Goal: Task Accomplishment & Management: Complete application form

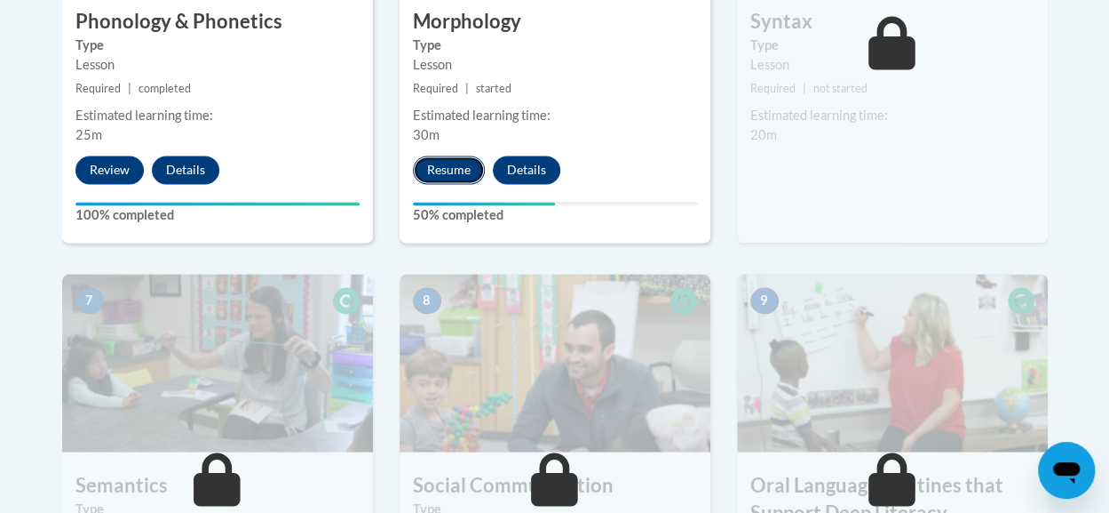
click at [446, 161] on button "Resume" at bounding box center [449, 169] width 72 height 28
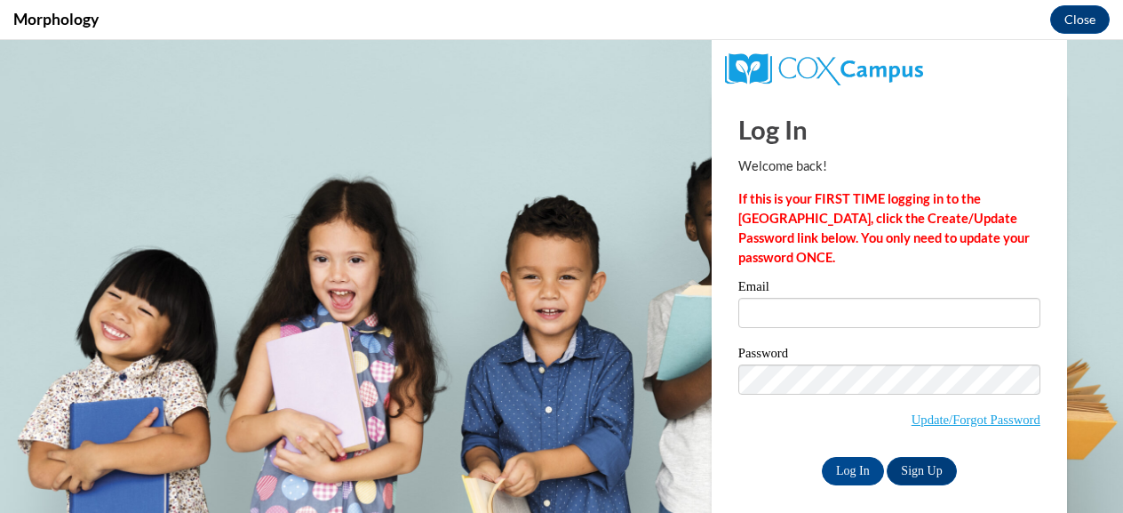
click at [810, 319] on input "Email" at bounding box center [889, 313] width 302 height 30
type input "lynn.raetz@muskegonorway.org"
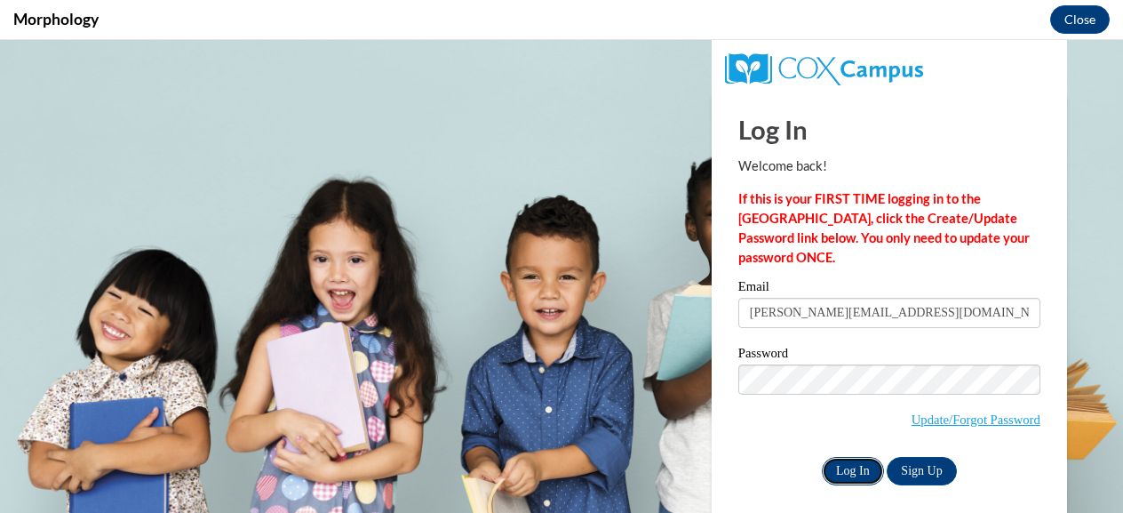
click at [831, 468] on input "Log In" at bounding box center [853, 471] width 62 height 28
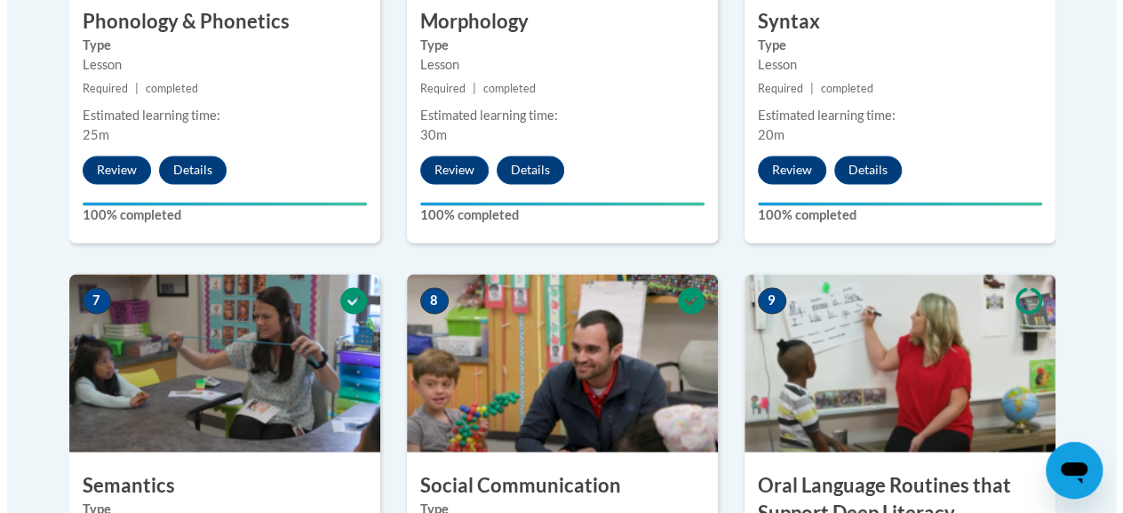
scroll to position [1793, 0]
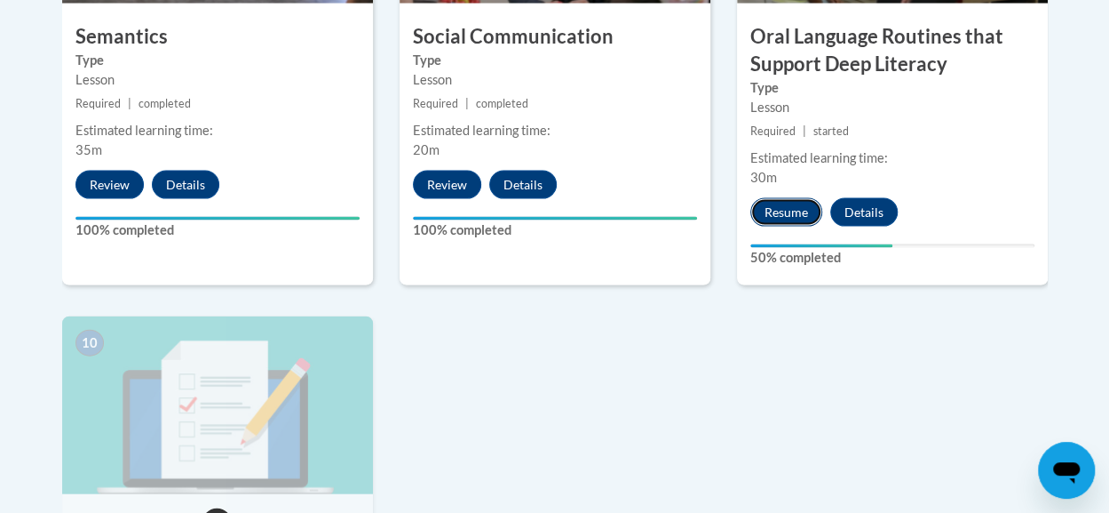
click at [780, 206] on button "Resume" at bounding box center [787, 212] width 72 height 28
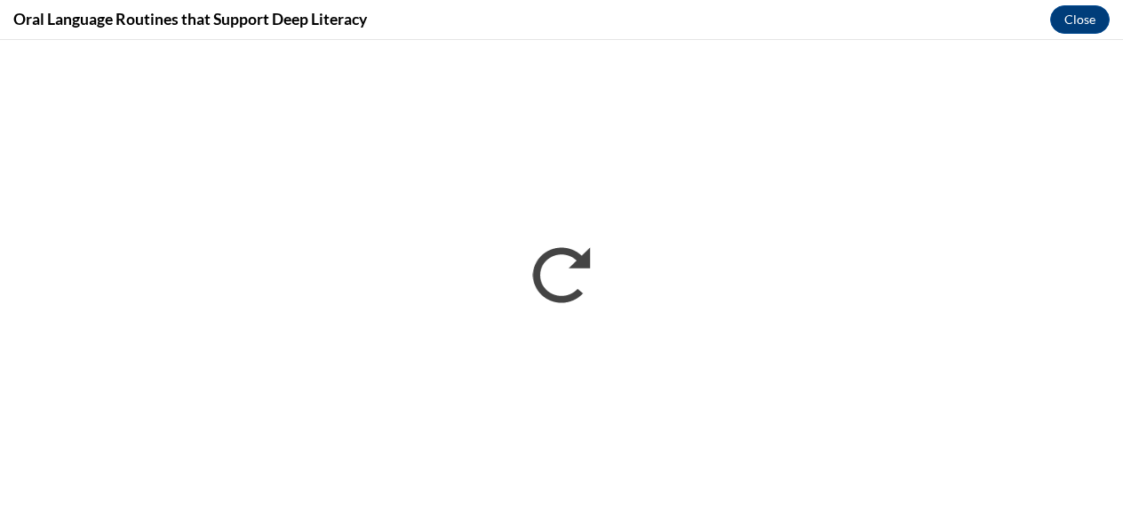
scroll to position [0, 0]
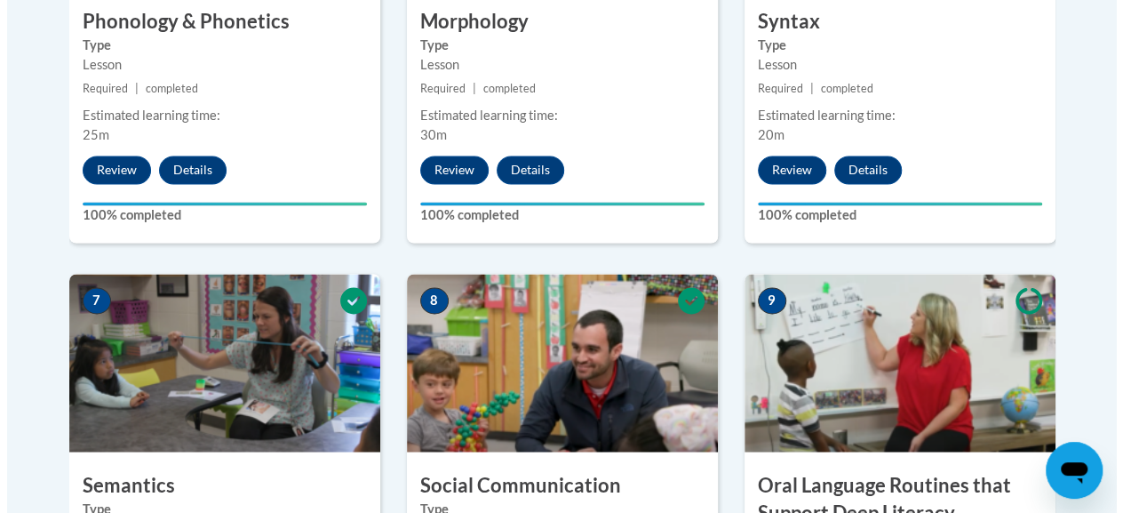
scroll to position [1793, 0]
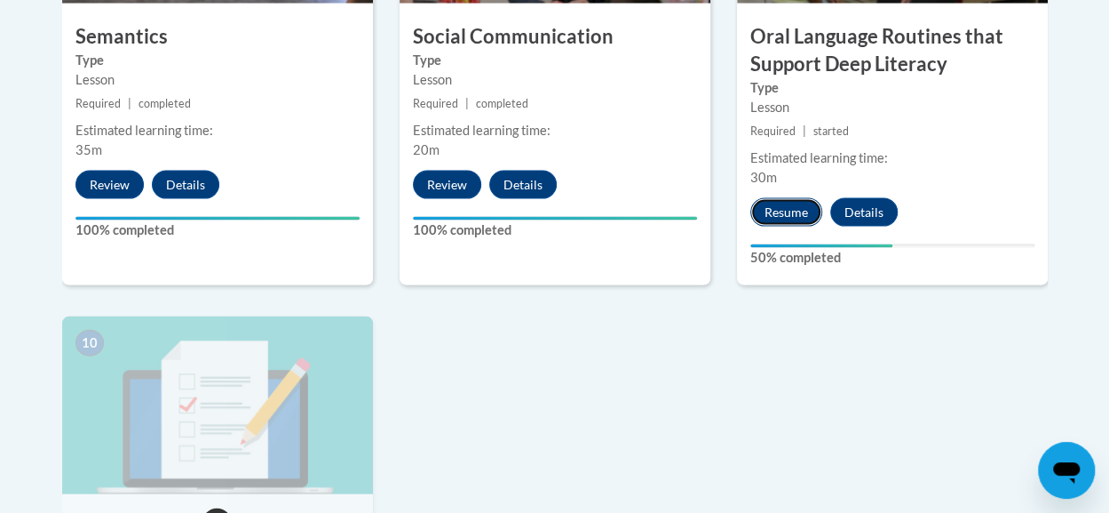
click at [795, 207] on button "Resume" at bounding box center [787, 212] width 72 height 28
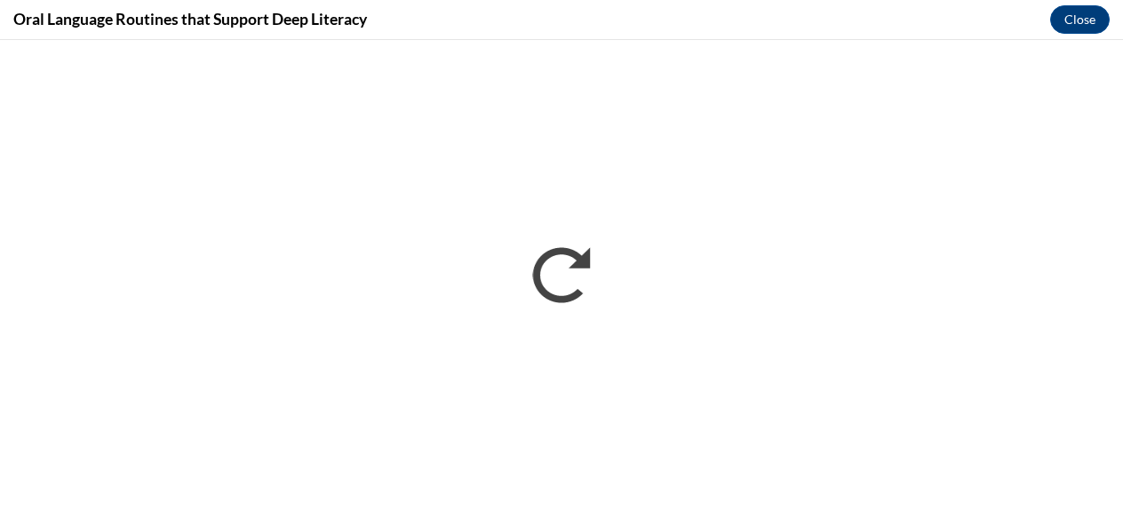
scroll to position [0, 0]
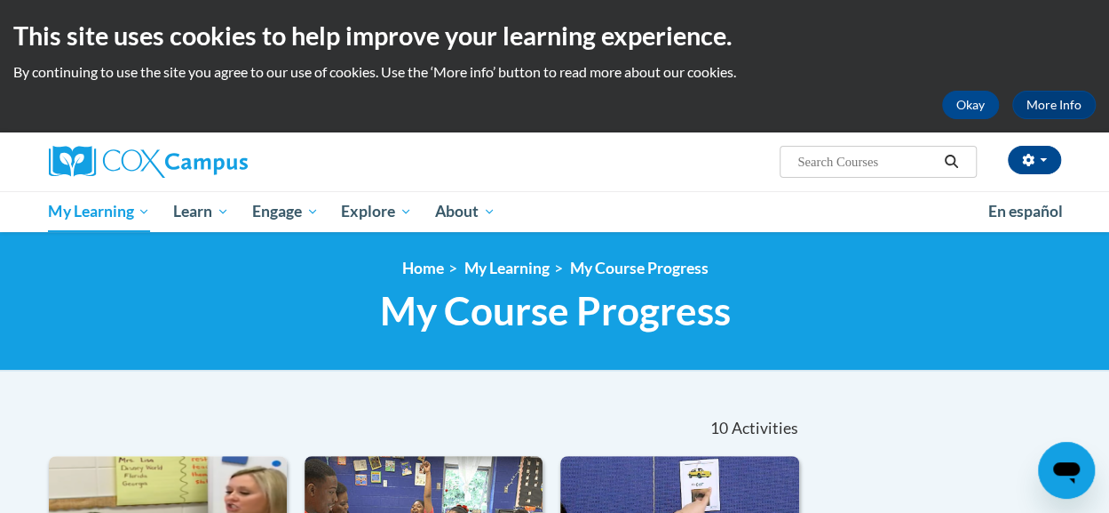
scroll to position [448, 0]
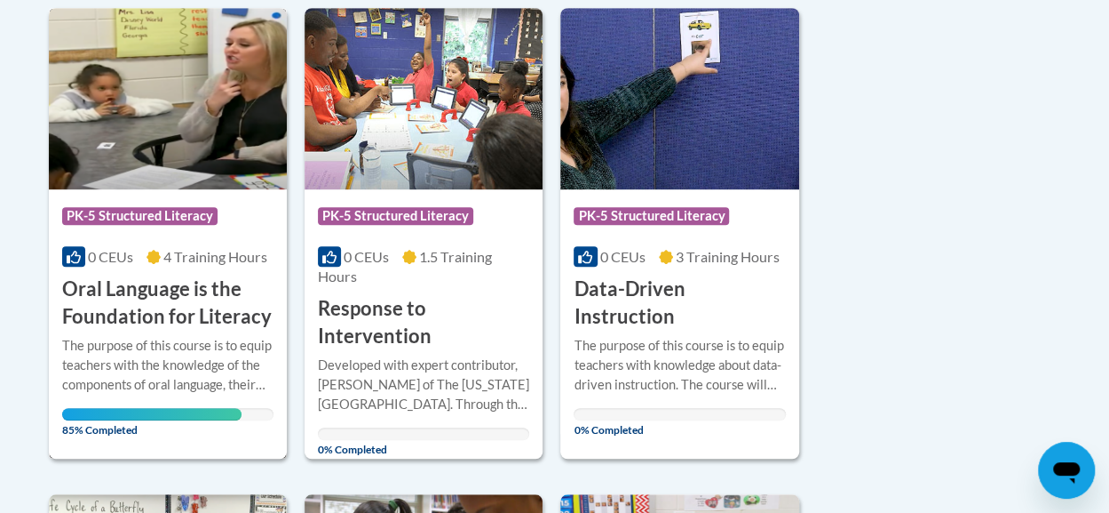
click at [169, 299] on h3 "Oral Language is the Foundation for Literacy" at bounding box center [167, 302] width 211 height 55
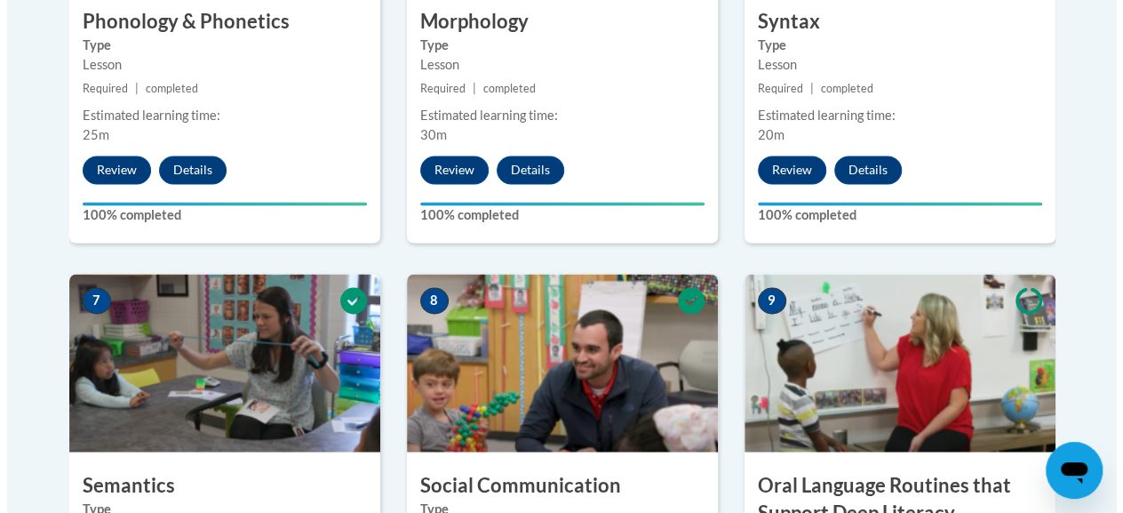
scroll to position [1793, 0]
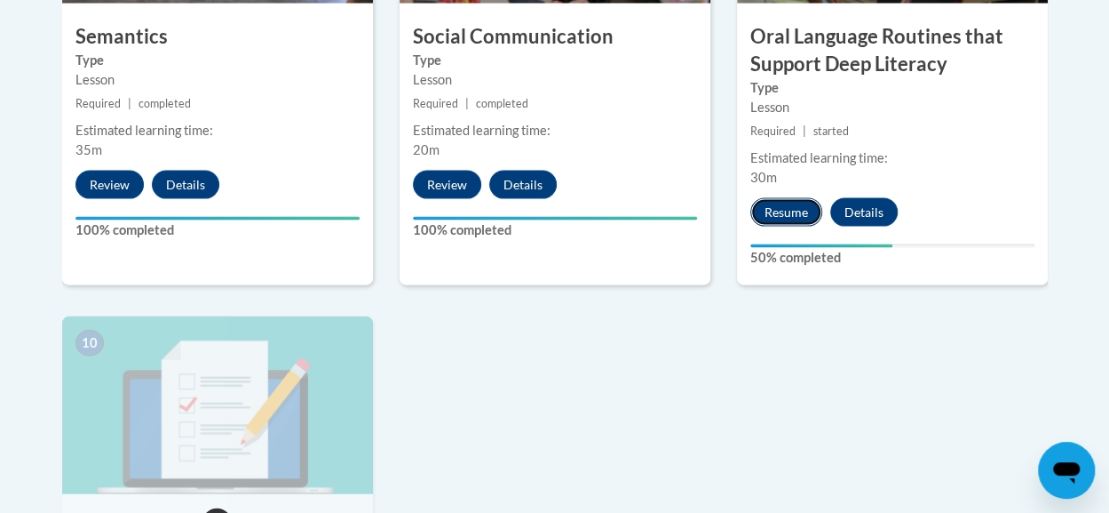
click at [796, 212] on button "Resume" at bounding box center [787, 212] width 72 height 28
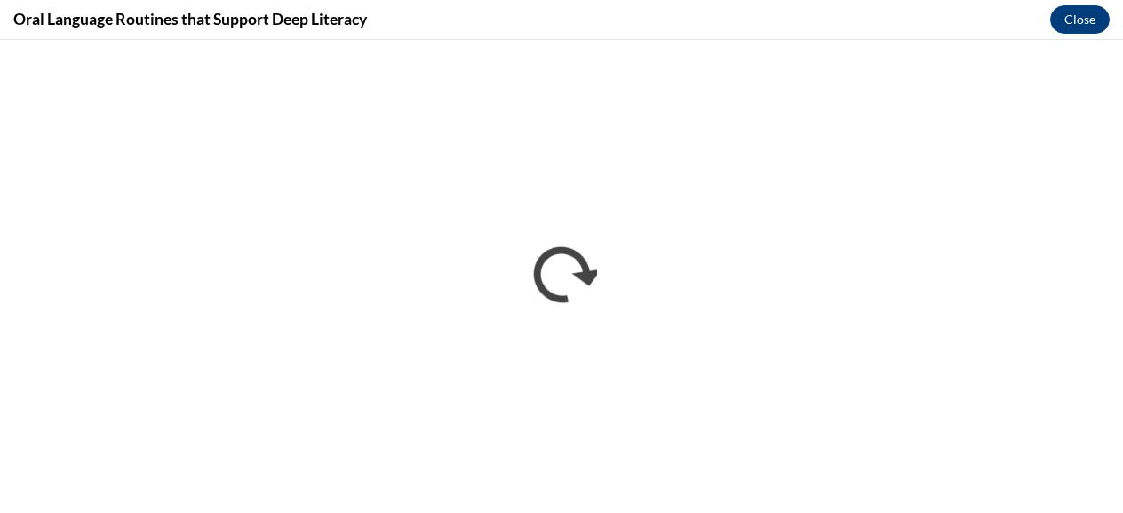
scroll to position [0, 0]
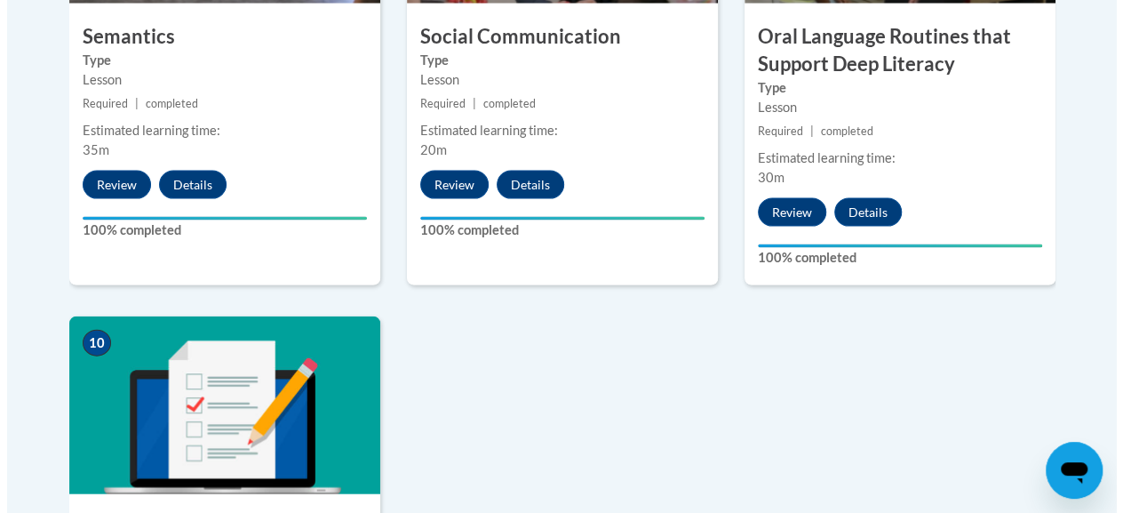
scroll to position [2241, 0]
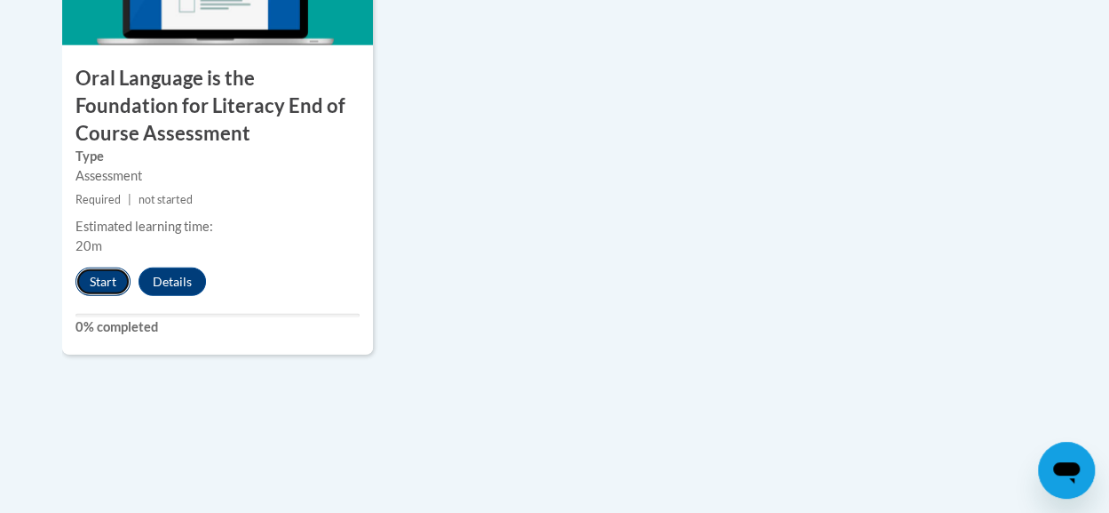
click at [115, 272] on button "Start" at bounding box center [103, 281] width 55 height 28
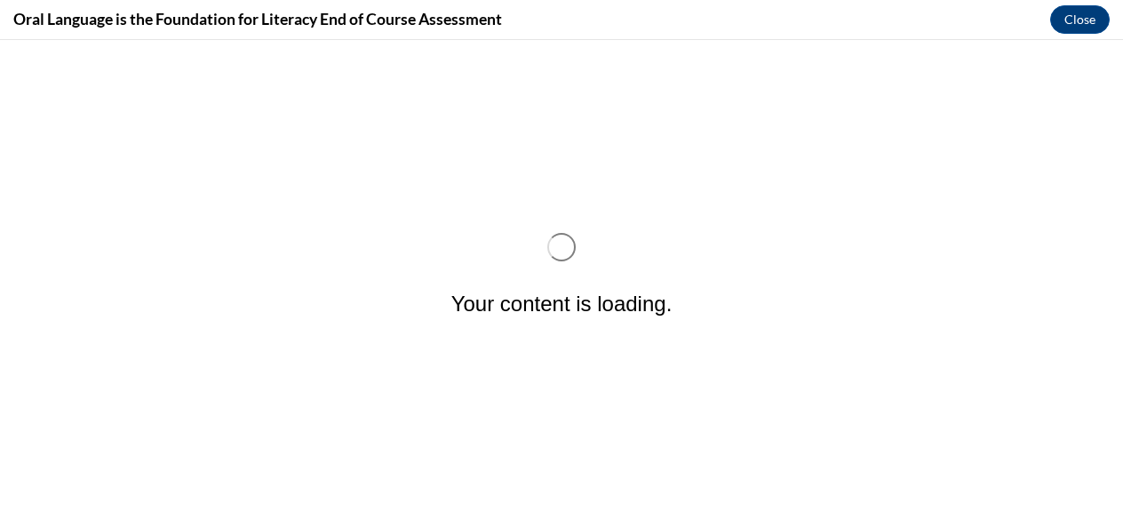
scroll to position [0, 0]
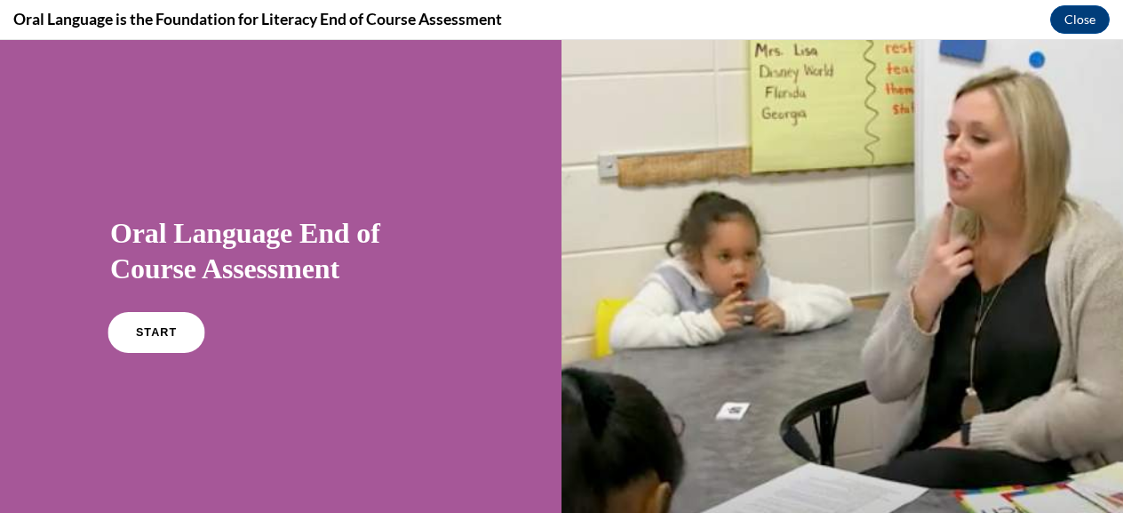
click at [162, 330] on span "START" at bounding box center [156, 332] width 41 height 13
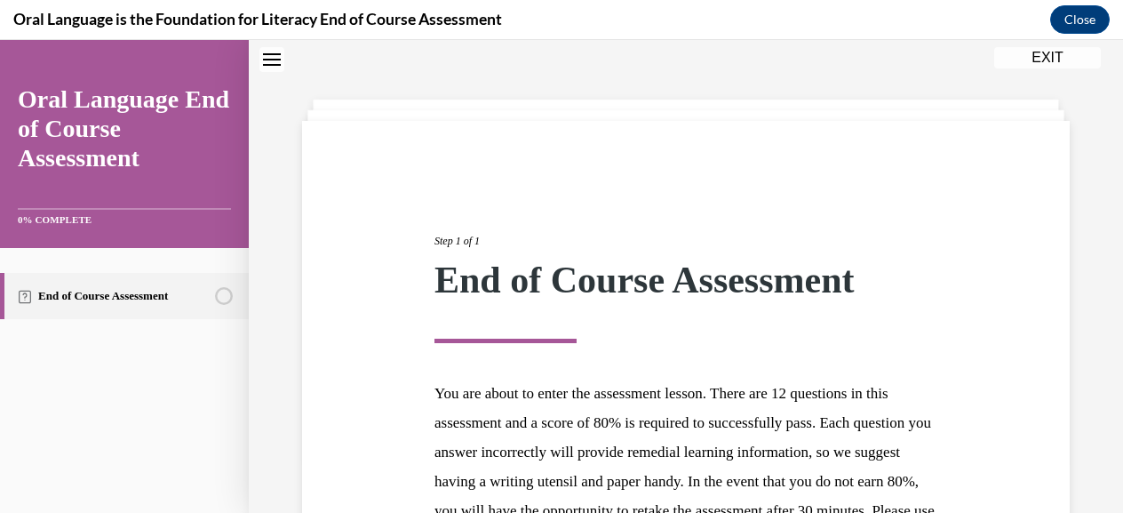
scroll to position [302, 0]
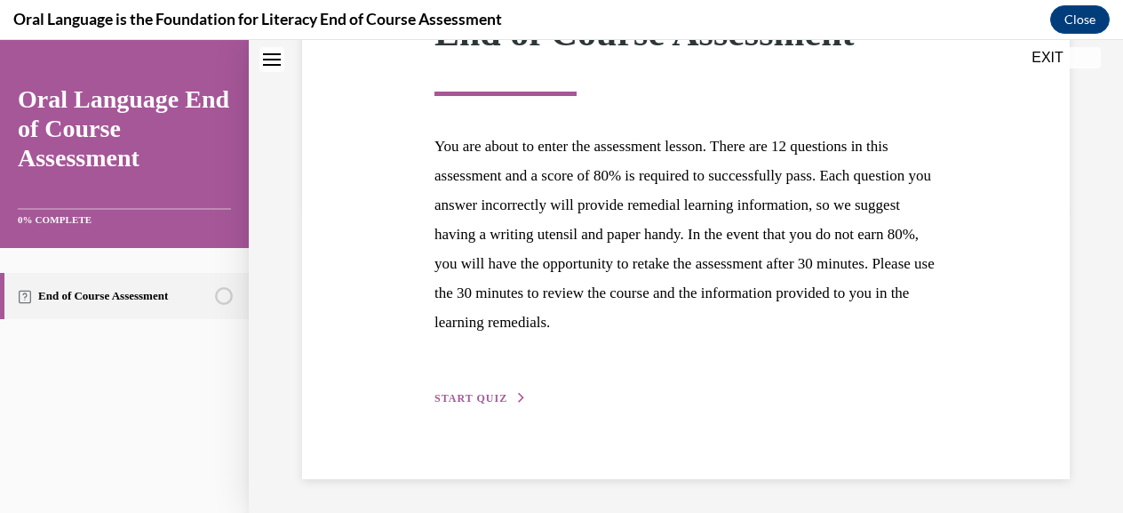
click at [491, 396] on span "START QUIZ" at bounding box center [470, 398] width 73 height 12
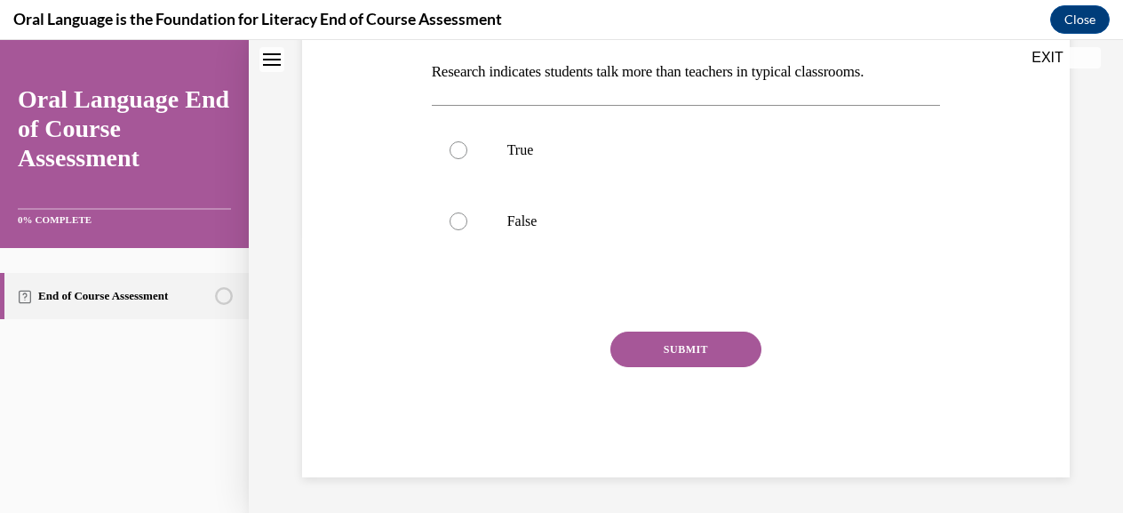
scroll to position [54, 0]
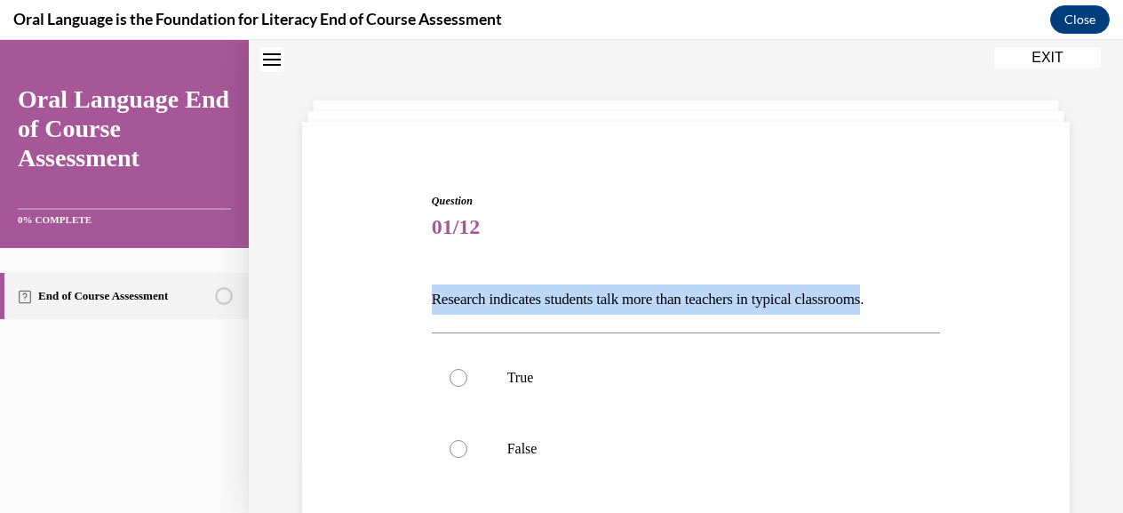
drag, startPoint x: 897, startPoint y: 298, endPoint x: 405, endPoint y: 305, distance: 492.1
click at [405, 305] on div "Question 01/12 Research indicates students talk more than teachers in typical c…" at bounding box center [686, 421] width 776 height 565
copy p "Research indicates students talk more than teachers in typical classrooms"
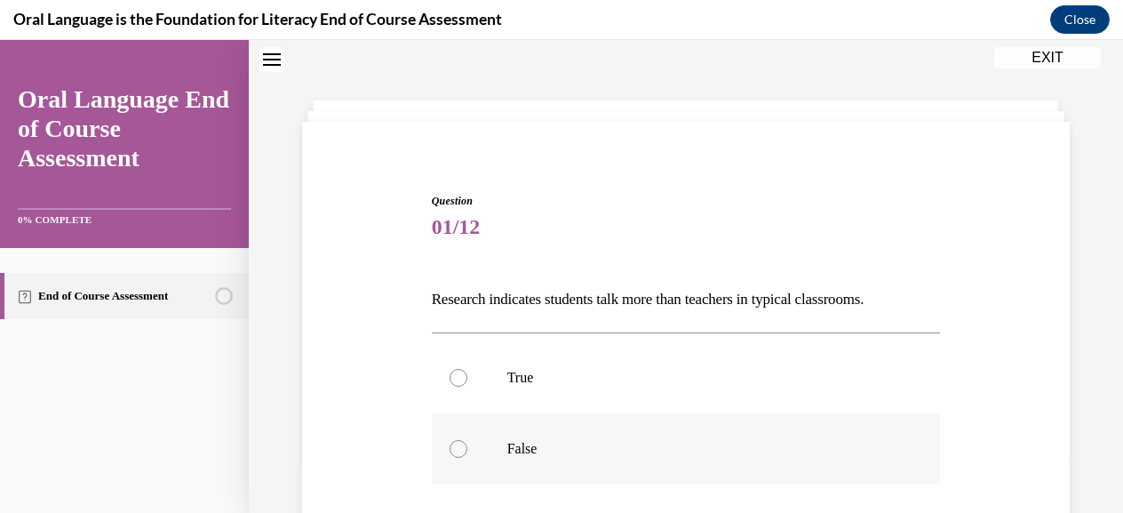
click at [452, 443] on div at bounding box center [458, 449] width 18 height 18
click at [452, 443] on input "False" at bounding box center [458, 449] width 18 height 18
radio input "true"
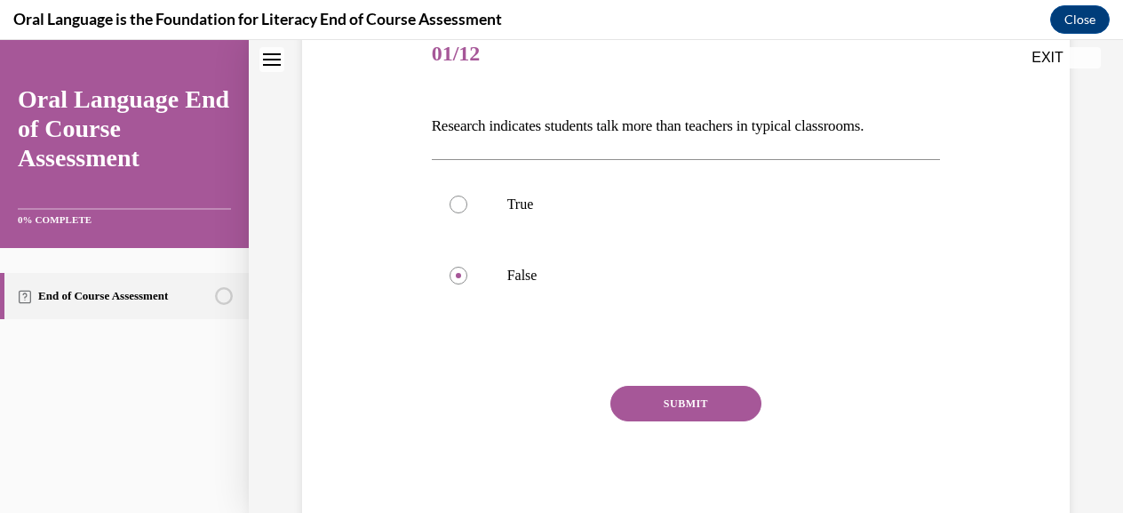
click at [686, 400] on button "SUBMIT" at bounding box center [685, 404] width 151 height 36
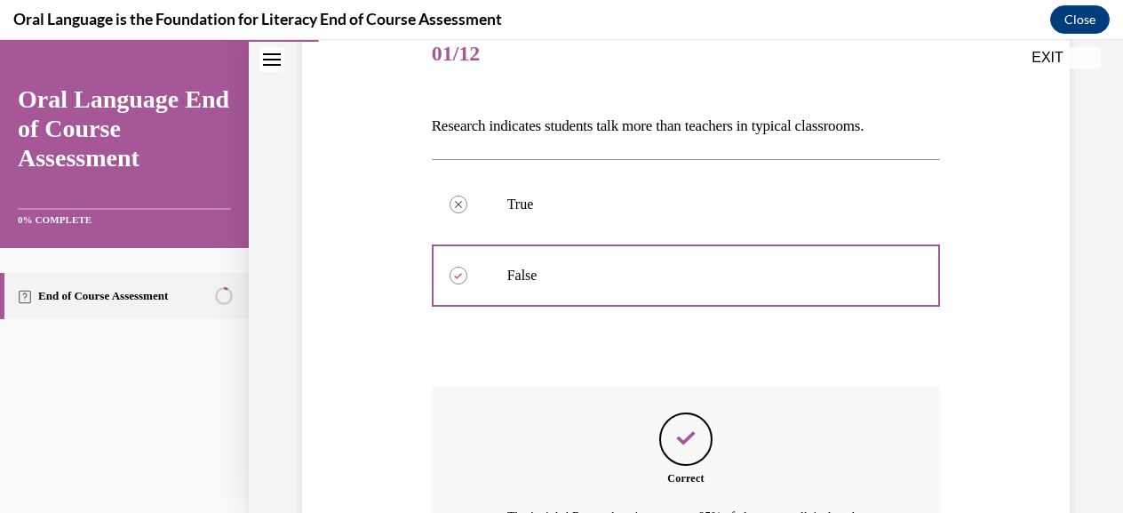
scroll to position [445, 0]
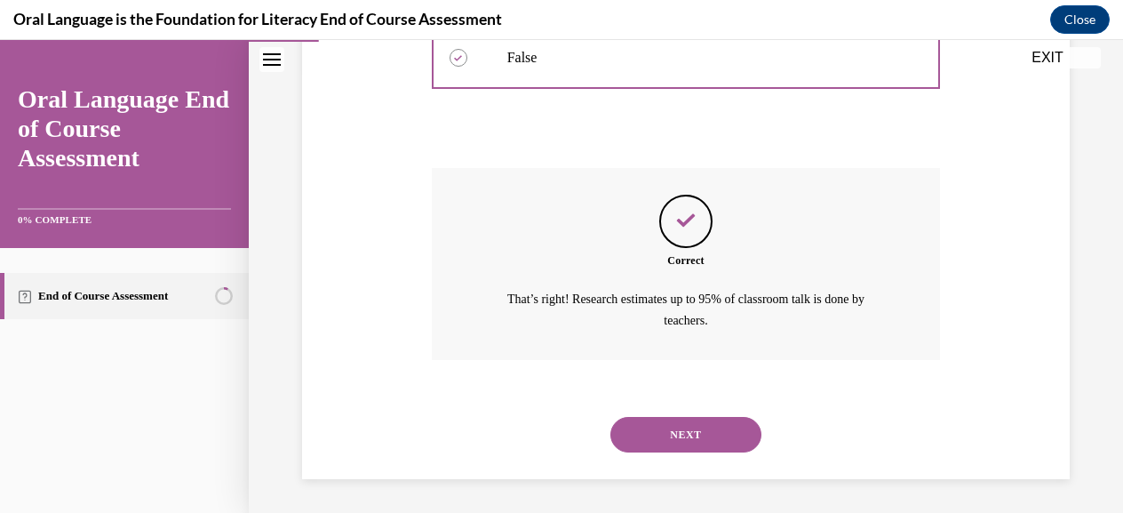
click at [686, 433] on button "NEXT" at bounding box center [685, 435] width 151 height 36
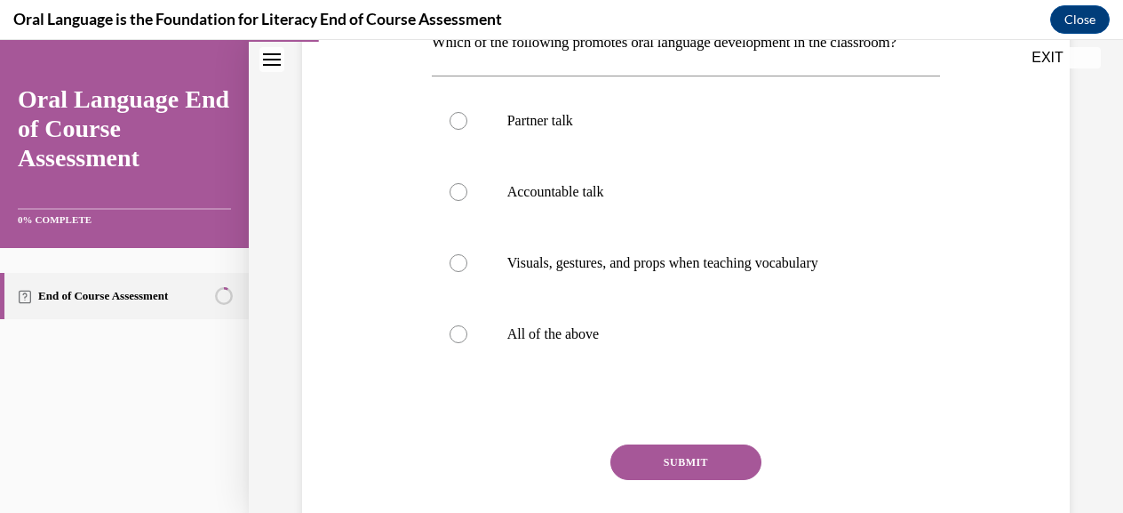
scroll to position [311, 0]
click at [457, 343] on div at bounding box center [458, 334] width 18 height 18
click at [457, 343] on input "All of the above" at bounding box center [458, 334] width 18 height 18
radio input "true"
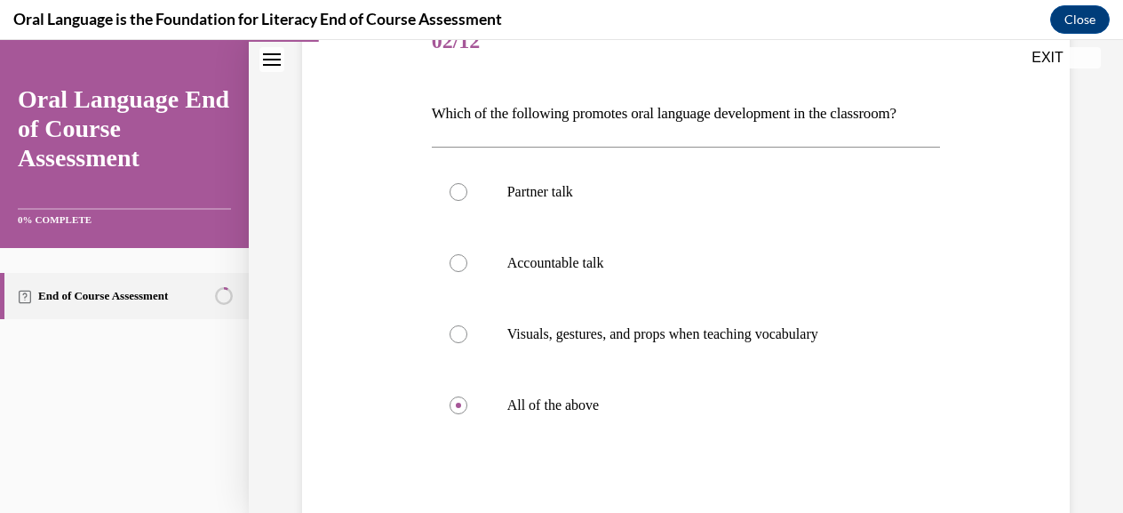
scroll to position [400, 0]
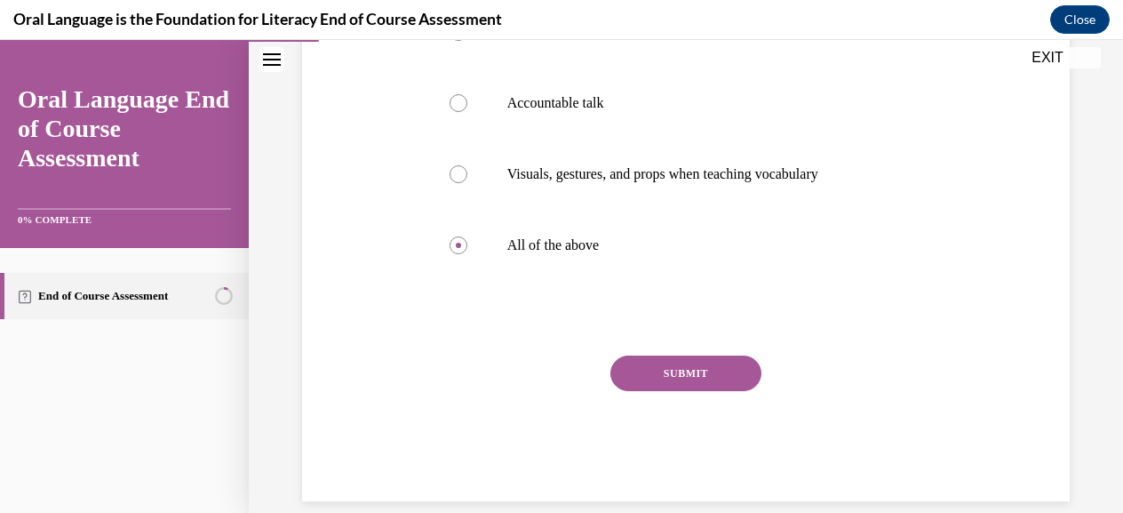
click at [684, 391] on button "SUBMIT" at bounding box center [685, 373] width 151 height 36
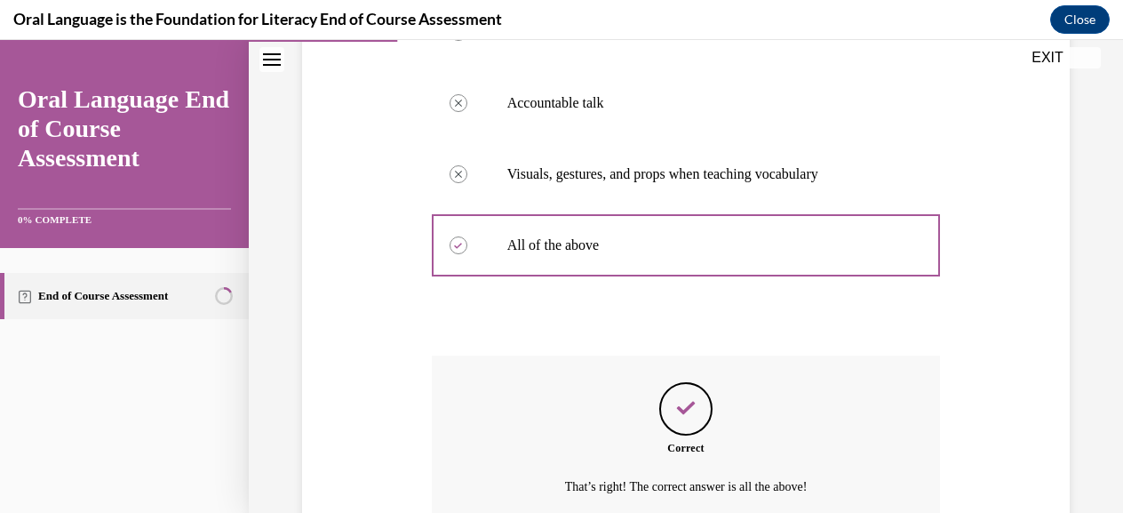
scroll to position [597, 0]
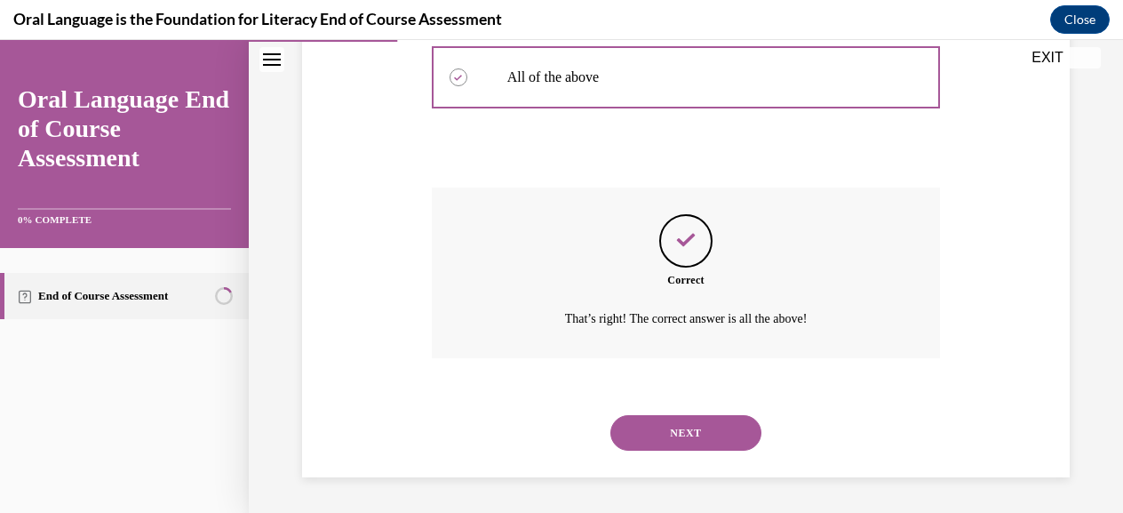
click at [689, 433] on button "NEXT" at bounding box center [685, 433] width 151 height 36
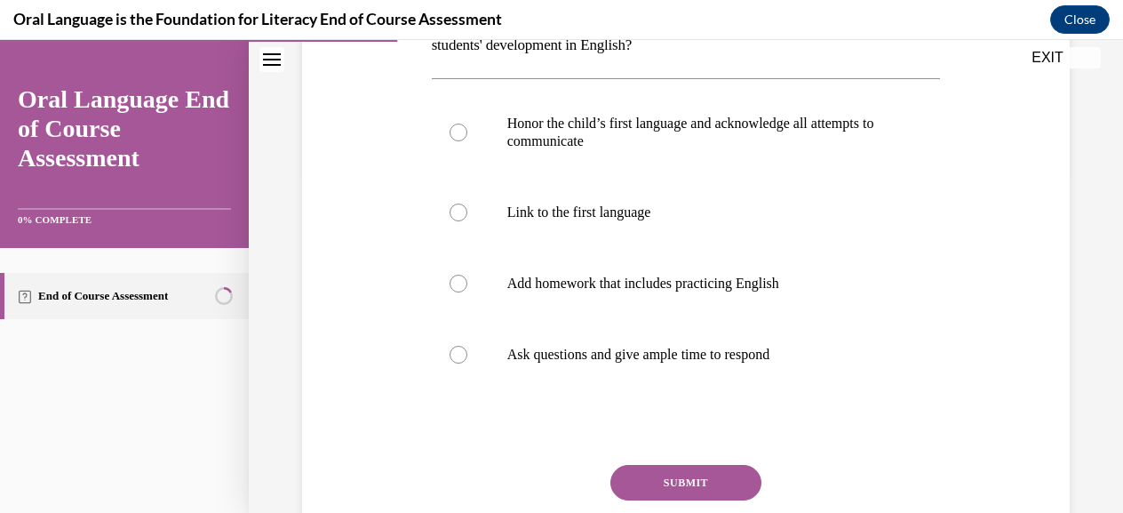
scroll to position [374, 0]
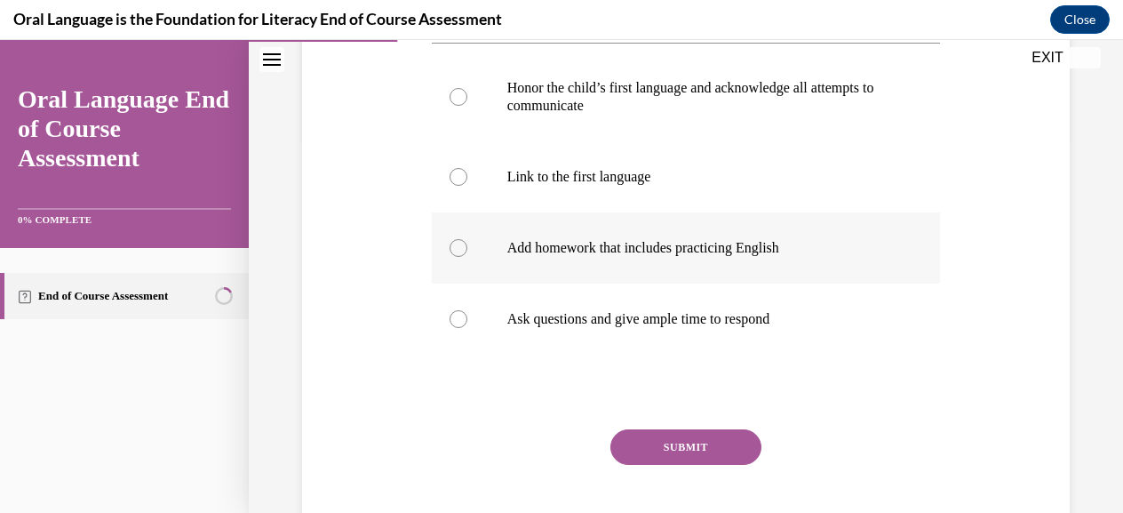
click at [455, 246] on div at bounding box center [458, 248] width 18 height 18
click at [455, 246] on input "Add homework that includes practicing English" at bounding box center [458, 248] width 18 height 18
radio input "true"
click at [683, 449] on button "SUBMIT" at bounding box center [685, 447] width 151 height 36
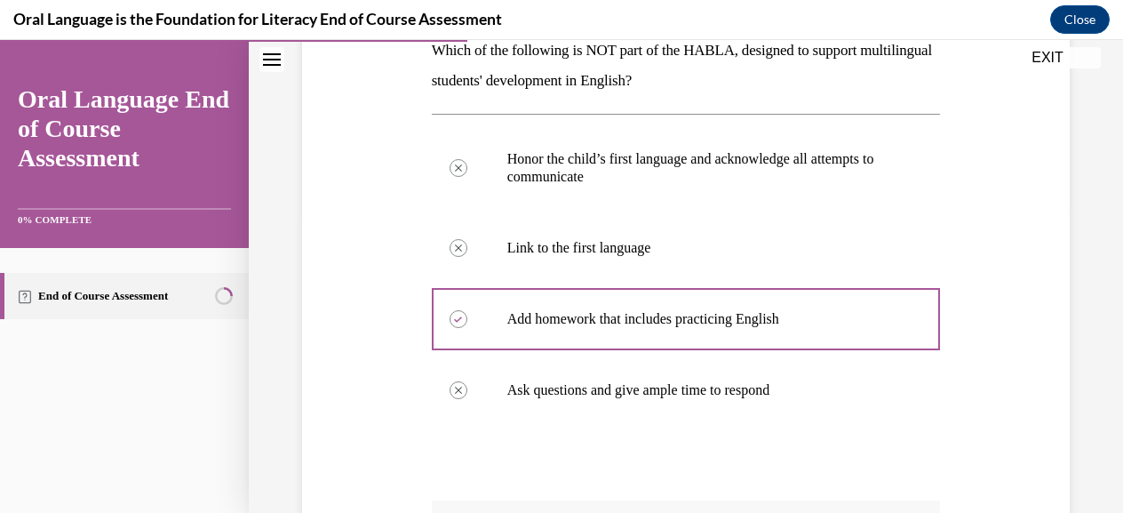
scroll to position [678, 0]
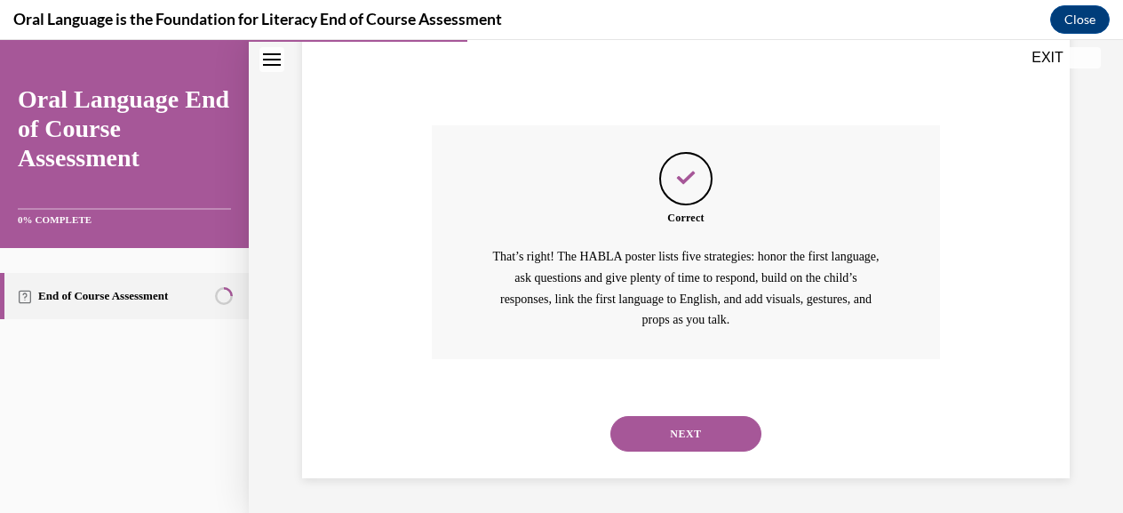
click at [681, 426] on button "NEXT" at bounding box center [685, 434] width 151 height 36
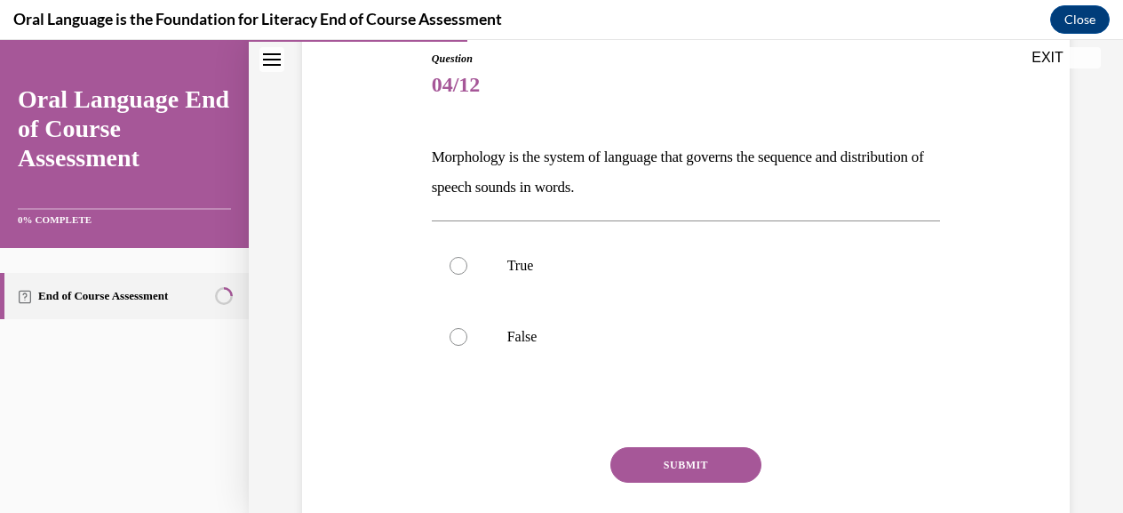
scroll to position [232, 0]
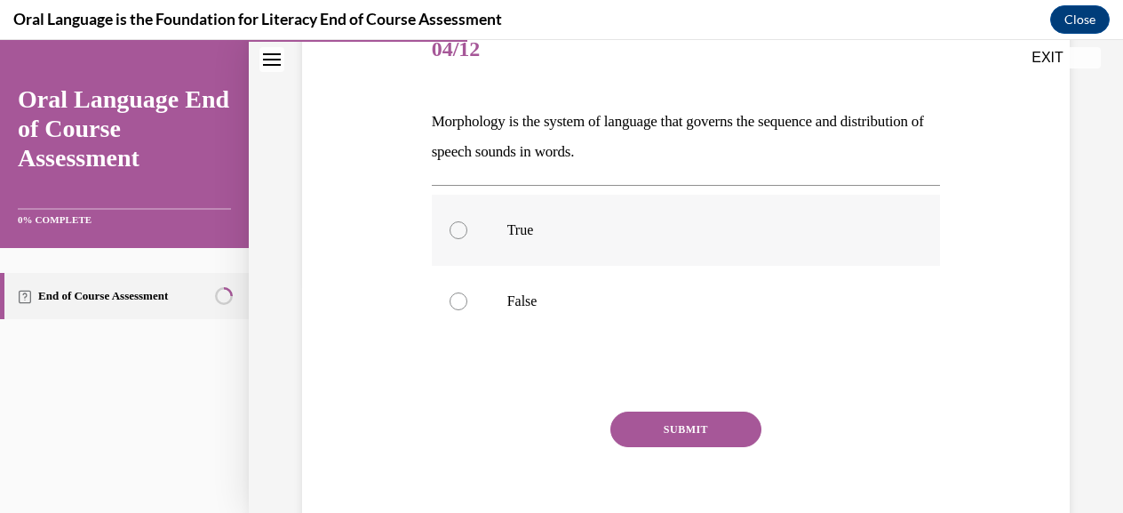
click at [460, 225] on div at bounding box center [458, 230] width 18 height 18
click at [460, 225] on input "True" at bounding box center [458, 230] width 18 height 18
radio input "true"
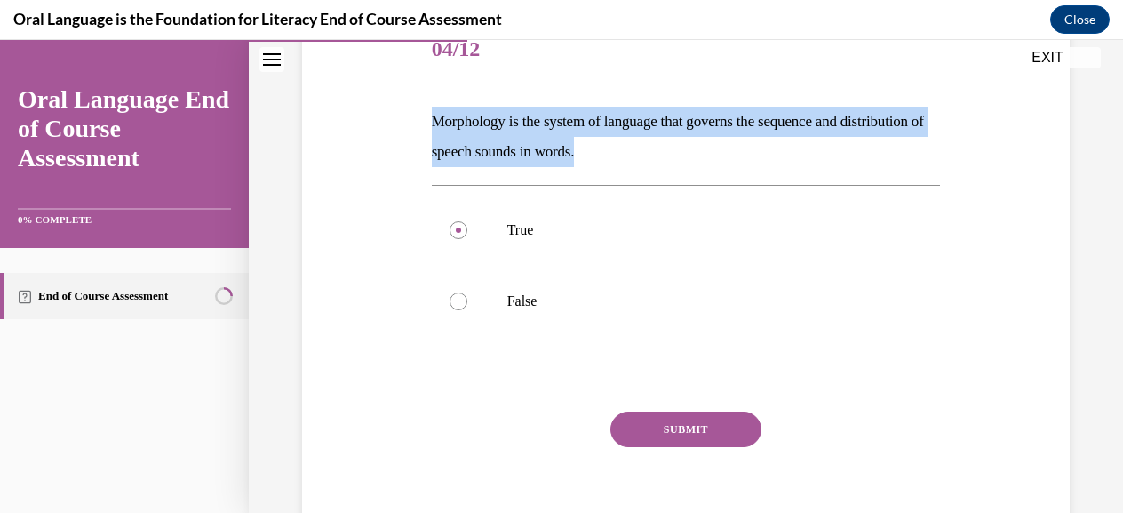
drag, startPoint x: 695, startPoint y: 155, endPoint x: 414, endPoint y: 130, distance: 281.9
click at [414, 130] on div "Question 04/12 Morphology is the system of language that governs the sequence a…" at bounding box center [686, 259] width 776 height 595
copy p "Morphology is the system of language that governs the sequence and distribution…"
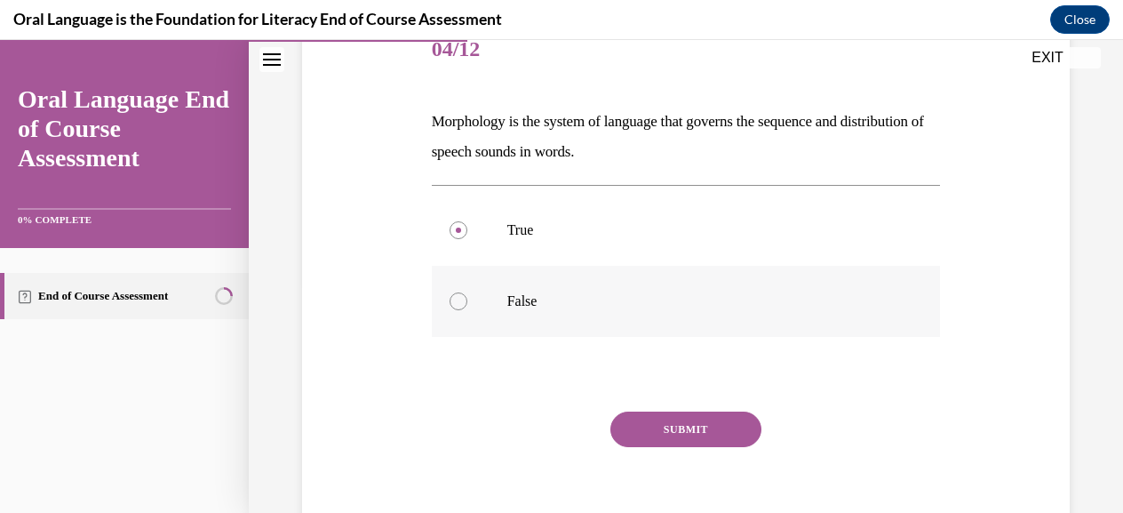
click at [509, 298] on p "False" at bounding box center [701, 301] width 389 height 18
click at [467, 298] on input "False" at bounding box center [458, 301] width 18 height 18
radio input "true"
click at [680, 433] on button "SUBMIT" at bounding box center [685, 429] width 151 height 36
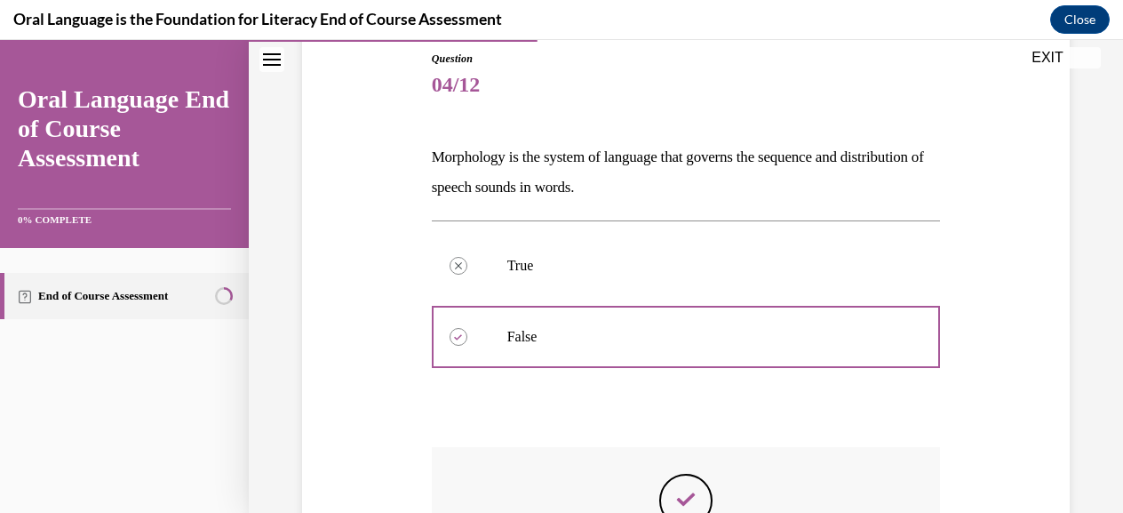
scroll to position [497, 0]
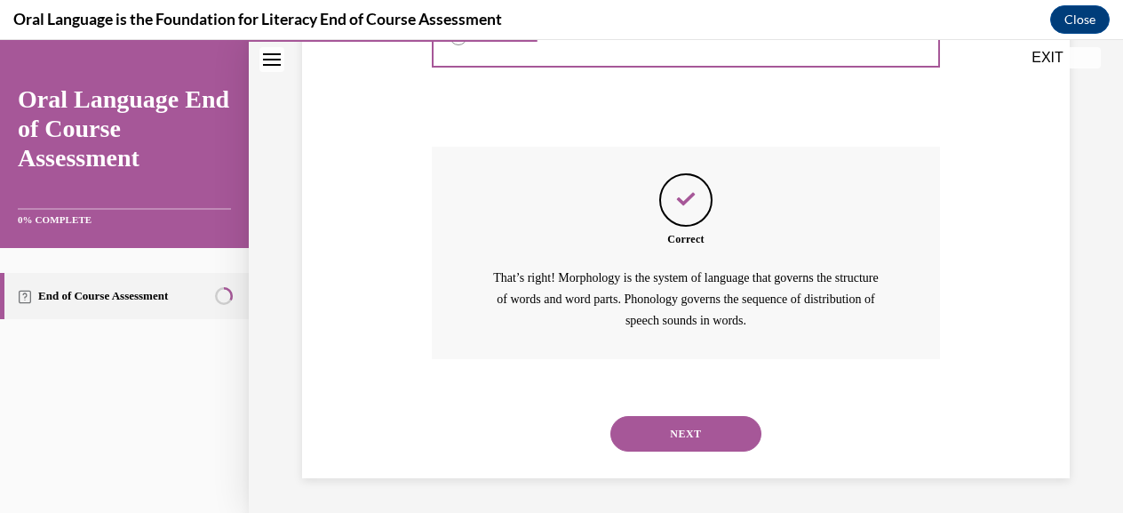
click at [680, 434] on button "NEXT" at bounding box center [685, 434] width 151 height 36
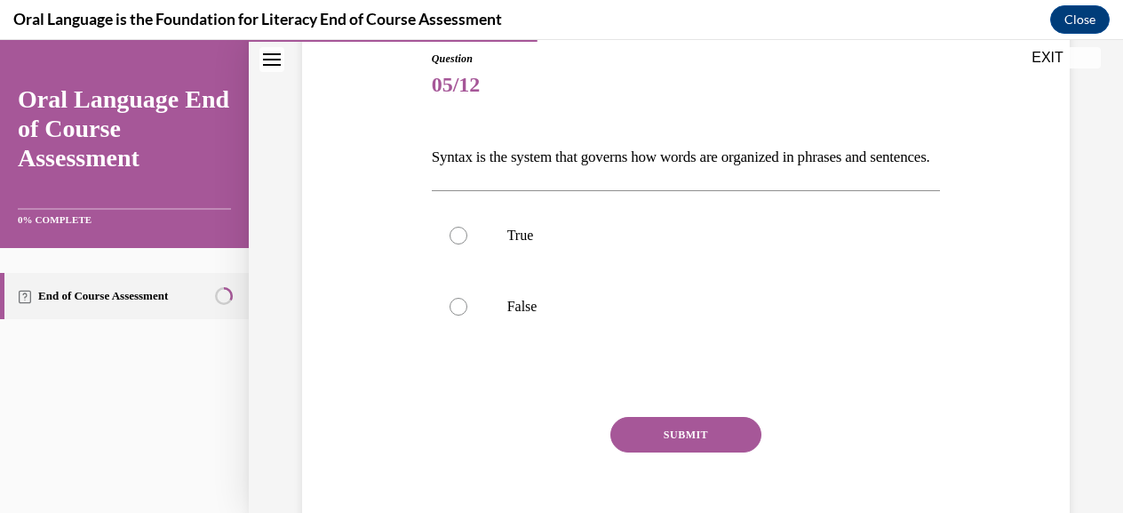
scroll to position [232, 0]
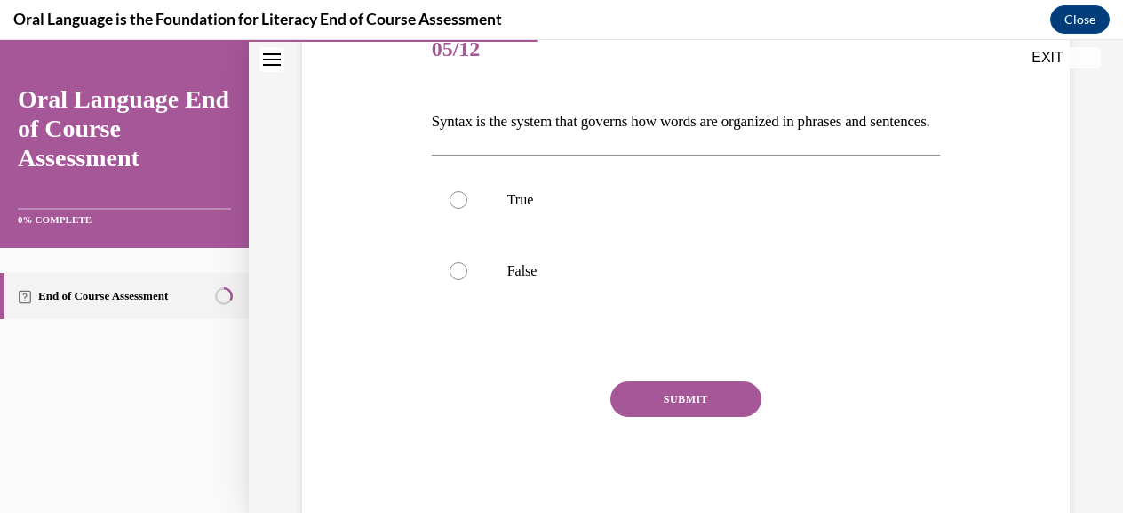
drag, startPoint x: 503, startPoint y: 150, endPoint x: 431, endPoint y: 115, distance: 80.2
click at [432, 115] on p "Syntax is the system that governs how words are organized in phrases and senten…" at bounding box center [686, 122] width 509 height 30
copy p "Syntax is the system that governs how words are organized in phrases and senten…"
click at [529, 209] on p "True" at bounding box center [701, 200] width 389 height 18
click at [467, 209] on input "True" at bounding box center [458, 200] width 18 height 18
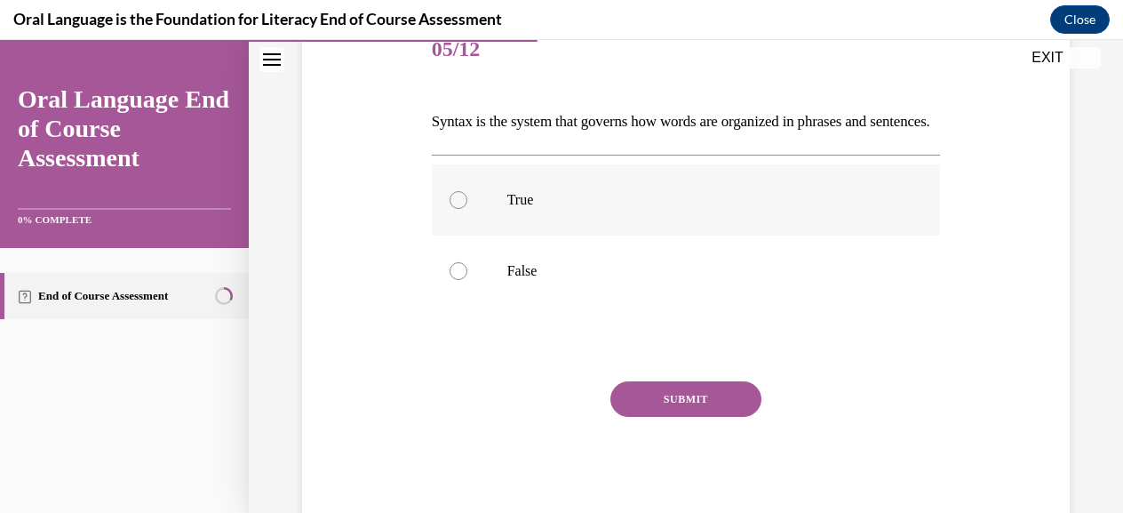
radio input "true"
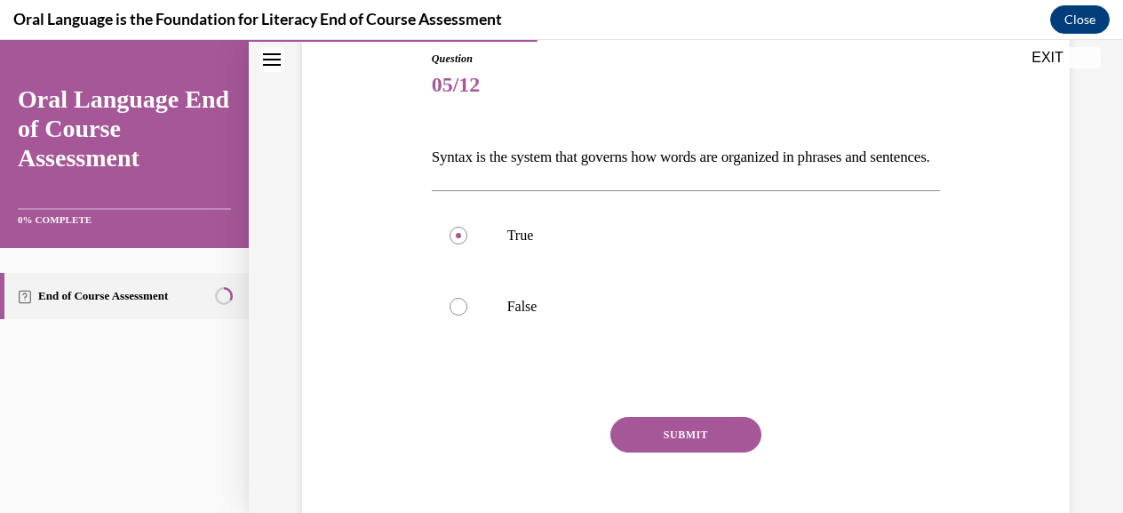
click at [680, 452] on button "SUBMIT" at bounding box center [685, 435] width 151 height 36
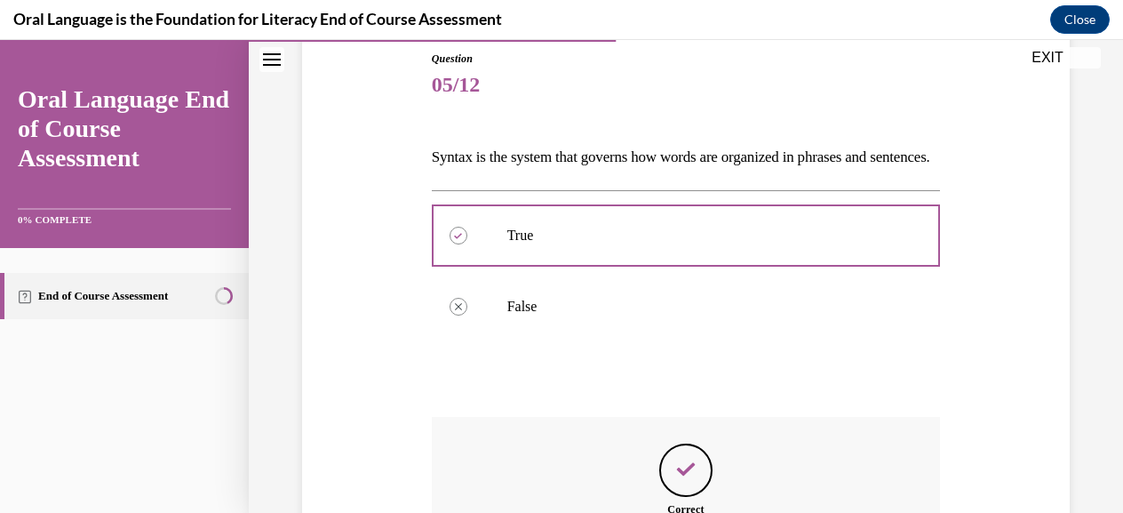
scroll to position [475, 0]
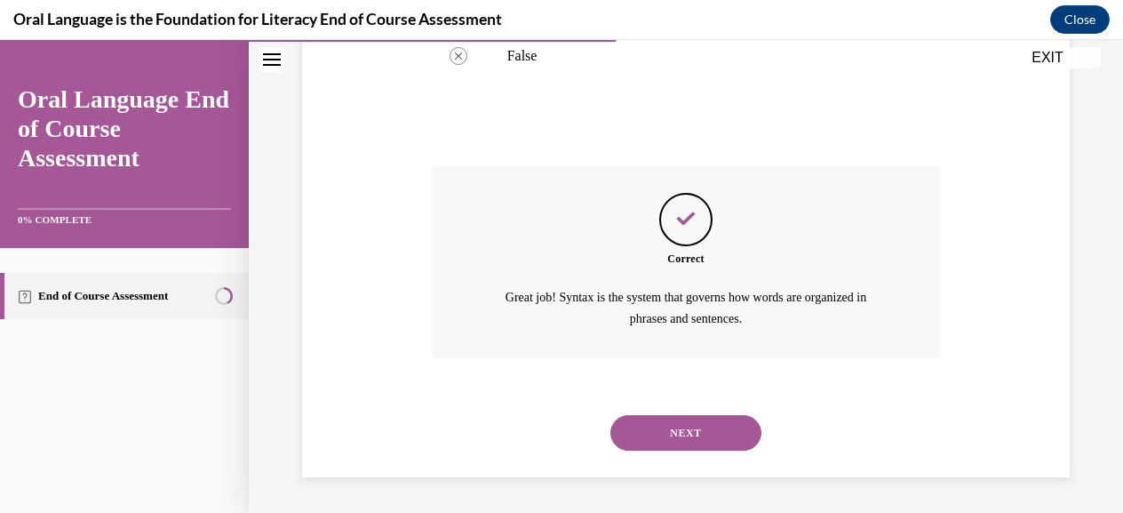
click at [694, 433] on button "NEXT" at bounding box center [685, 433] width 151 height 36
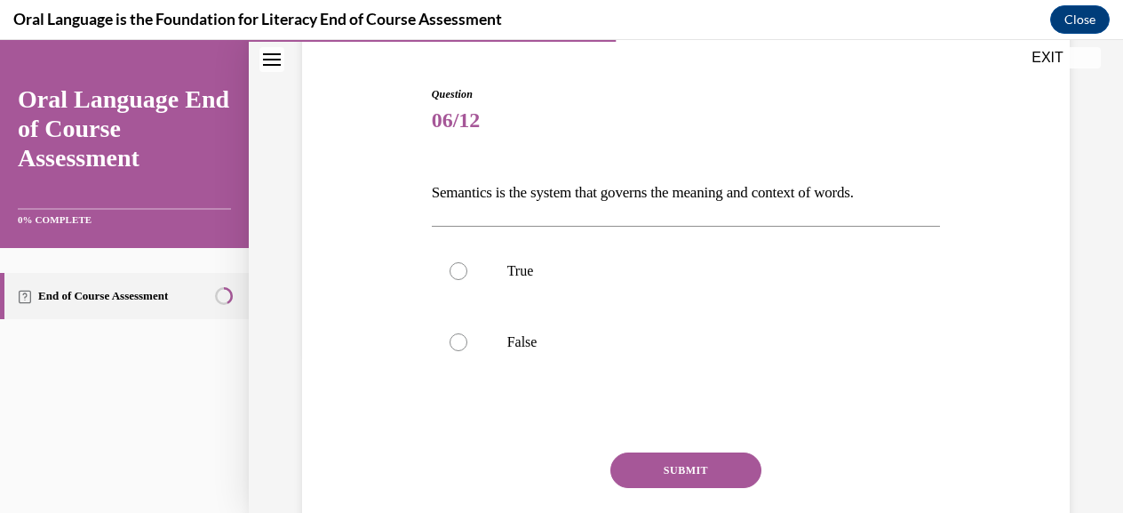
scroll to position [227, 0]
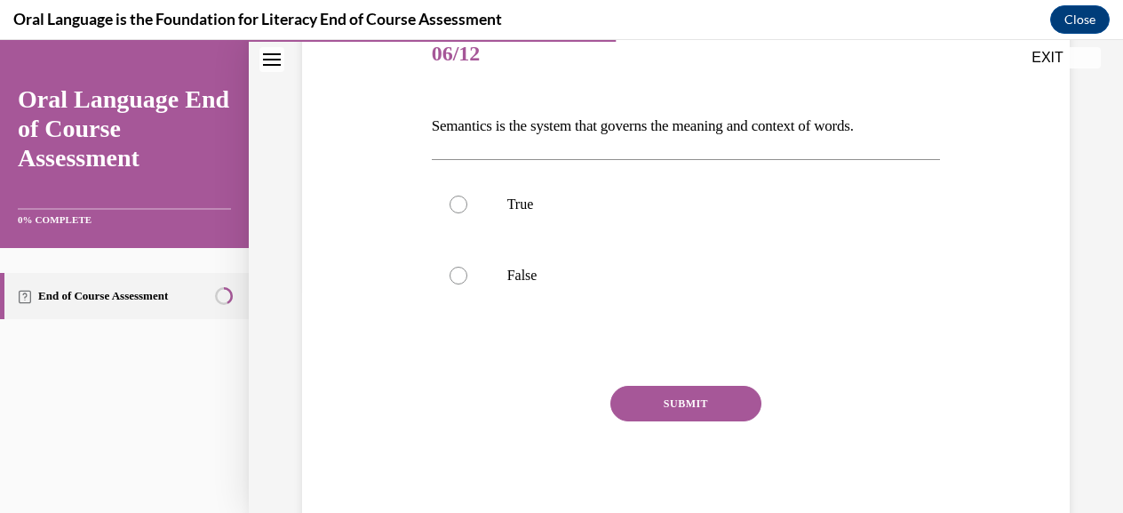
drag, startPoint x: 903, startPoint y: 118, endPoint x: 414, endPoint y: 83, distance: 490.7
click at [414, 83] on div "Question 06/12 Semantics is the system that governs the meaning and context of …" at bounding box center [686, 248] width 776 height 565
copy p "Semantics is the system that governs the meaning and context of words."
click at [459, 205] on div at bounding box center [458, 204] width 18 height 18
click at [459, 205] on input "True" at bounding box center [458, 204] width 18 height 18
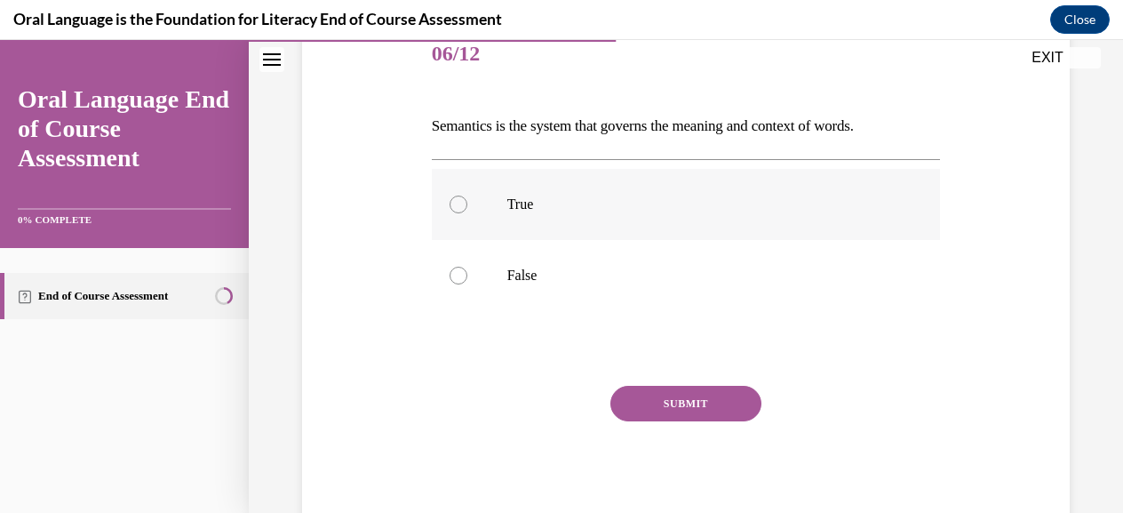
radio input "true"
click at [664, 406] on button "SUBMIT" at bounding box center [685, 404] width 151 height 36
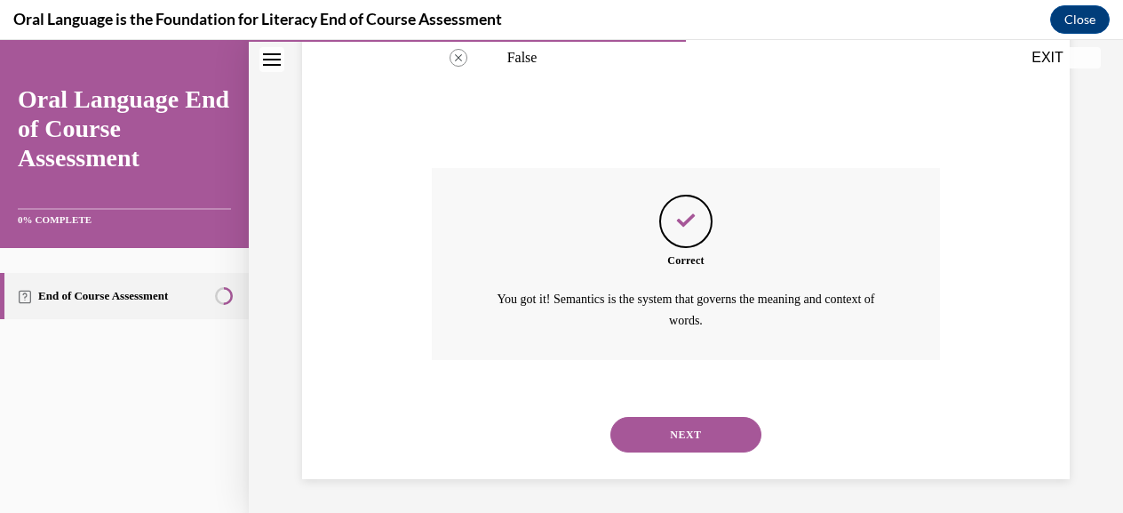
click at [674, 428] on button "NEXT" at bounding box center [685, 435] width 151 height 36
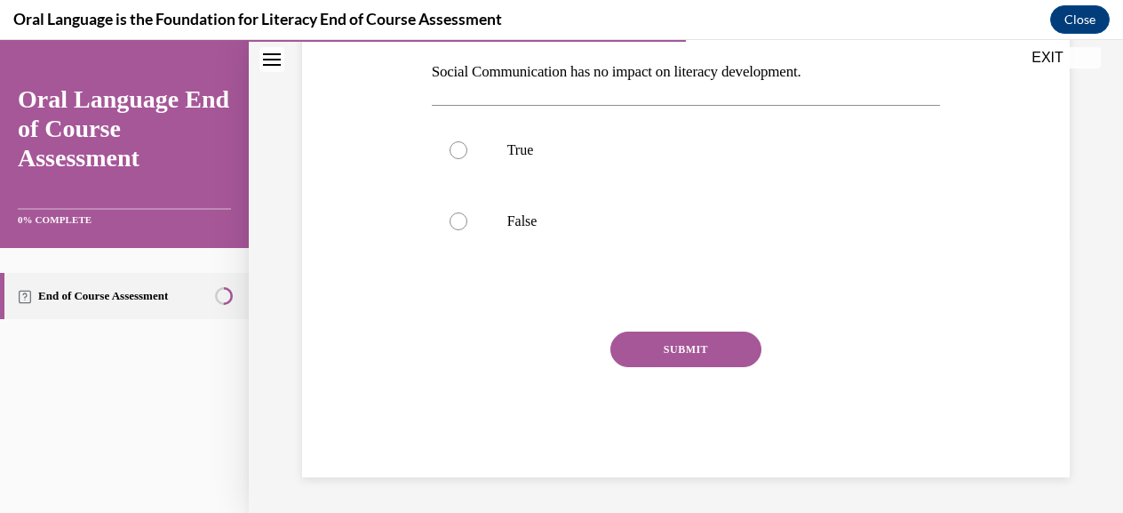
scroll to position [54, 0]
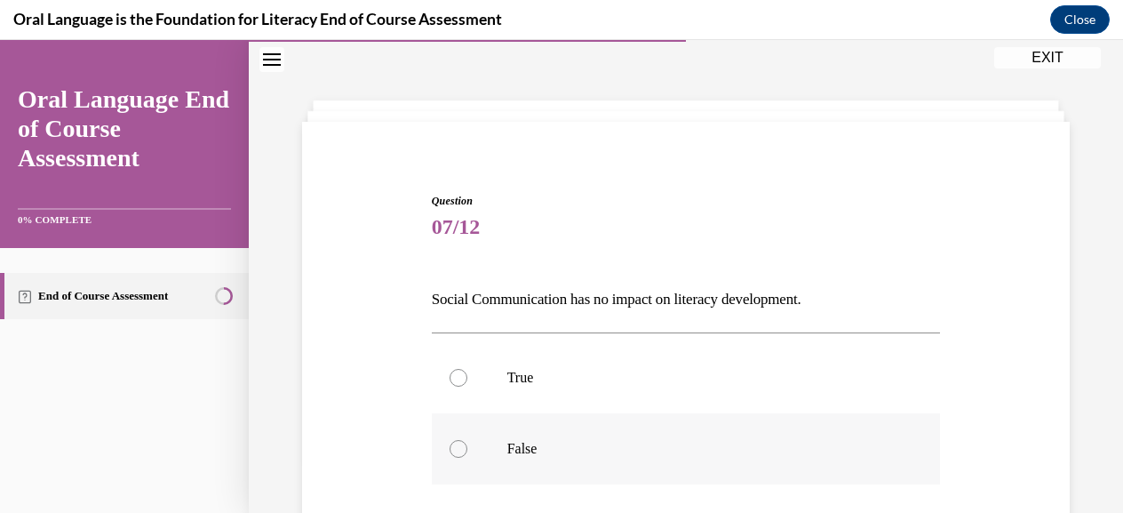
click at [540, 441] on p "False" at bounding box center [701, 449] width 389 height 18
click at [467, 441] on input "False" at bounding box center [458, 449] width 18 height 18
radio input "true"
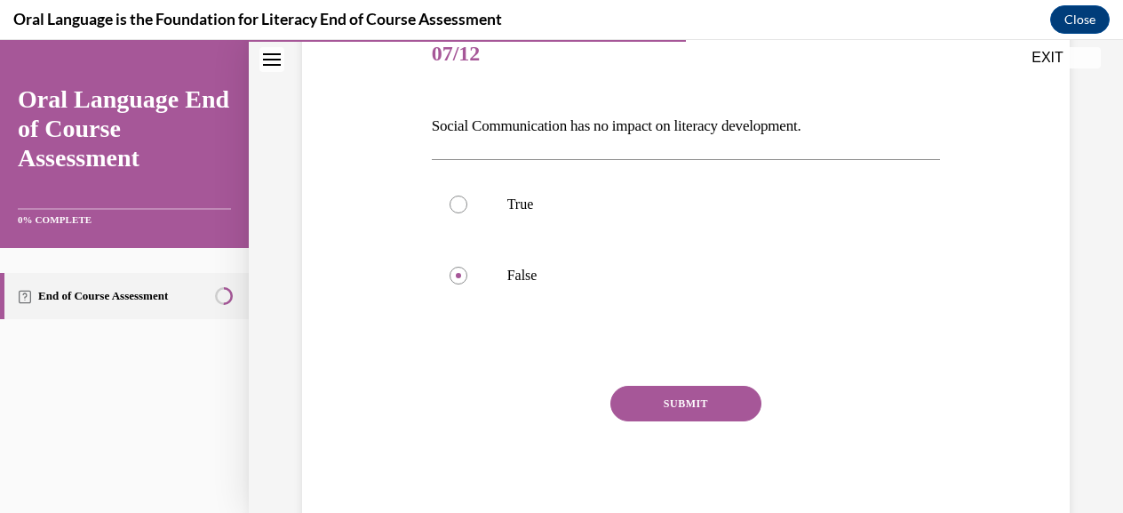
click at [665, 406] on button "SUBMIT" at bounding box center [685, 404] width 151 height 36
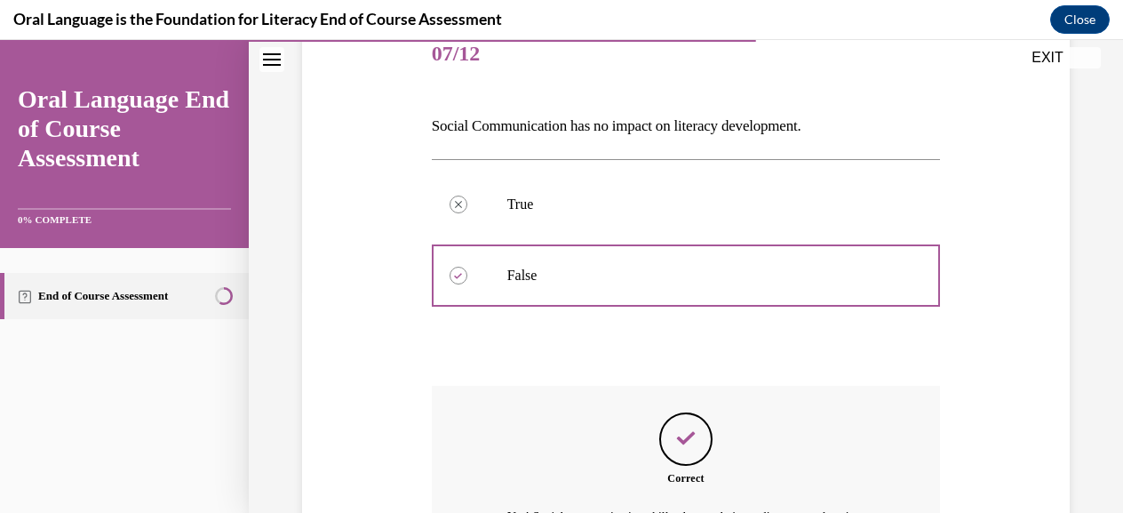
scroll to position [466, 0]
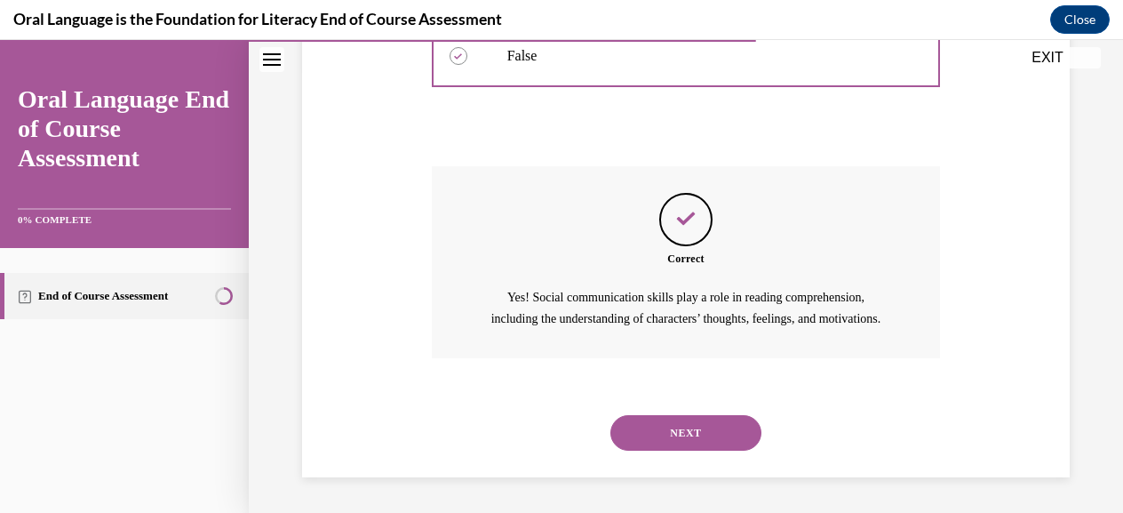
click at [668, 452] on div "NEXT" at bounding box center [686, 432] width 509 height 71
click at [673, 434] on button "NEXT" at bounding box center [685, 433] width 151 height 36
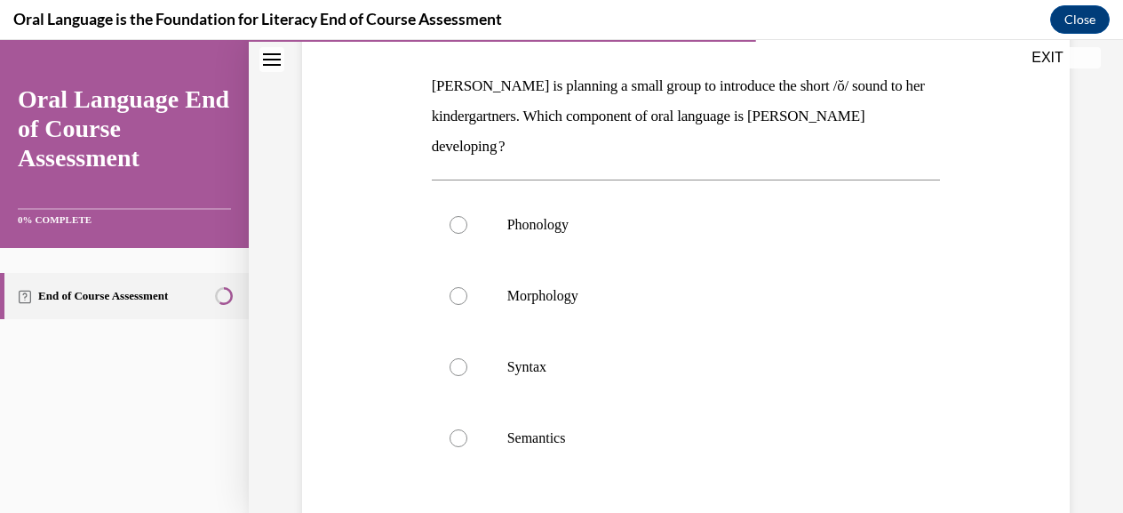
scroll to position [232, 0]
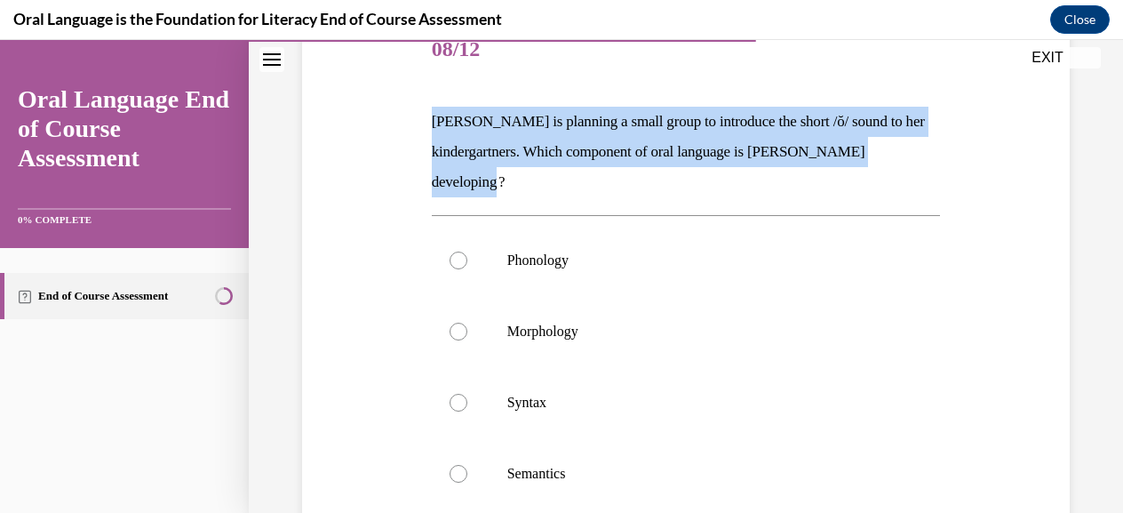
drag, startPoint x: 522, startPoint y: 182, endPoint x: 430, endPoint y: 122, distance: 110.4
click at [432, 122] on p "Mrs. Coleman is planning a small group to introduce the short /ŏ/ sound to her …" at bounding box center [686, 152] width 509 height 91
copy p "Mrs. Coleman is planning a small group to introduce the short /ŏ/ sound to her …"
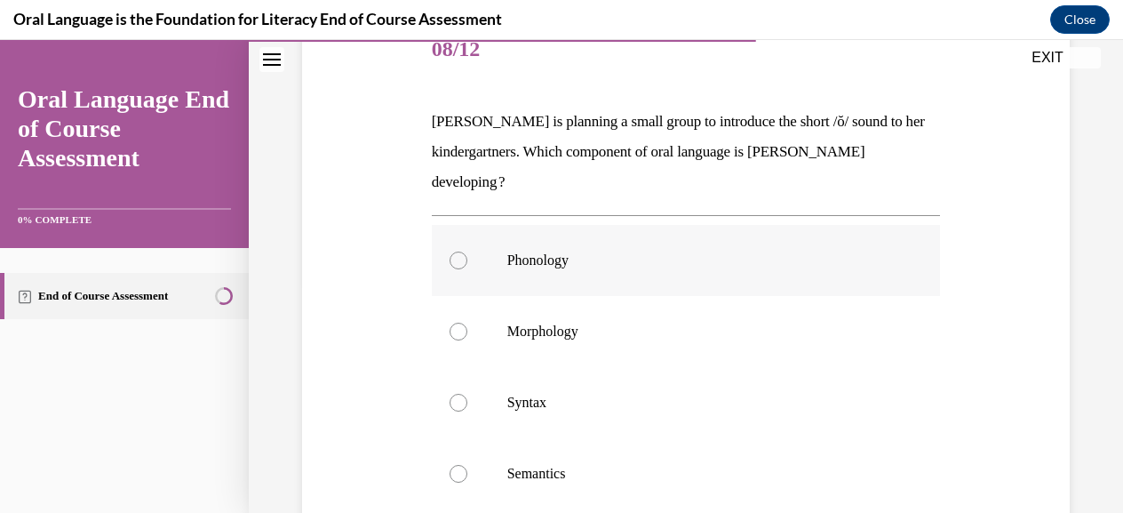
click at [525, 261] on p "Phonology" at bounding box center [701, 260] width 389 height 18
click at [467, 261] on input "Phonology" at bounding box center [458, 260] width 18 height 18
radio input "true"
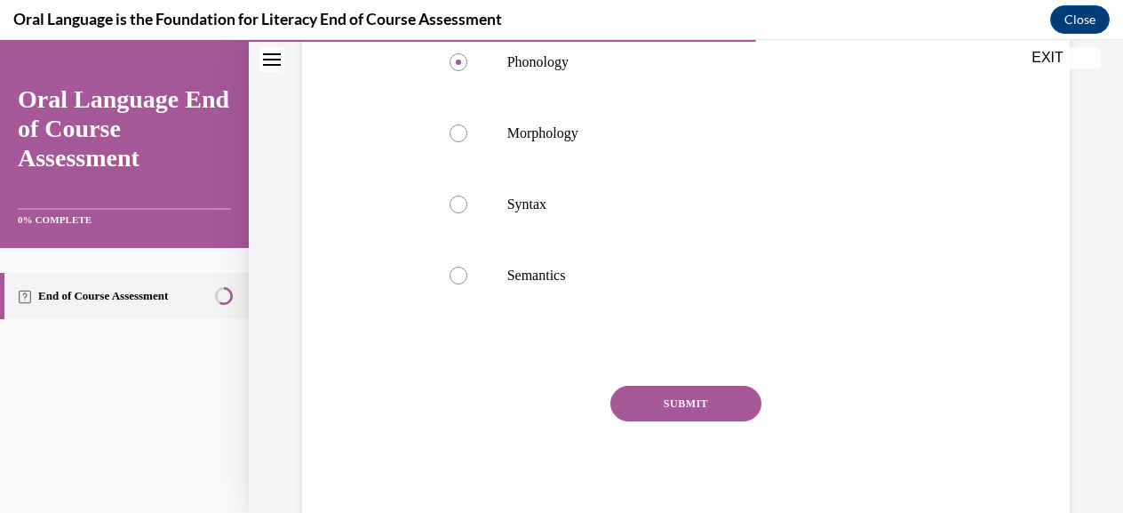
click at [690, 394] on button "SUBMIT" at bounding box center [685, 404] width 151 height 36
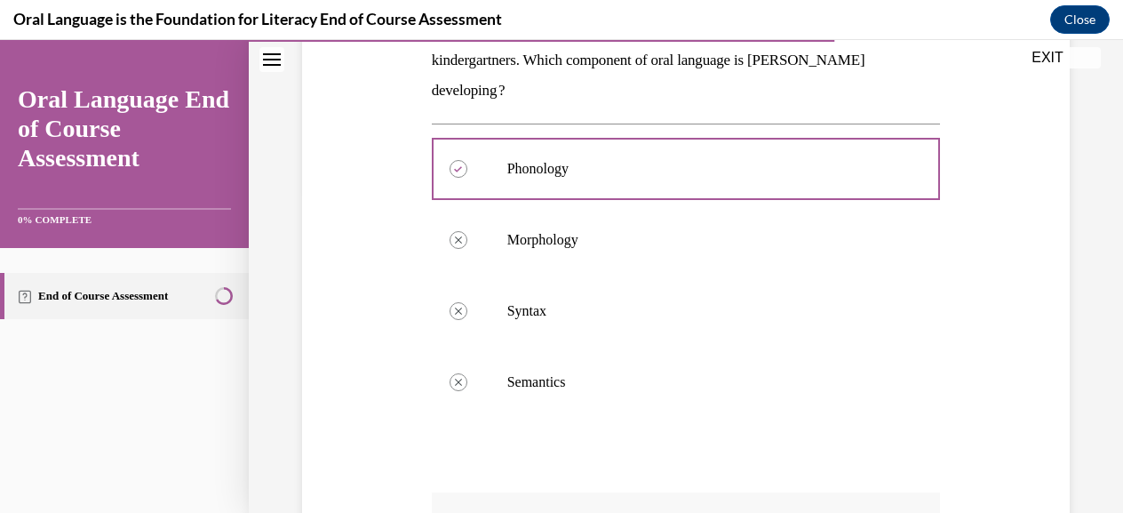
scroll to position [288, 0]
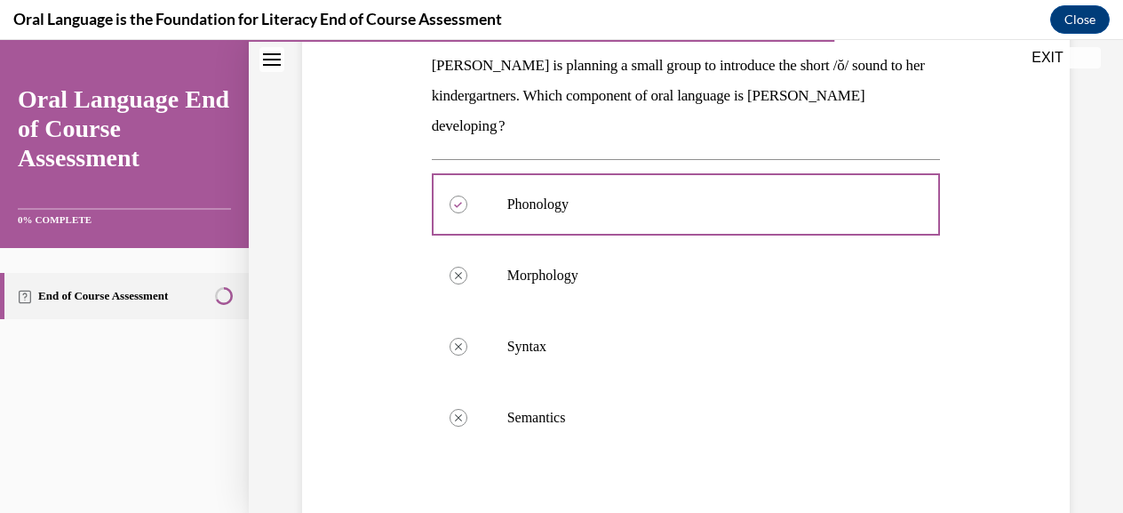
click at [1108, 394] on div "Question 08/12 Mrs. Coleman is planning a small group to introduce the short /ŏ…" at bounding box center [686, 341] width 874 height 1066
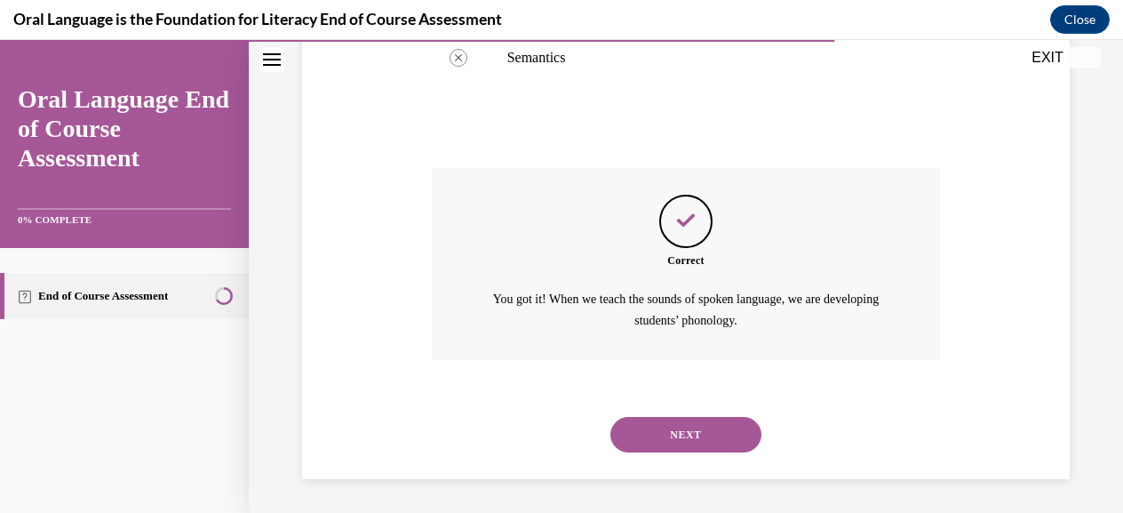
click at [695, 432] on button "NEXT" at bounding box center [685, 435] width 151 height 36
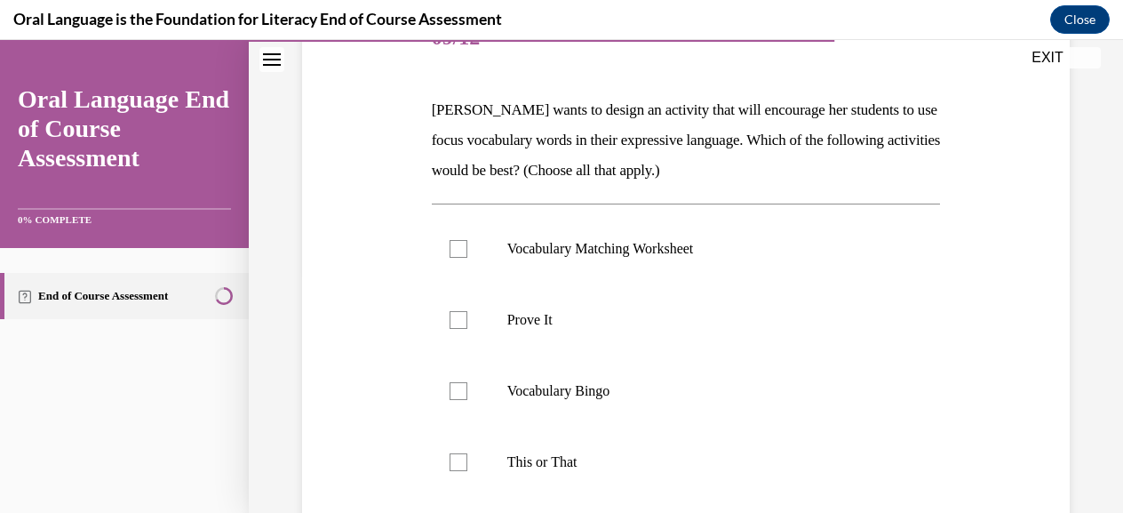
scroll to position [279, 0]
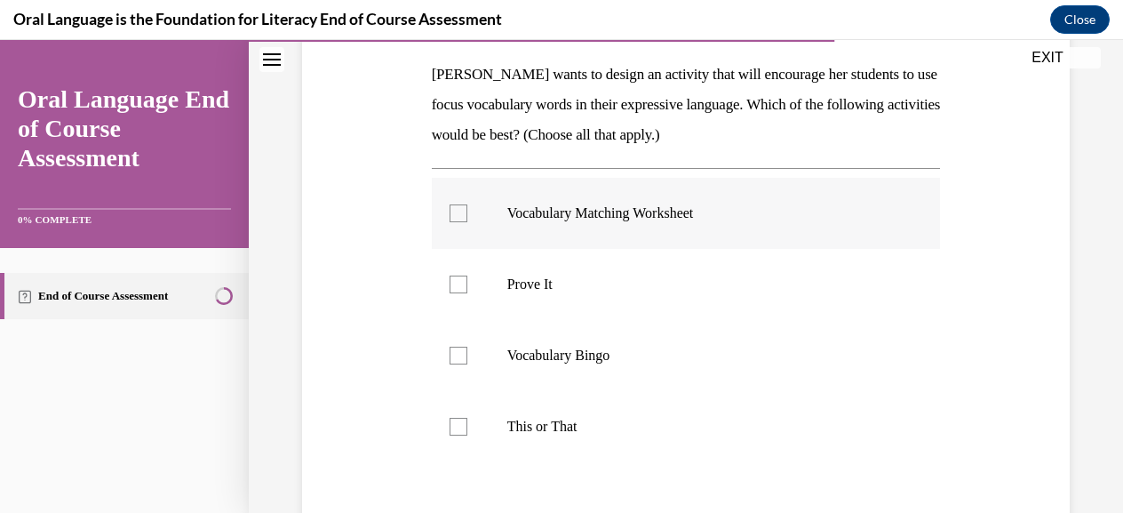
click at [454, 211] on div at bounding box center [458, 213] width 18 height 18
click at [454, 211] on input "Vocabulary Matching Worksheet" at bounding box center [458, 213] width 18 height 18
checkbox input "true"
click at [462, 286] on div at bounding box center [458, 284] width 18 height 18
click at [462, 286] on input "Prove It" at bounding box center [458, 284] width 18 height 18
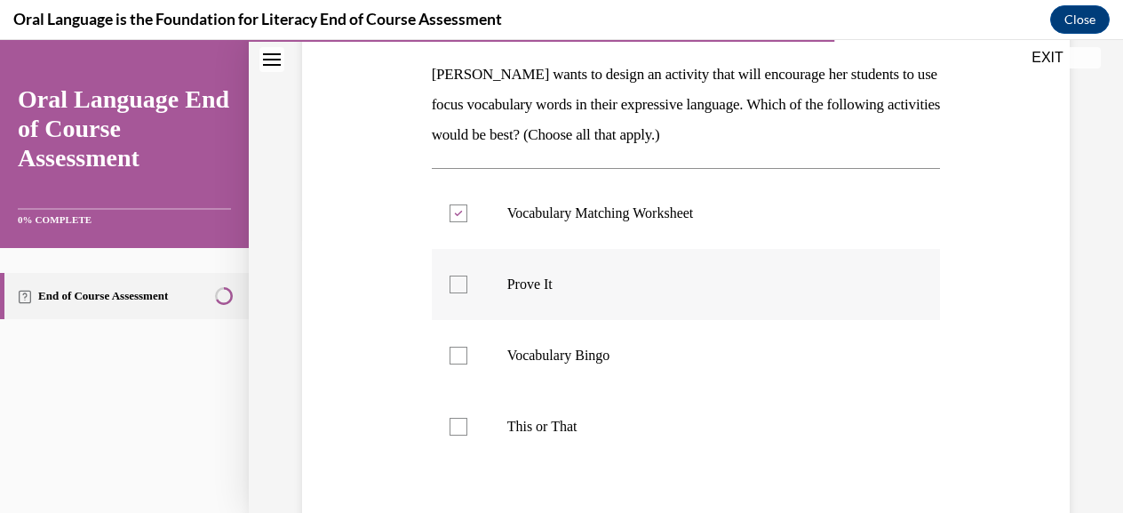
checkbox input "true"
click at [454, 356] on div at bounding box center [458, 355] width 18 height 18
click at [454, 356] on input "Vocabulary Bingo" at bounding box center [458, 355] width 18 height 18
checkbox input "true"
click at [455, 433] on div at bounding box center [458, 426] width 18 height 18
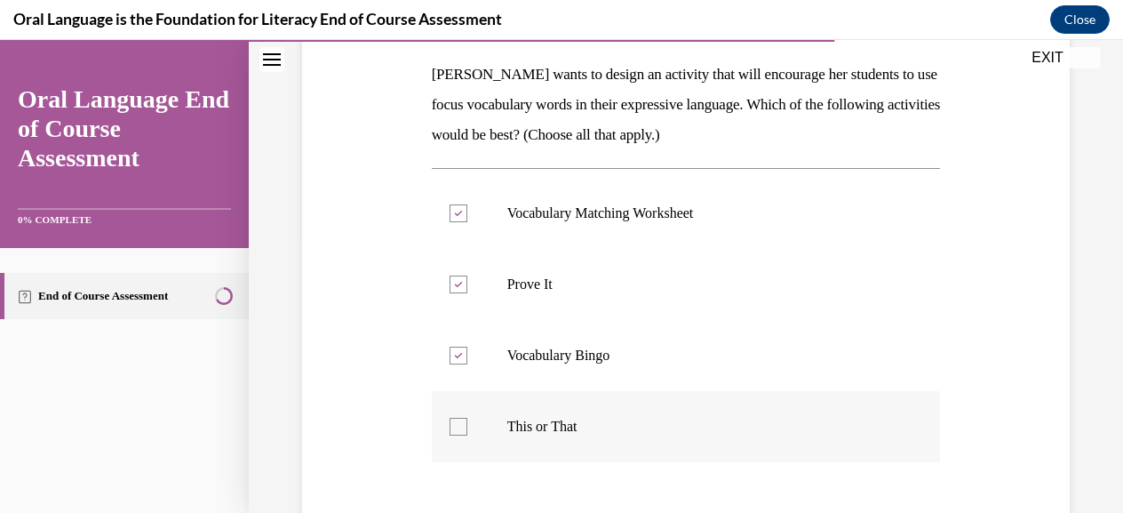
click at [455, 433] on input "This or That" at bounding box center [458, 426] width 18 height 18
checkbox input "true"
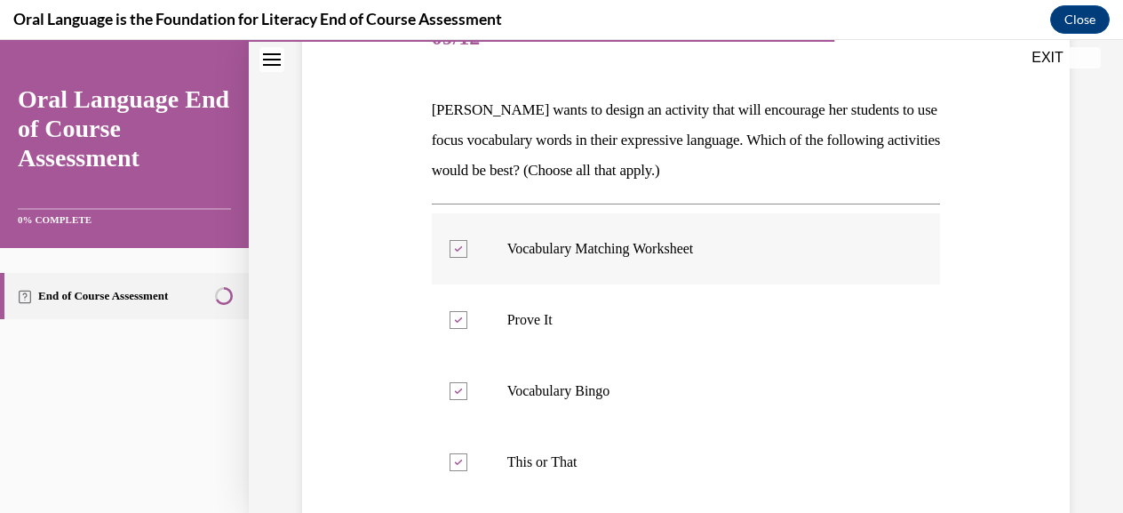
click at [457, 253] on div at bounding box center [458, 249] width 18 height 18
click at [457, 253] on input "Vocabulary Matching Worksheet" at bounding box center [458, 249] width 18 height 18
click at [458, 244] on div at bounding box center [458, 249] width 18 height 18
click at [458, 244] on input "Vocabulary Matching Worksheet" at bounding box center [458, 249] width 18 height 18
checkbox input "true"
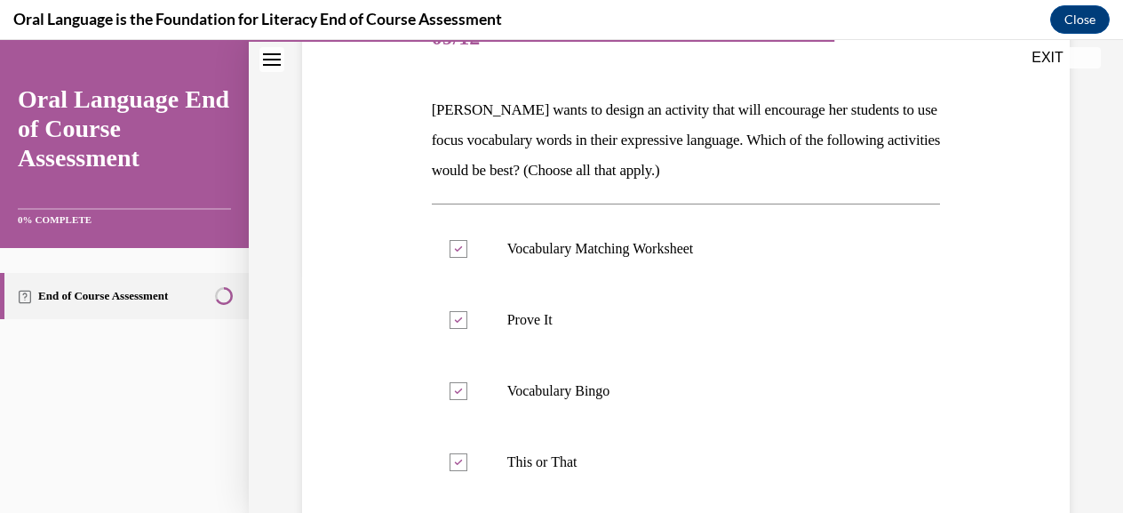
scroll to position [430, 0]
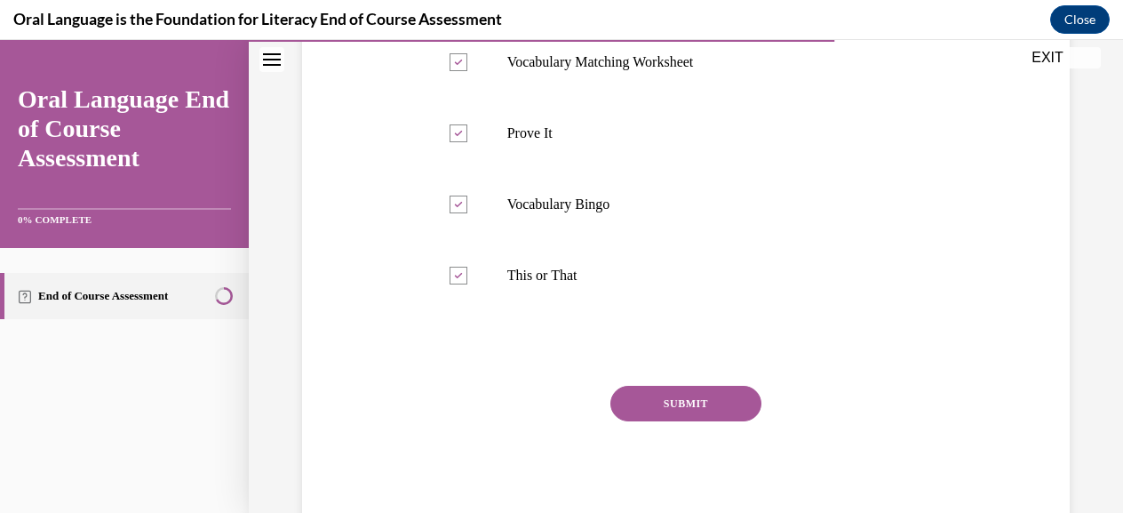
click at [639, 401] on button "SUBMIT" at bounding box center [685, 404] width 151 height 36
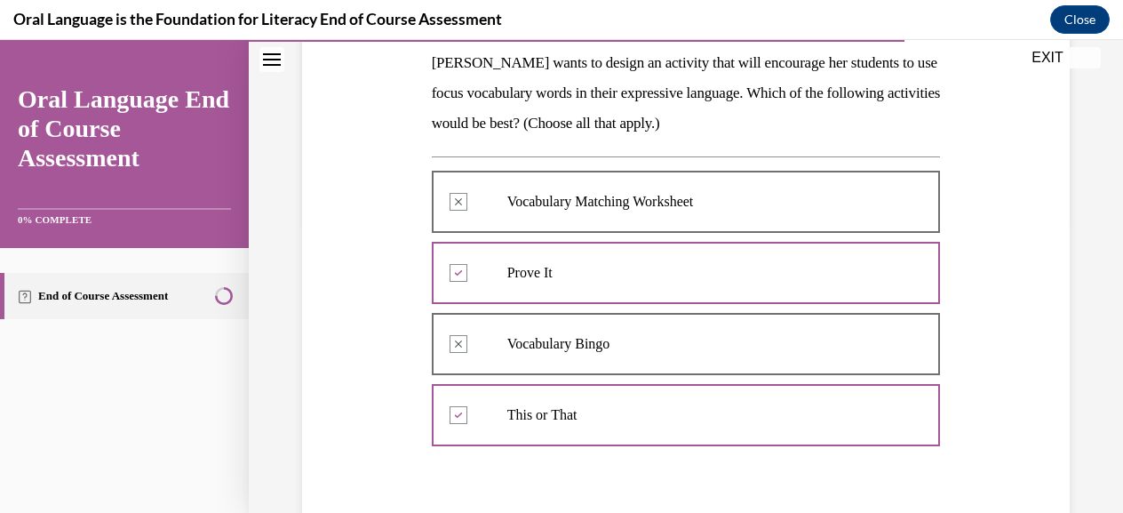
scroll to position [305, 0]
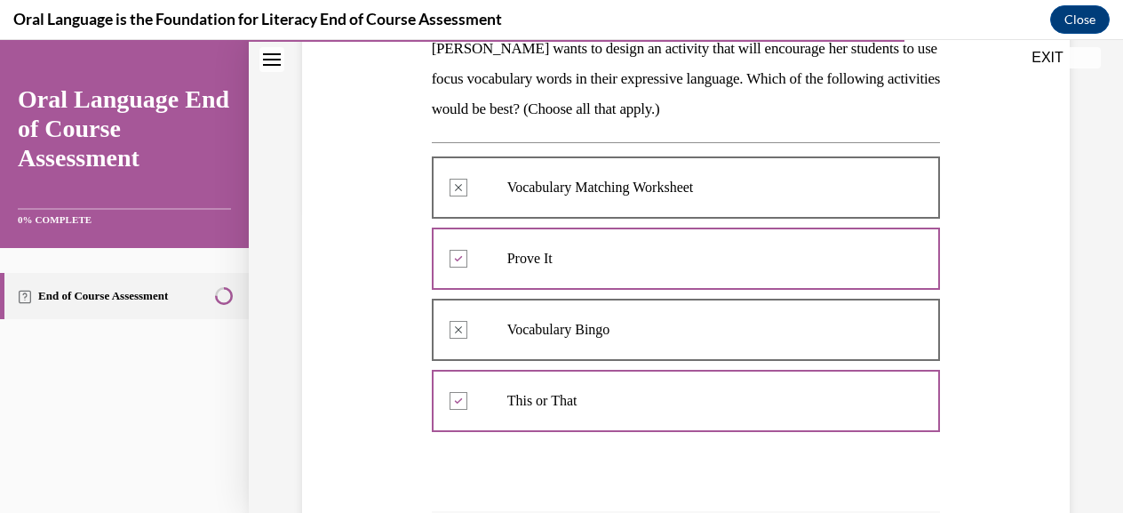
click at [458, 328] on div at bounding box center [686, 330] width 509 height 80
click at [457, 189] on div at bounding box center [686, 187] width 509 height 80
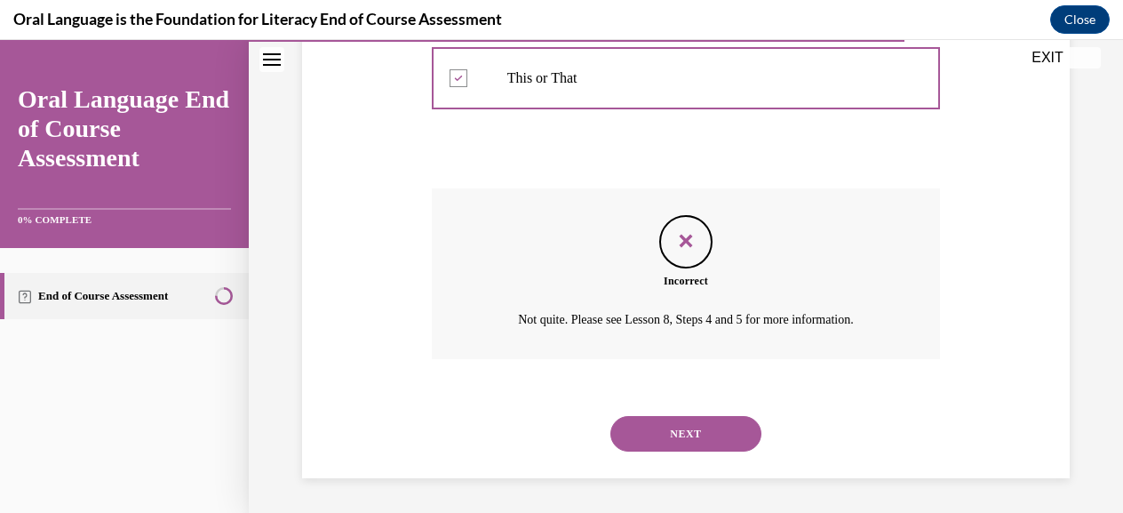
click at [698, 427] on button "NEXT" at bounding box center [685, 434] width 151 height 36
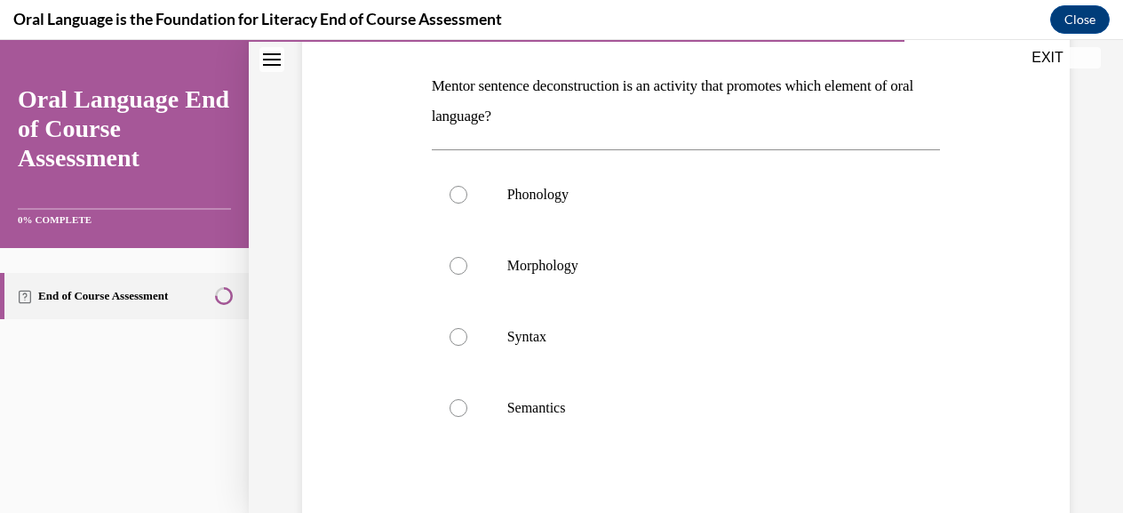
scroll to position [303, 0]
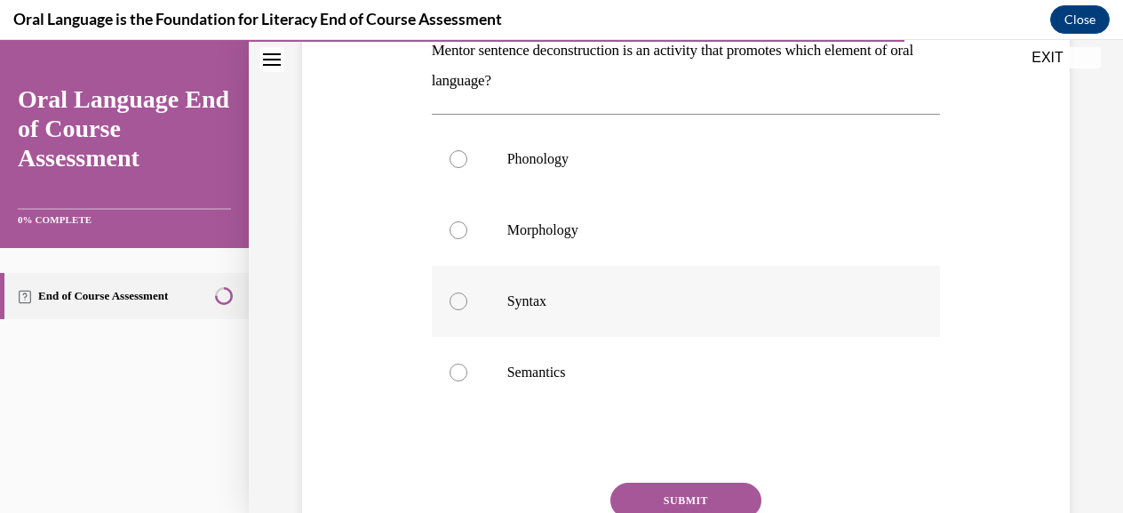
click at [529, 298] on p "Syntax" at bounding box center [701, 301] width 389 height 18
click at [467, 298] on input "Syntax" at bounding box center [458, 301] width 18 height 18
radio input "true"
click at [688, 496] on button "SUBMIT" at bounding box center [685, 500] width 151 height 36
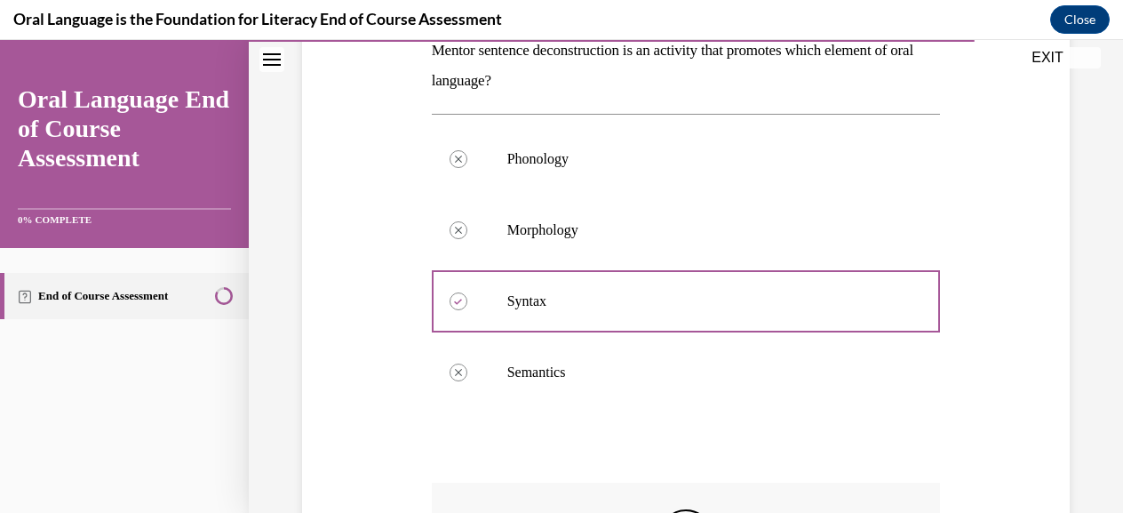
scroll to position [617, 0]
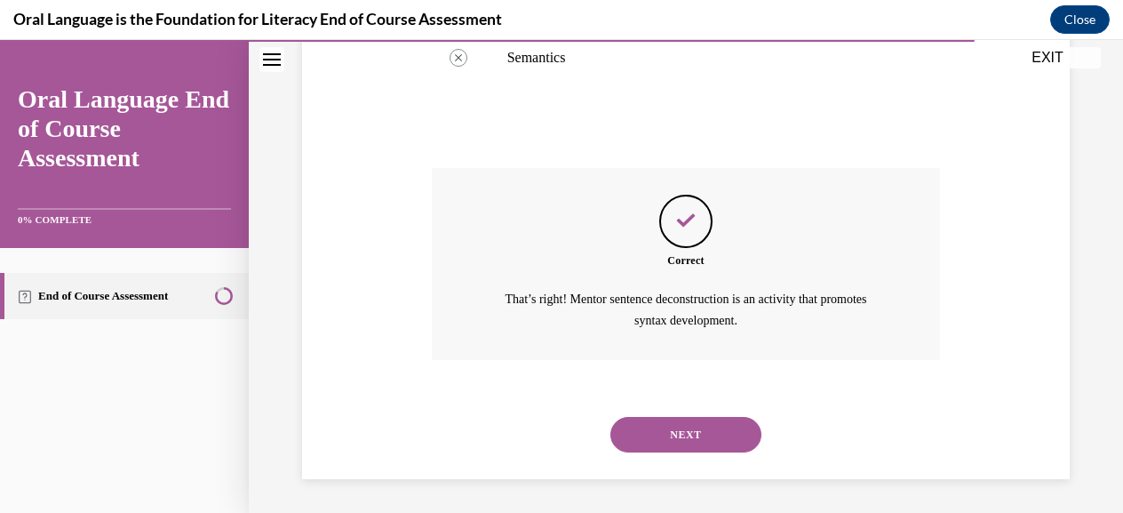
click at [677, 426] on button "NEXT" at bounding box center [685, 435] width 151 height 36
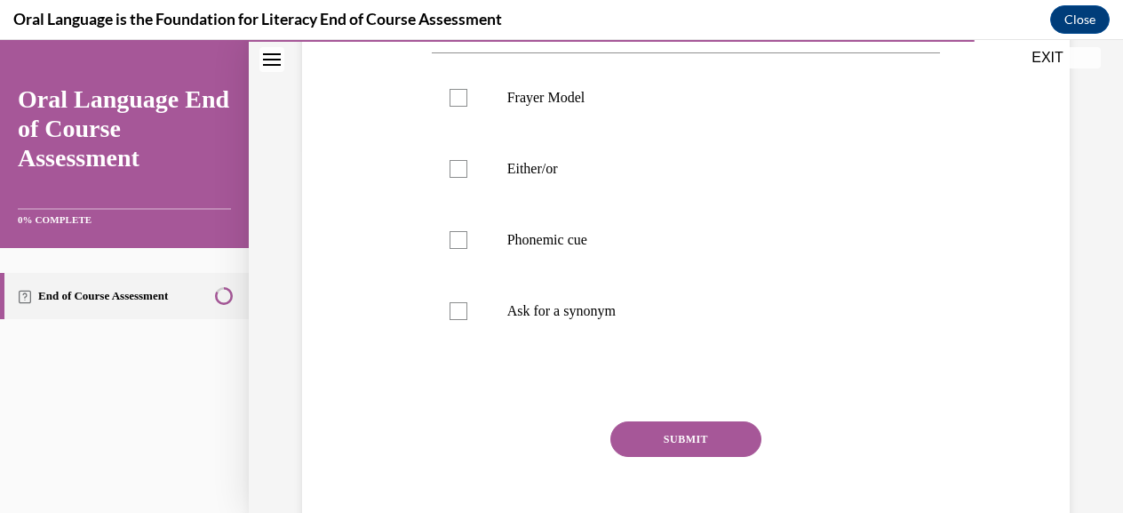
scroll to position [329, 0]
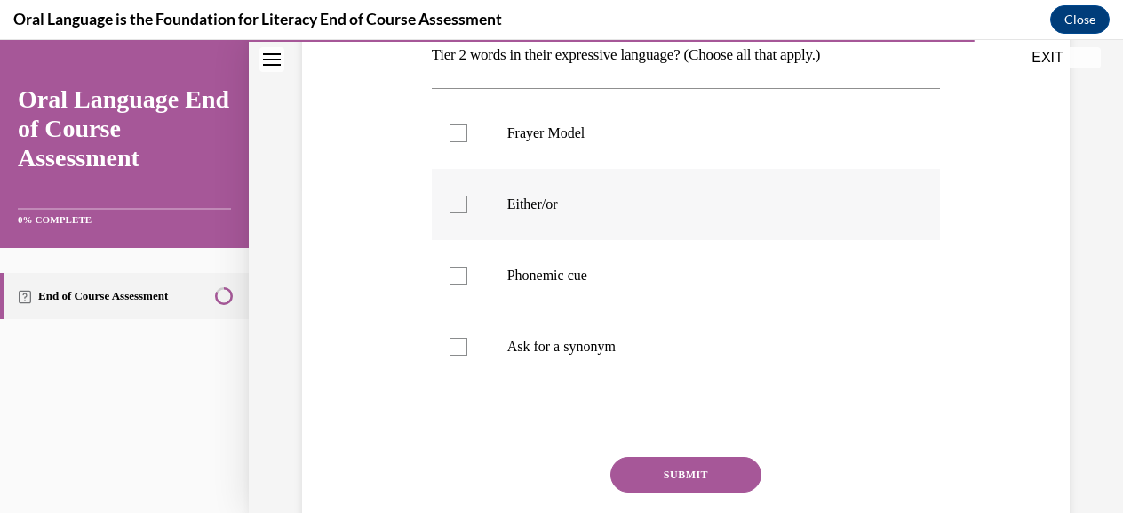
click at [453, 207] on div at bounding box center [458, 204] width 18 height 18
click at [453, 207] on input "Either/or" at bounding box center [458, 204] width 18 height 18
checkbox input "true"
click at [458, 272] on div at bounding box center [458, 275] width 18 height 18
click at [458, 272] on input "Phonemic cue" at bounding box center [458, 275] width 18 height 18
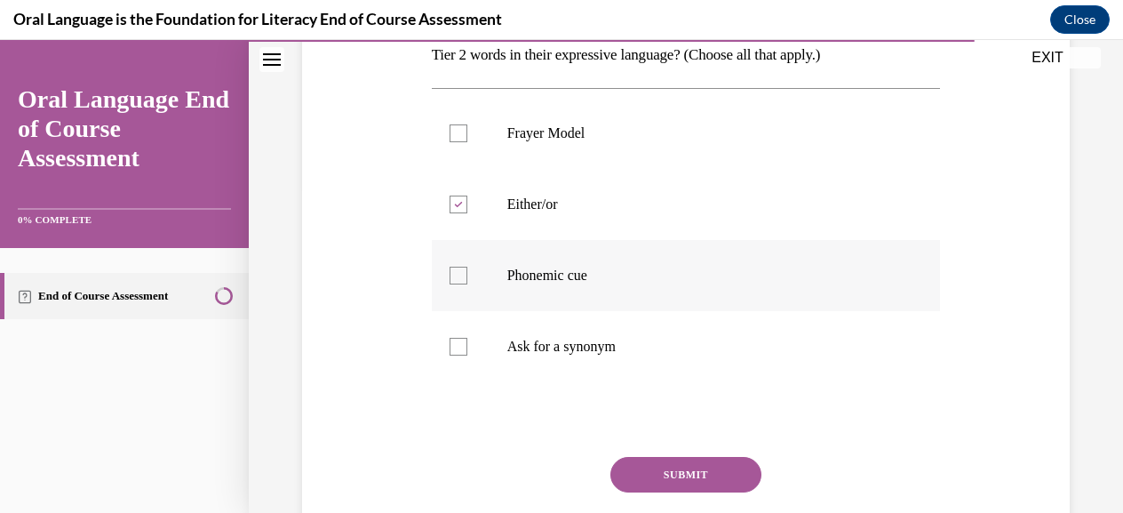
checkbox input "true"
click at [455, 342] on div at bounding box center [458, 347] width 18 height 18
click at [455, 342] on input "Ask for a synonym" at bounding box center [458, 347] width 18 height 18
checkbox input "true"
drag, startPoint x: 600, startPoint y: 131, endPoint x: 502, endPoint y: 145, distance: 98.7
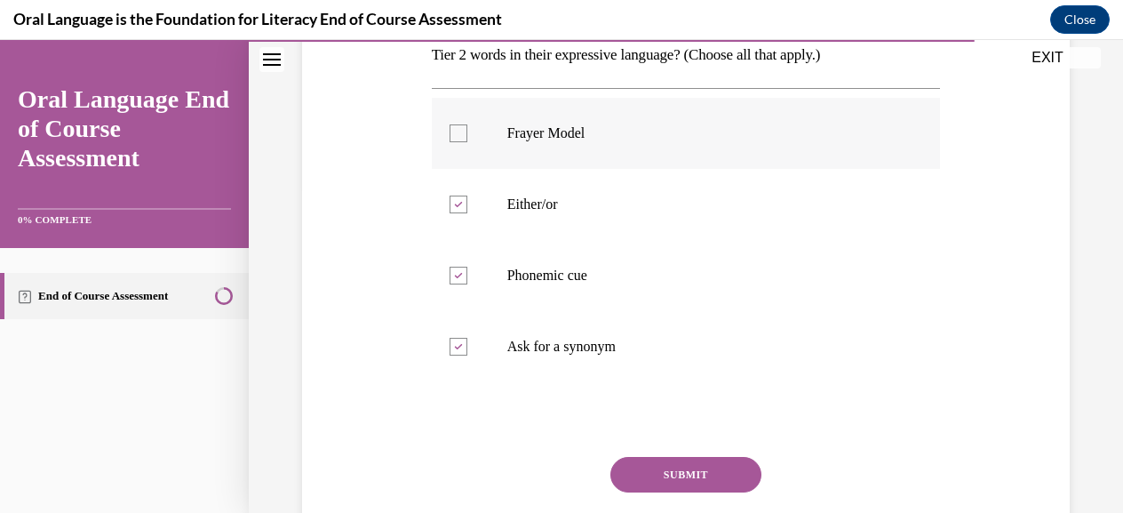
click at [502, 145] on label "Frayer Model" at bounding box center [686, 133] width 509 height 71
copy p "Frayer Model"
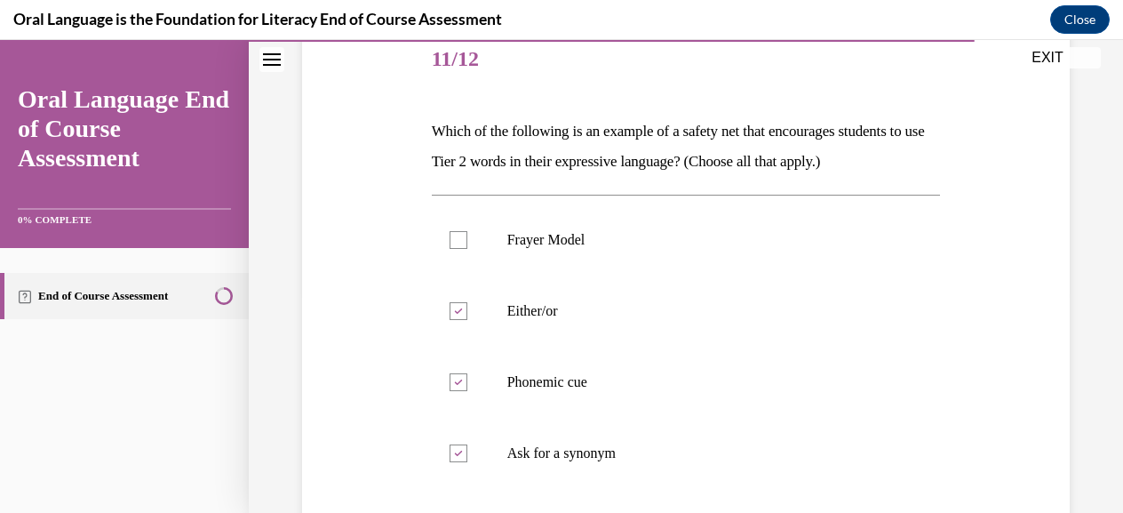
scroll to position [400, 0]
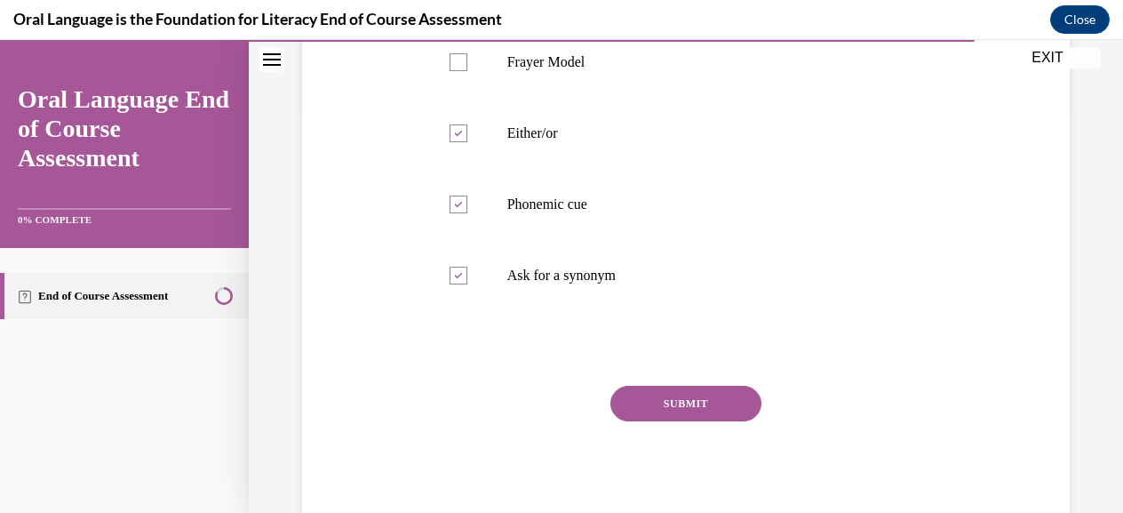
click at [702, 406] on button "SUBMIT" at bounding box center [685, 404] width 151 height 36
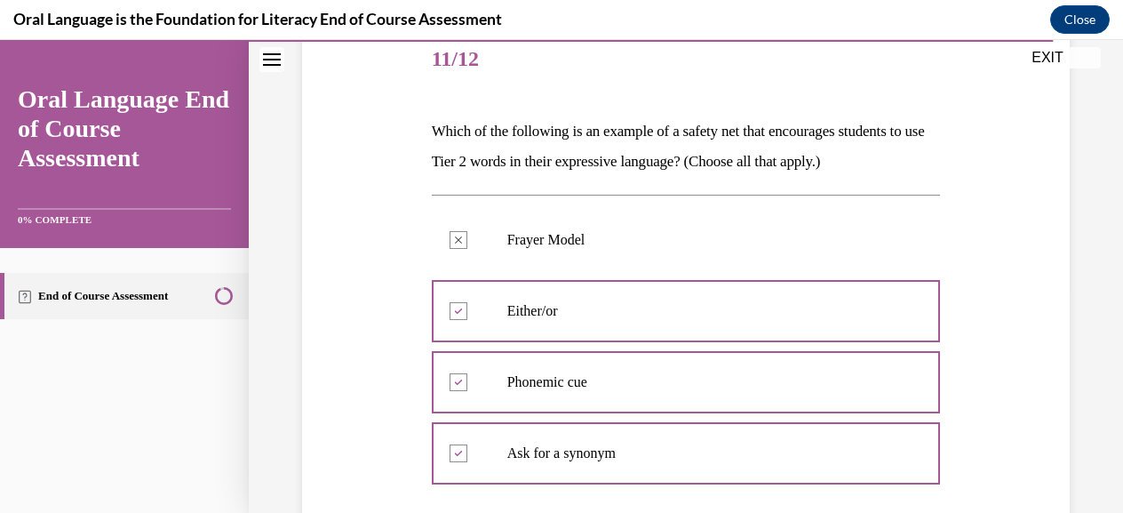
scroll to position [636, 0]
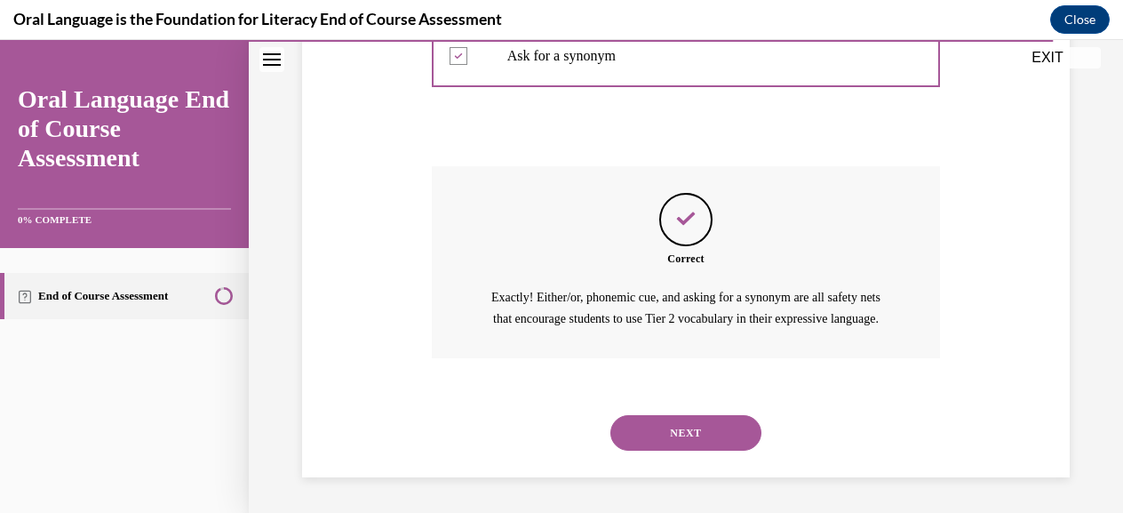
click at [690, 434] on button "NEXT" at bounding box center [685, 433] width 151 height 36
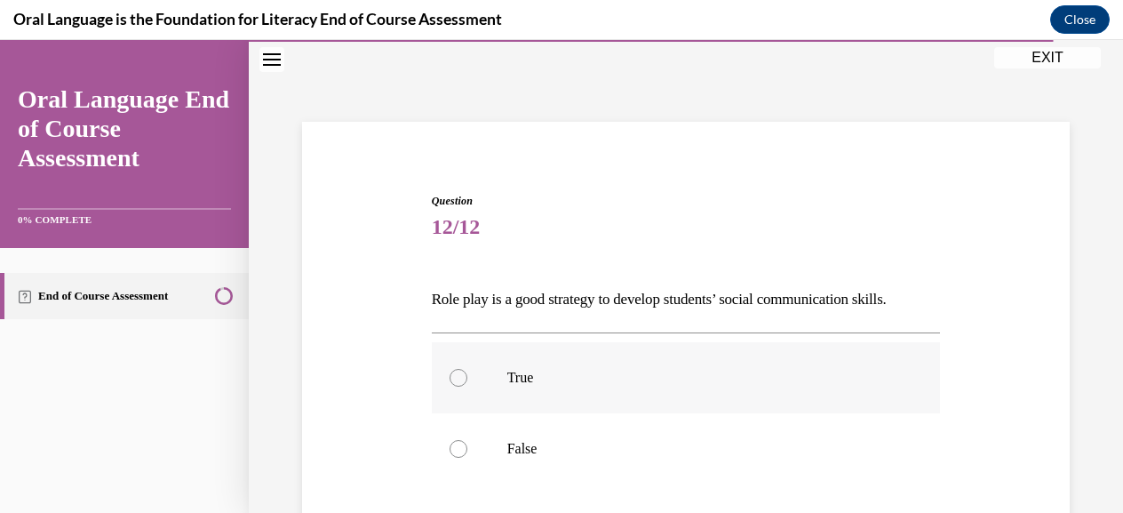
click at [521, 388] on label "True" at bounding box center [686, 377] width 509 height 71
click at [467, 386] on input "True" at bounding box center [458, 378] width 18 height 18
radio input "true"
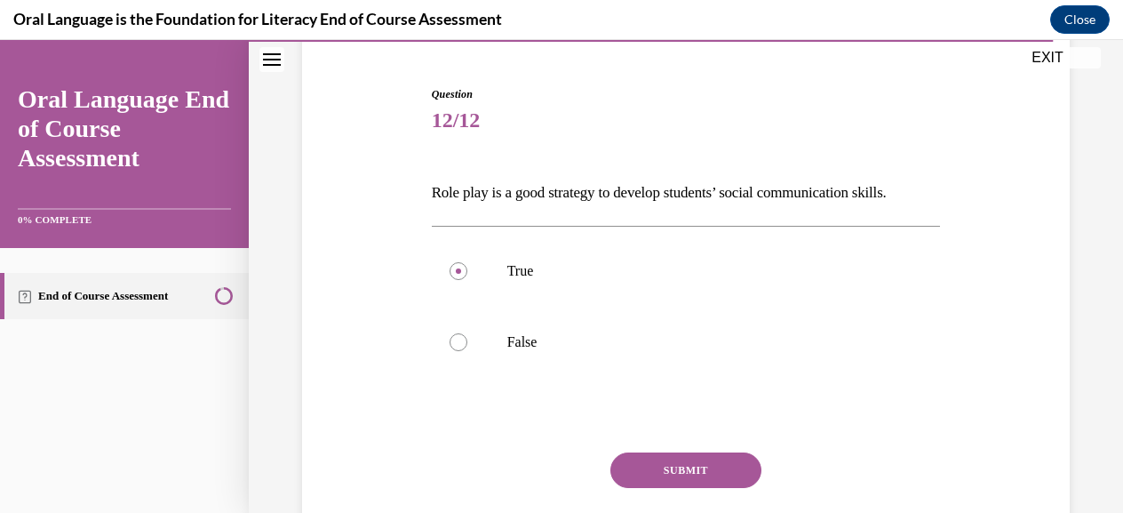
scroll to position [196, 0]
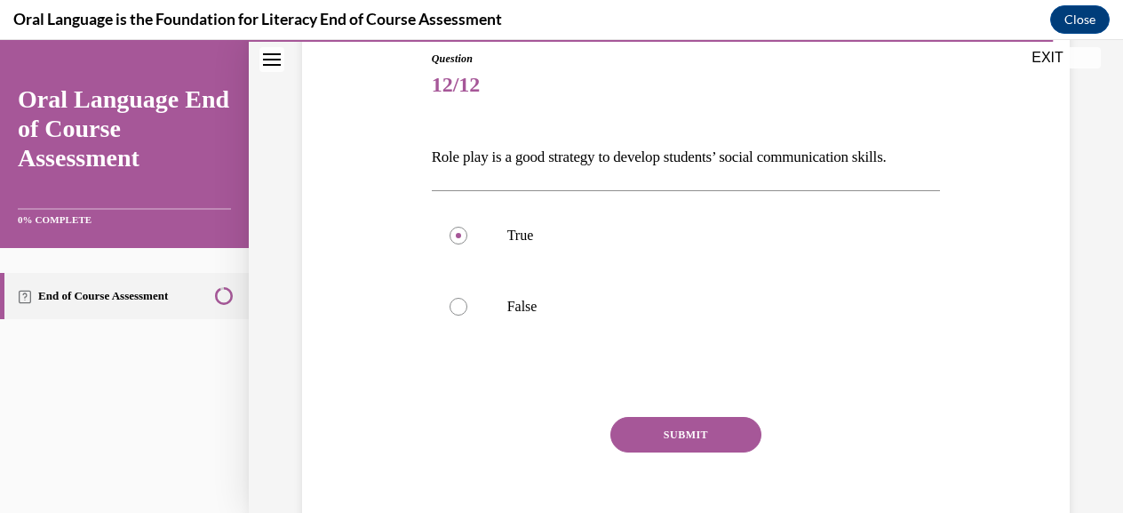
click at [673, 438] on button "SUBMIT" at bounding box center [685, 435] width 151 height 36
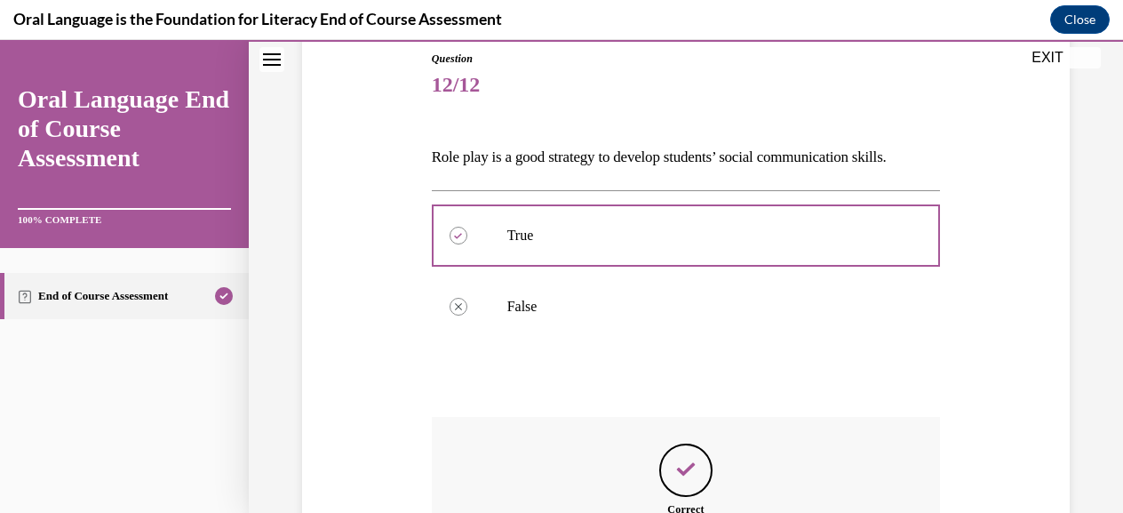
scroll to position [445, 0]
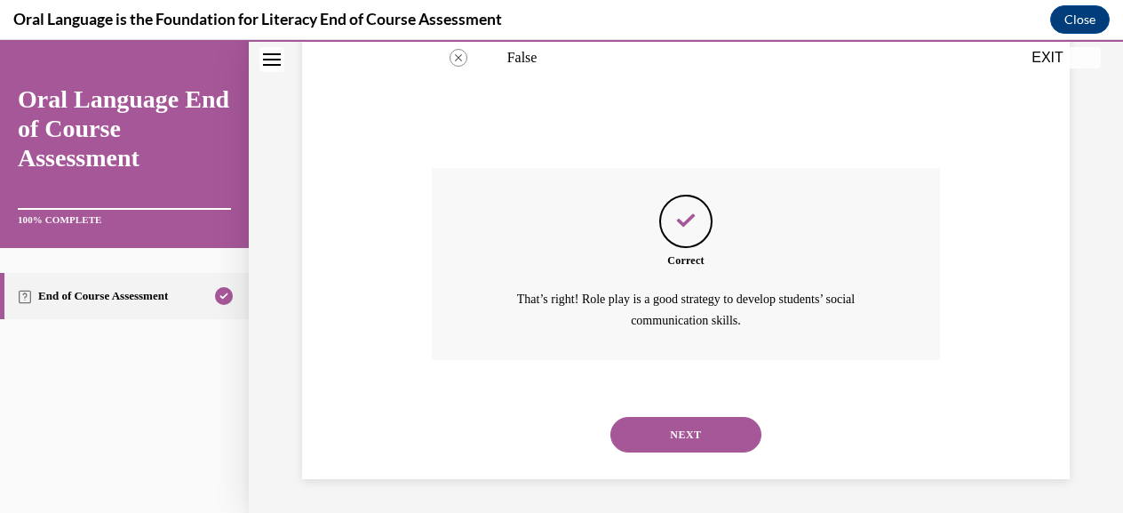
click at [693, 424] on button "NEXT" at bounding box center [685, 435] width 151 height 36
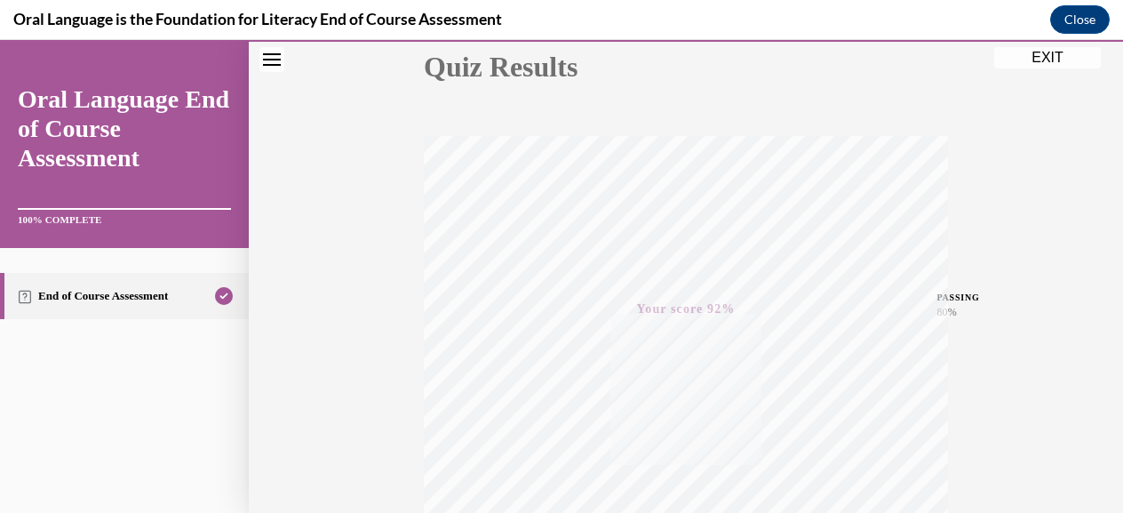
scroll to position [210, 0]
click at [1078, 15] on button "Close" at bounding box center [1080, 19] width 60 height 28
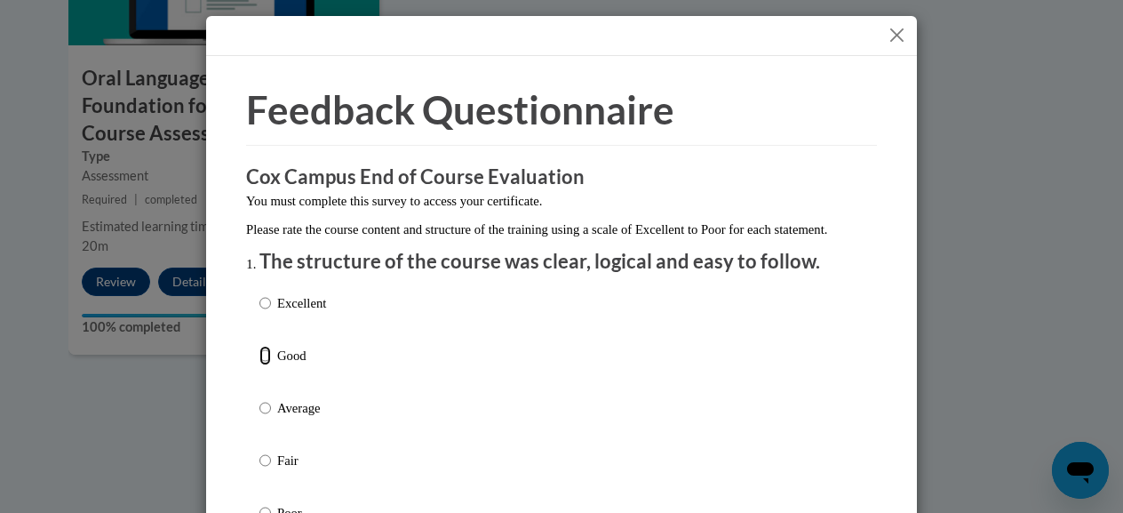
click at [259, 365] on input "Good" at bounding box center [265, 356] width 12 height 20
radio input "true"
click at [848, 419] on div "Excellent Good Average Fair Poor" at bounding box center [561, 429] width 604 height 290
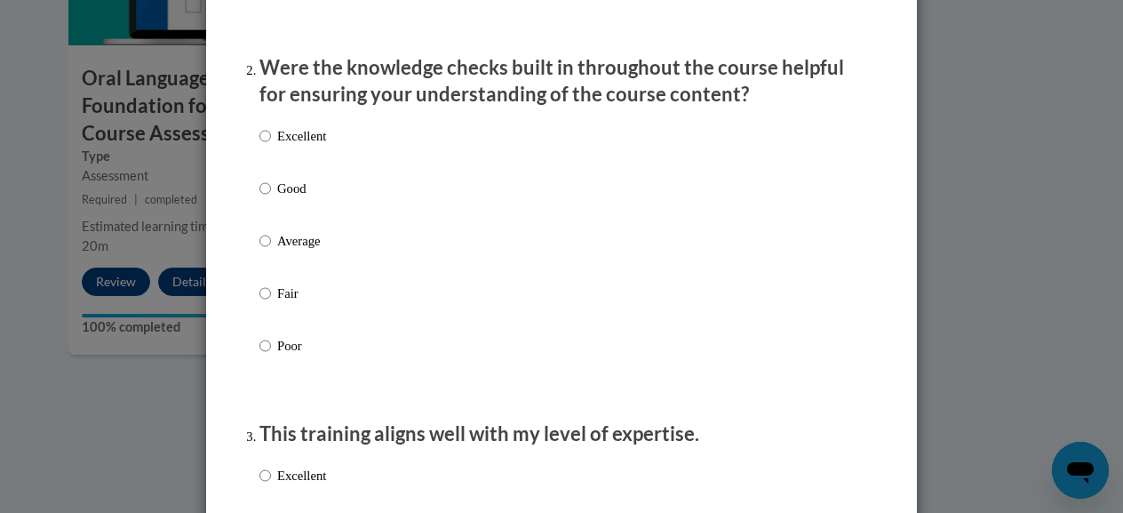
scroll to position [568, 0]
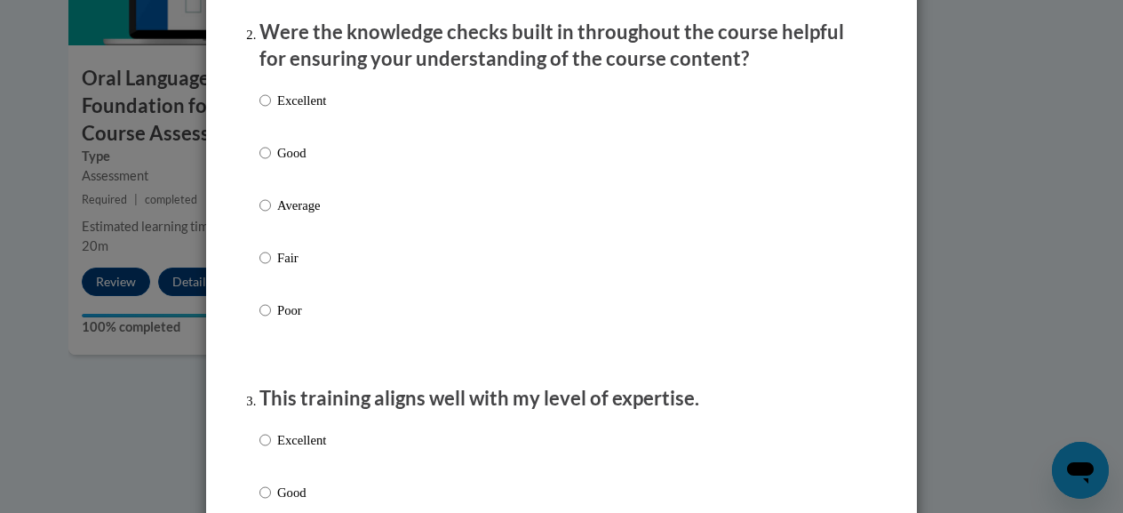
click at [290, 161] on p "Good" at bounding box center [301, 153] width 49 height 20
click at [271, 161] on input "Good" at bounding box center [265, 153] width 12 height 20
radio input "true"
click at [259, 195] on input "Average" at bounding box center [265, 205] width 12 height 20
radio input "true"
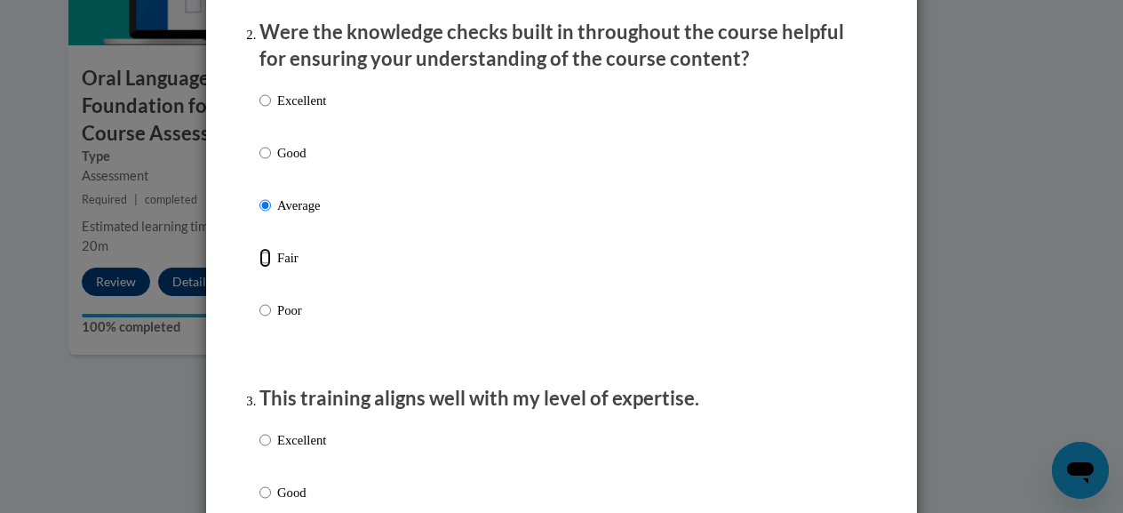
click at [259, 248] on input "Fair" at bounding box center [265, 258] width 12 height 20
radio input "true"
click at [259, 300] on input "Poor" at bounding box center [265, 310] width 12 height 20
radio input "true"
click at [259, 91] on input "Excellent" at bounding box center [265, 101] width 12 height 20
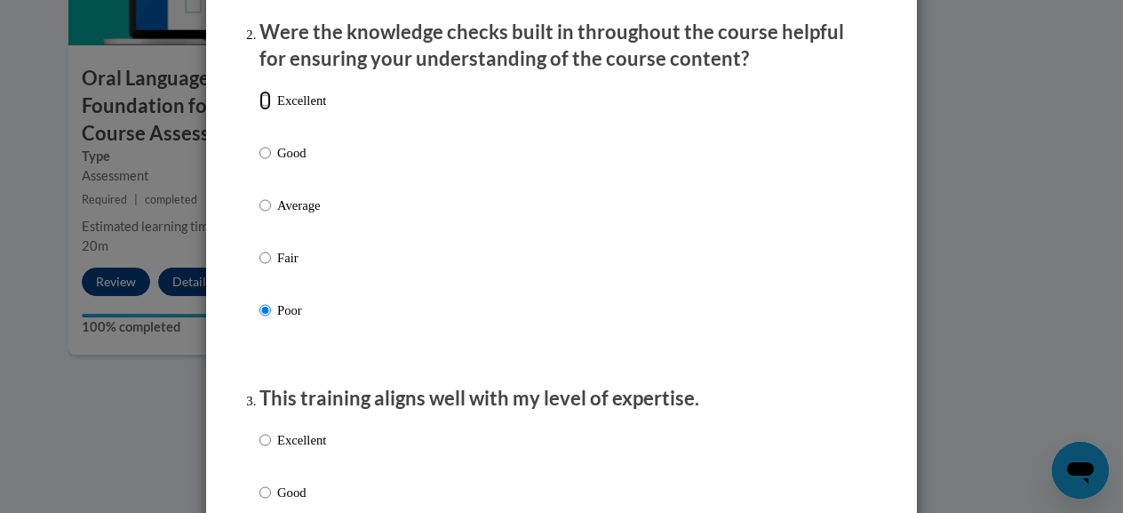
radio input "true"
click at [259, 143] on input "Good" at bounding box center [265, 153] width 12 height 20
radio input "true"
click at [259, 195] on input "Average" at bounding box center [265, 205] width 12 height 20
radio input "true"
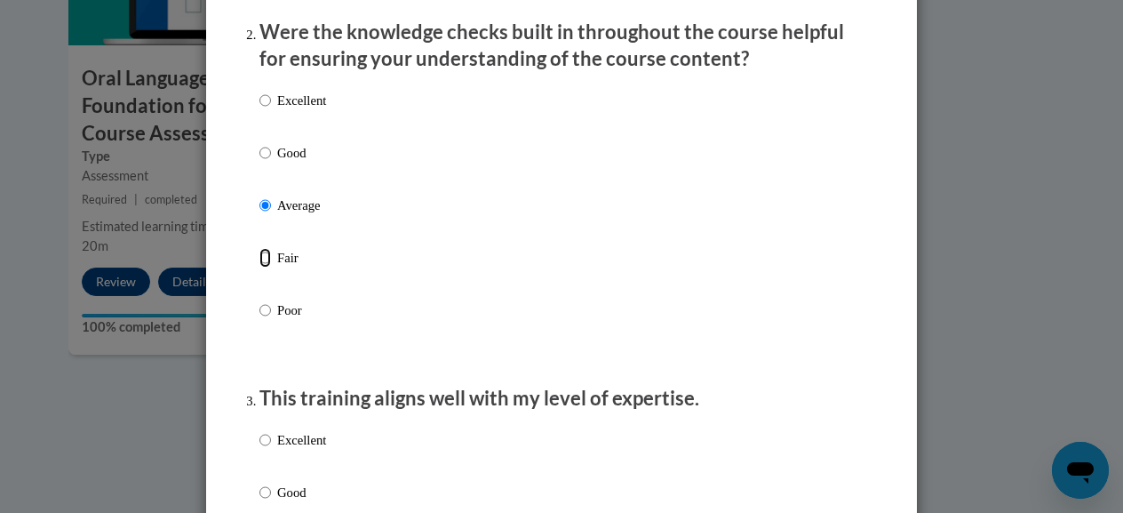
click at [259, 248] on input "Fair" at bounding box center [265, 258] width 12 height 20
radio input "true"
click at [259, 300] on input "Poor" at bounding box center [265, 310] width 12 height 20
radio input "true"
click at [259, 91] on input "Excellent" at bounding box center [265, 101] width 12 height 20
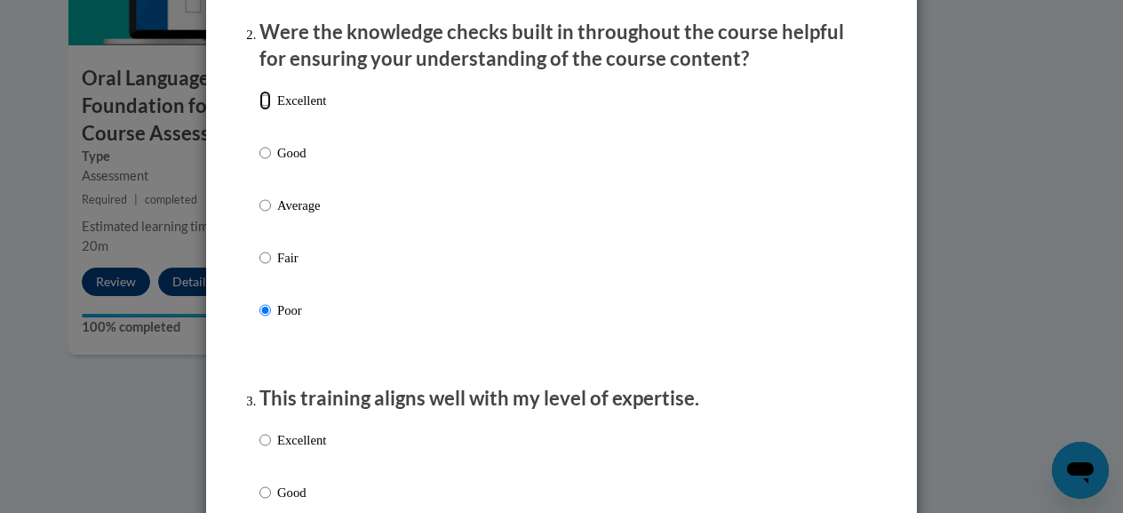
radio input "true"
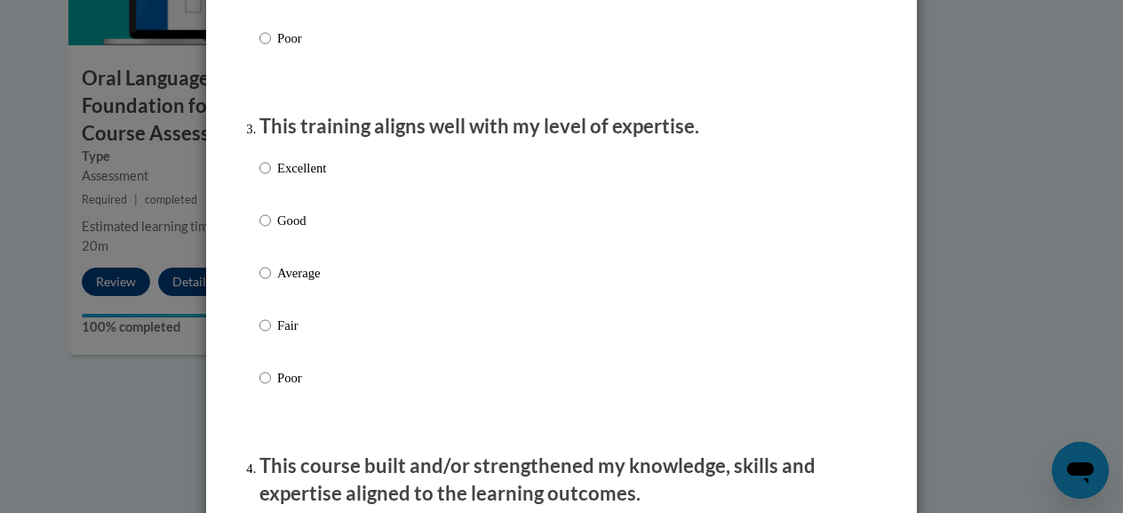
scroll to position [864, 0]
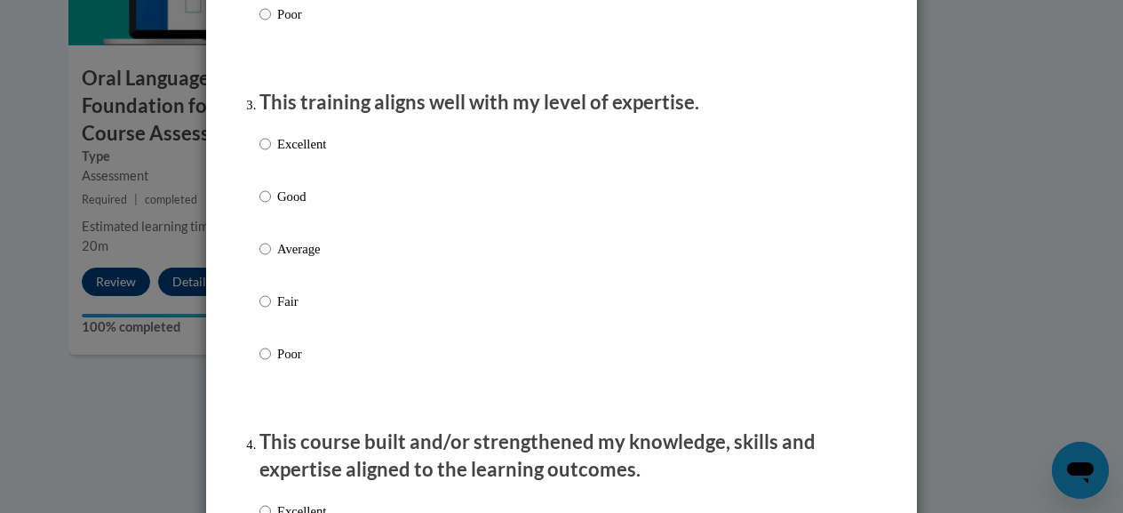
click at [288, 206] on p "Good" at bounding box center [301, 197] width 49 height 20
click at [271, 206] on input "Good" at bounding box center [265, 197] width 12 height 20
radio input "true"
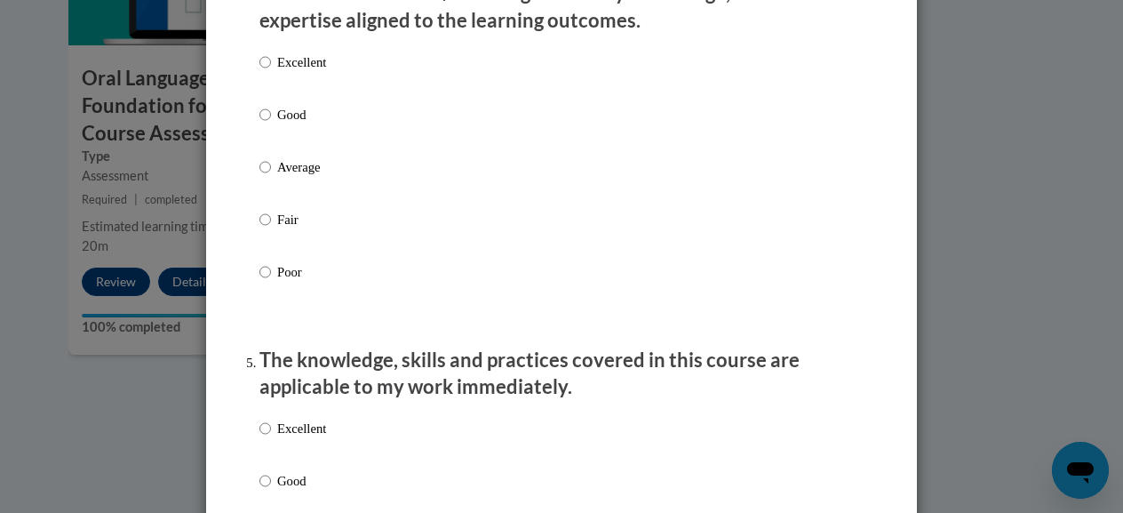
click at [303, 72] on p "Excellent" at bounding box center [301, 62] width 49 height 20
click at [271, 72] on input "Excellent" at bounding box center [265, 62] width 12 height 20
radio input "true"
click at [281, 490] on p "Good" at bounding box center [301, 481] width 49 height 20
click at [271, 490] on input "Good" at bounding box center [265, 481] width 12 height 20
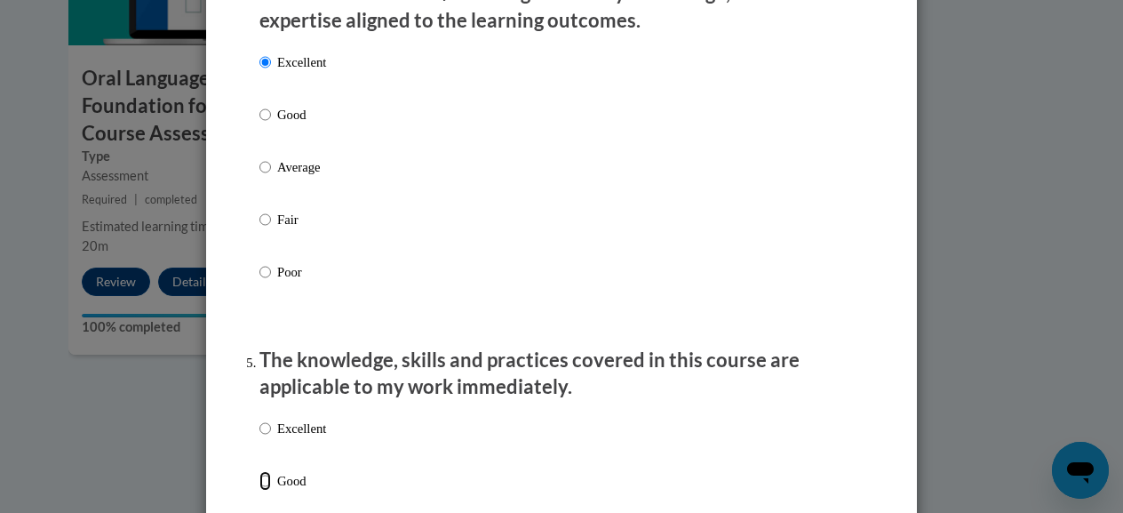
radio input "true"
click at [300, 438] on p "Excellent" at bounding box center [301, 428] width 49 height 20
click at [271, 438] on input "Excellent" at bounding box center [265, 428] width 12 height 20
radio input "true"
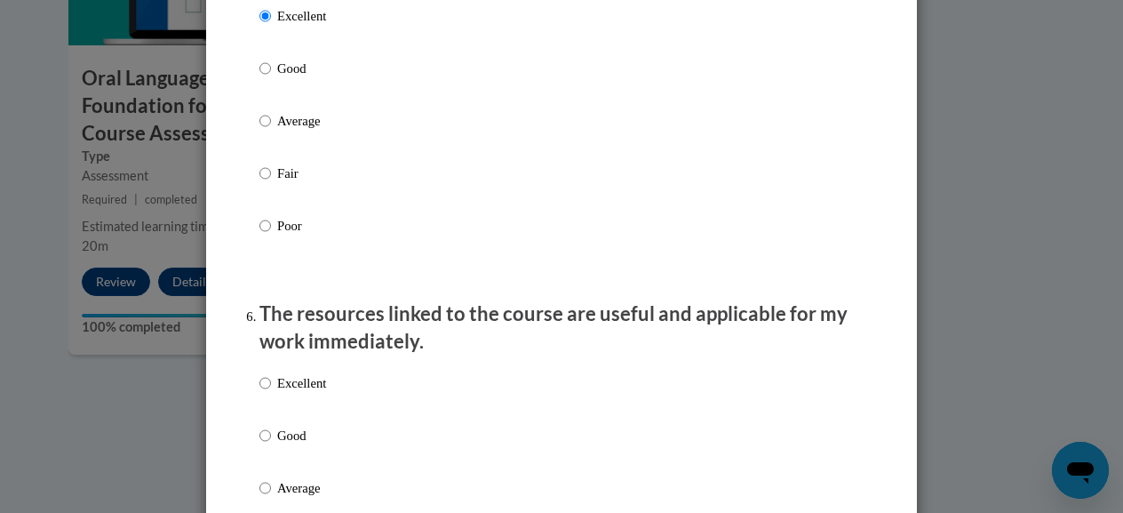
scroll to position [1690, 0]
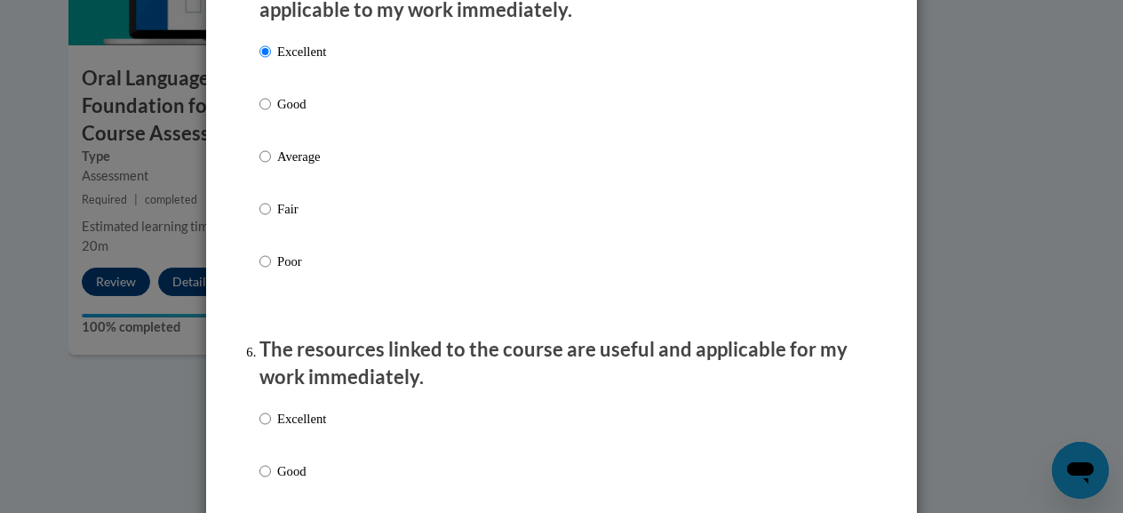
click at [288, 428] on p "Excellent" at bounding box center [301, 419] width 49 height 20
click at [271, 428] on input "Excellent" at bounding box center [265, 419] width 12 height 20
radio input "true"
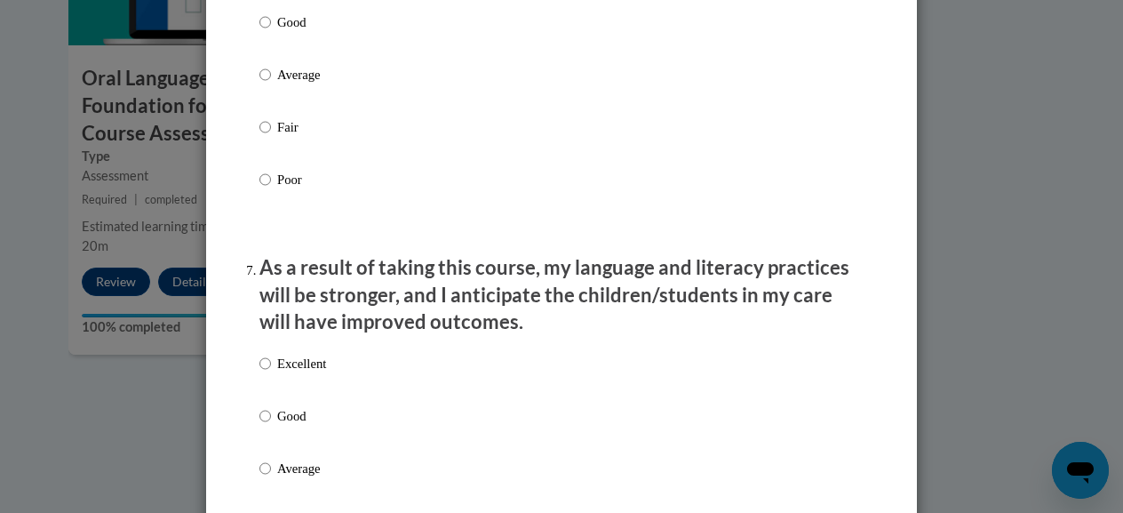
click at [314, 373] on p "Excellent" at bounding box center [301, 364] width 49 height 20
click at [271, 373] on input "Excellent" at bounding box center [265, 364] width 12 height 20
radio input "true"
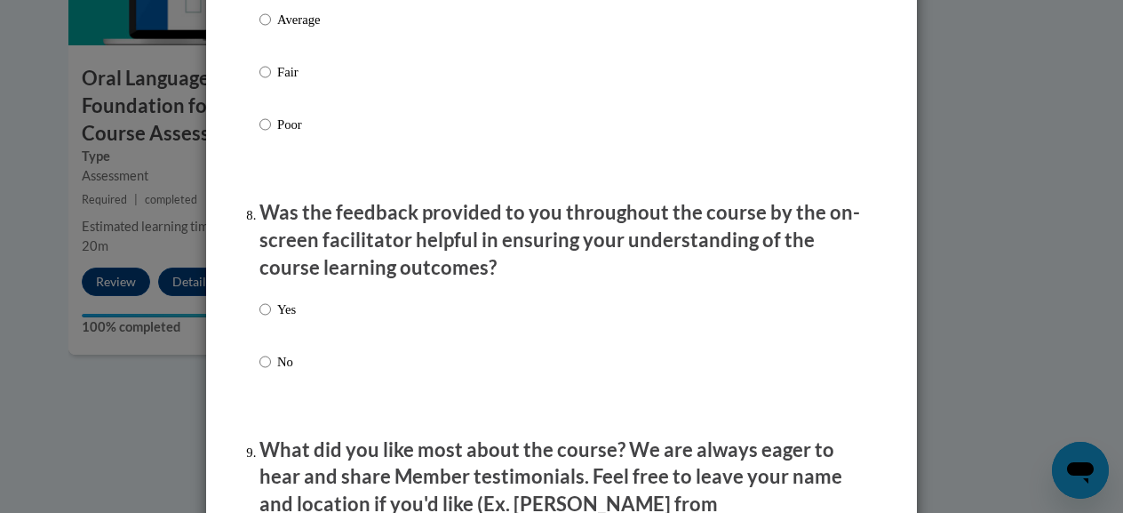
click at [277, 319] on p "Yes" at bounding box center [286, 309] width 19 height 20
click at [271, 319] on input "Yes" at bounding box center [265, 309] width 12 height 20
radio input "true"
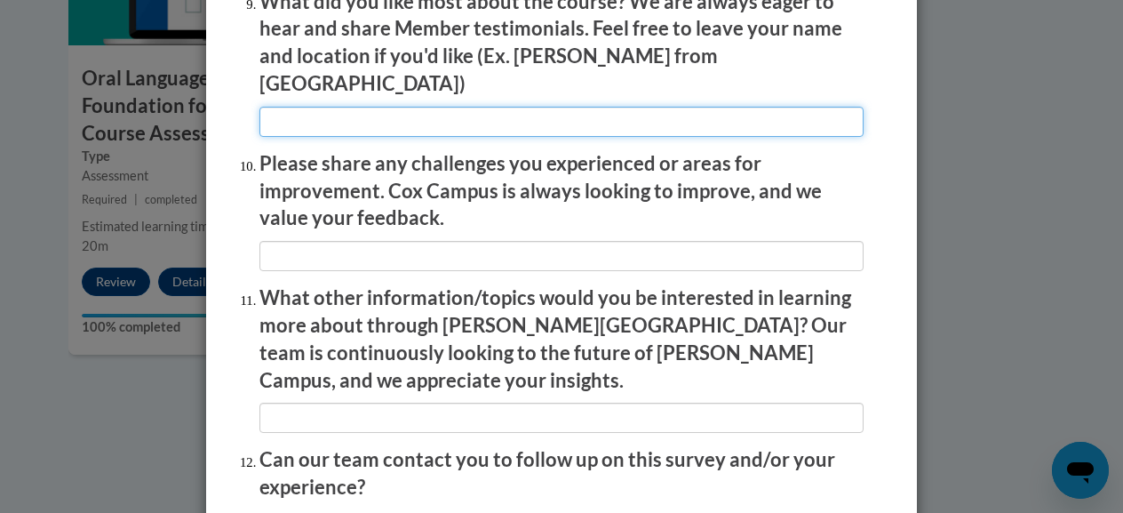
click at [393, 107] on input "textbox" at bounding box center [561, 122] width 604 height 30
type input "Clear and concise."
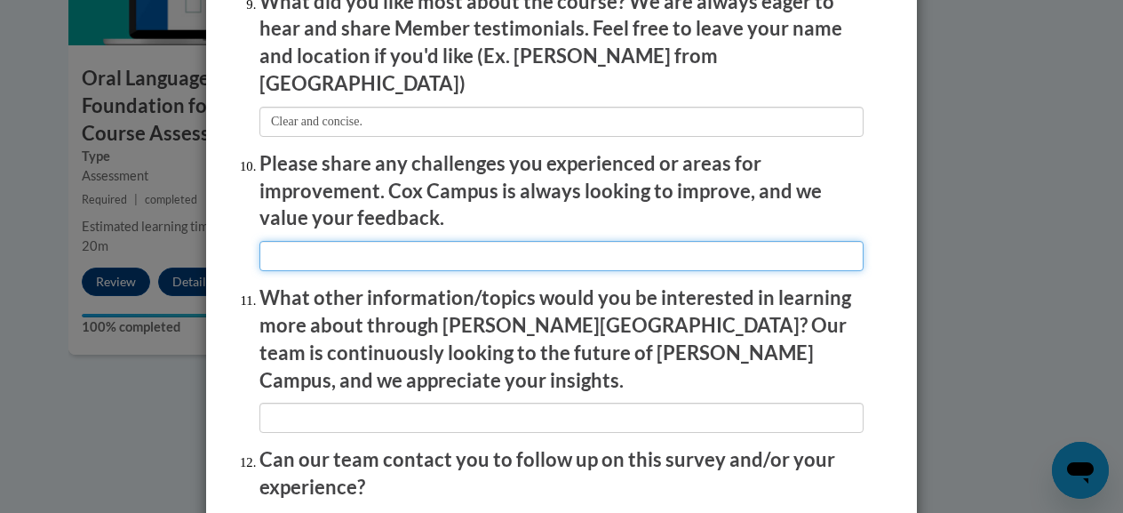
click at [425, 242] on input "textbox" at bounding box center [561, 256] width 604 height 30
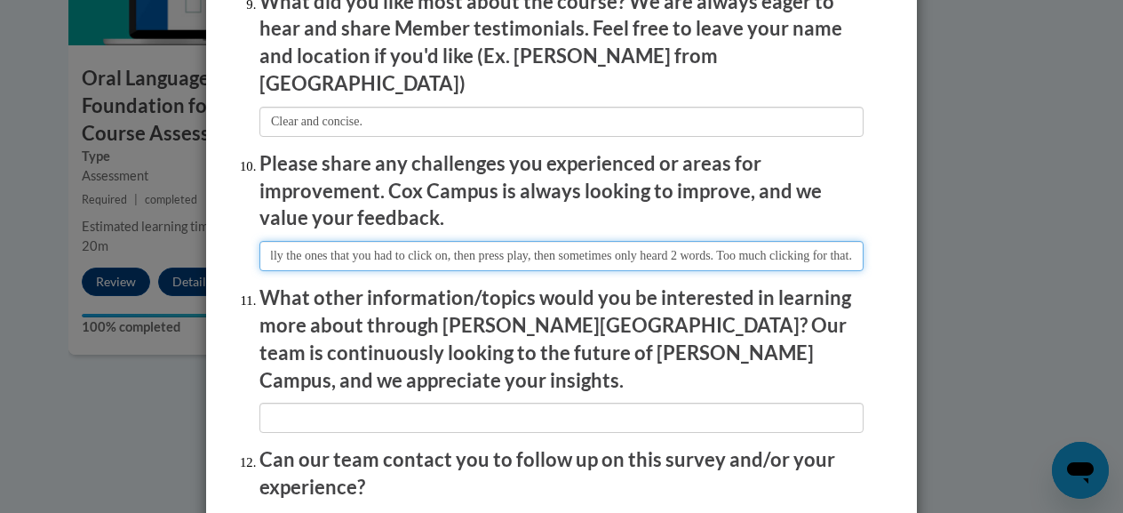
scroll to position [0, 291]
type input "Too much clicking to get through, especially the ones that you had to click on,…"
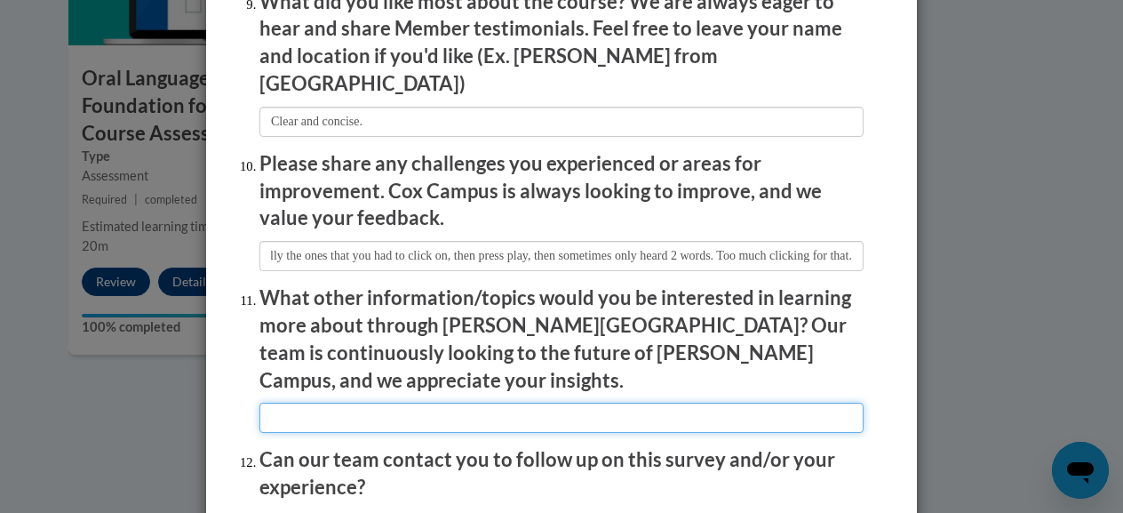
scroll to position [0, 0]
click at [387, 402] on input "textbox" at bounding box center [561, 417] width 604 height 30
type input "n/a"
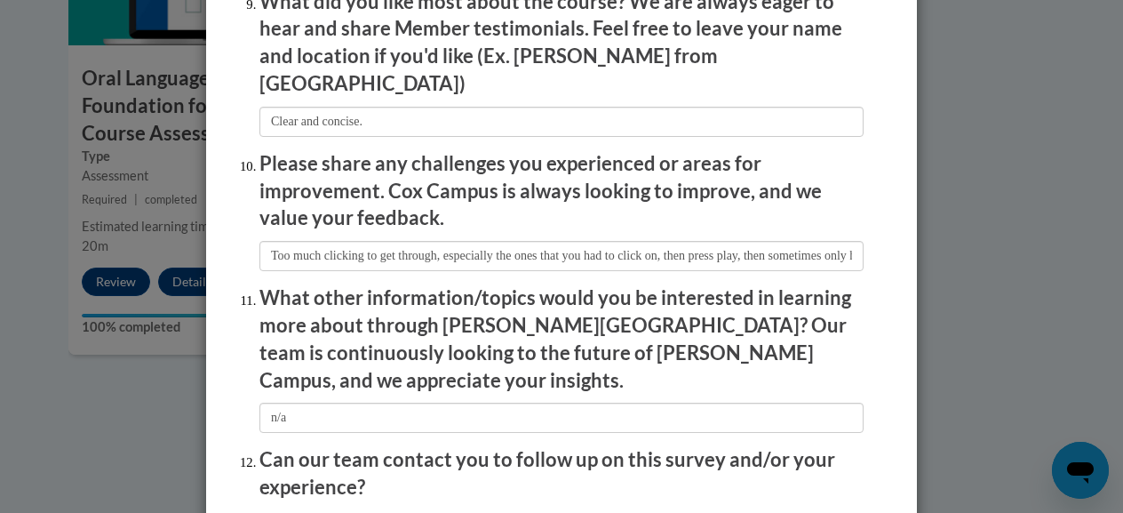
radio input "true"
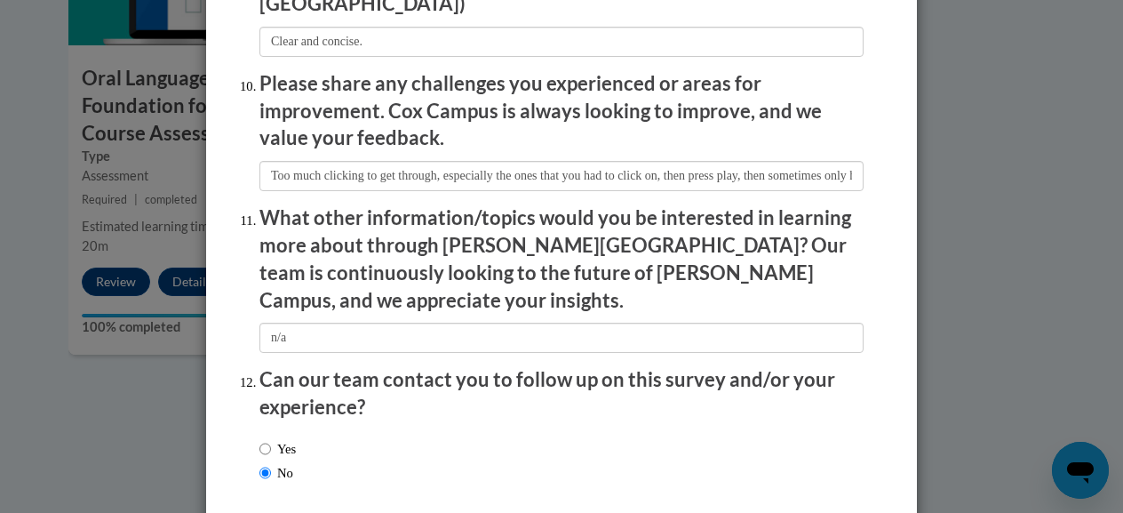
scroll to position [3150, 0]
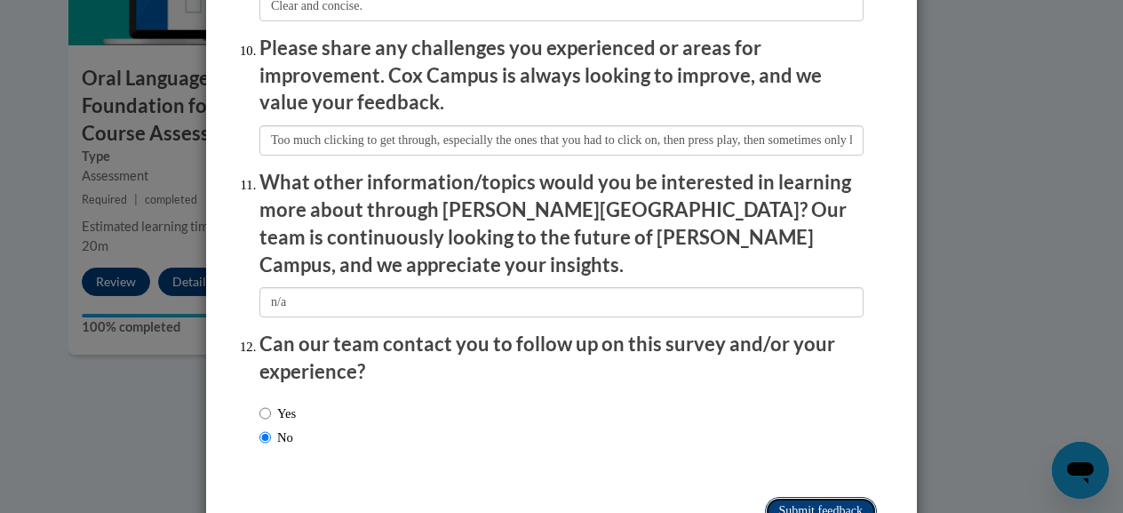
click at [826, 497] on input "Submit feedback" at bounding box center [821, 511] width 112 height 28
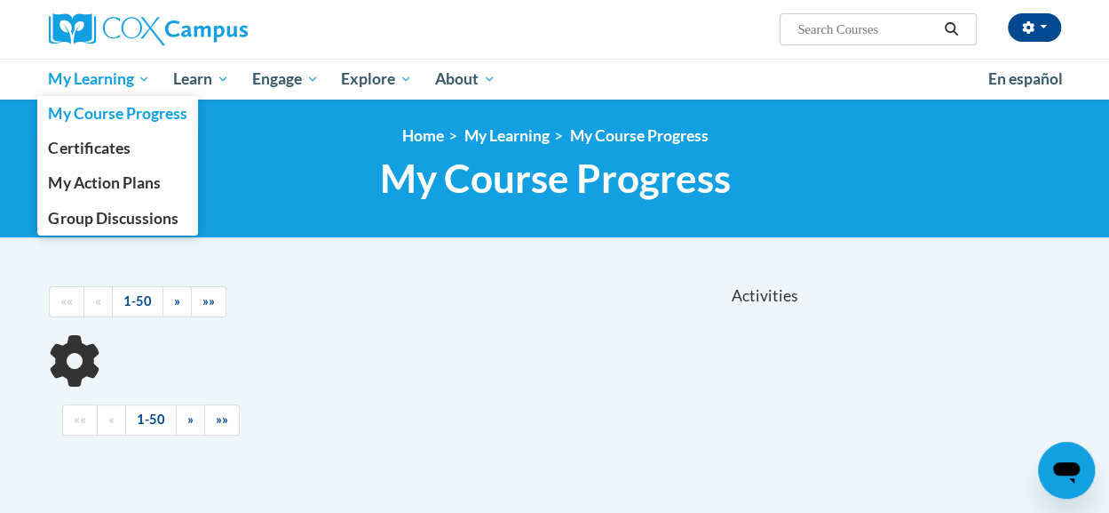
click at [90, 75] on span "My Learning" at bounding box center [99, 78] width 102 height 21
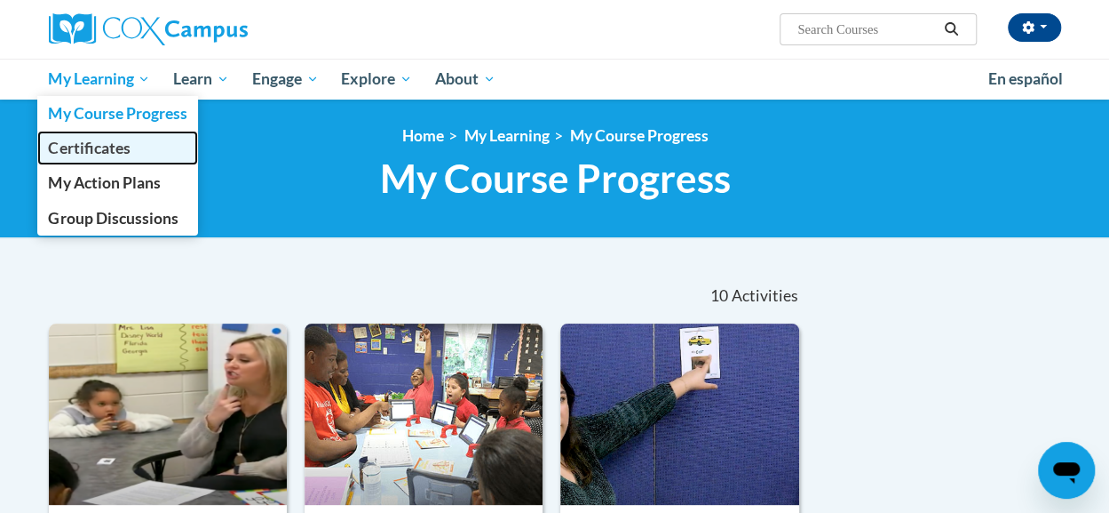
click at [81, 143] on span "Certificates" at bounding box center [89, 148] width 82 height 19
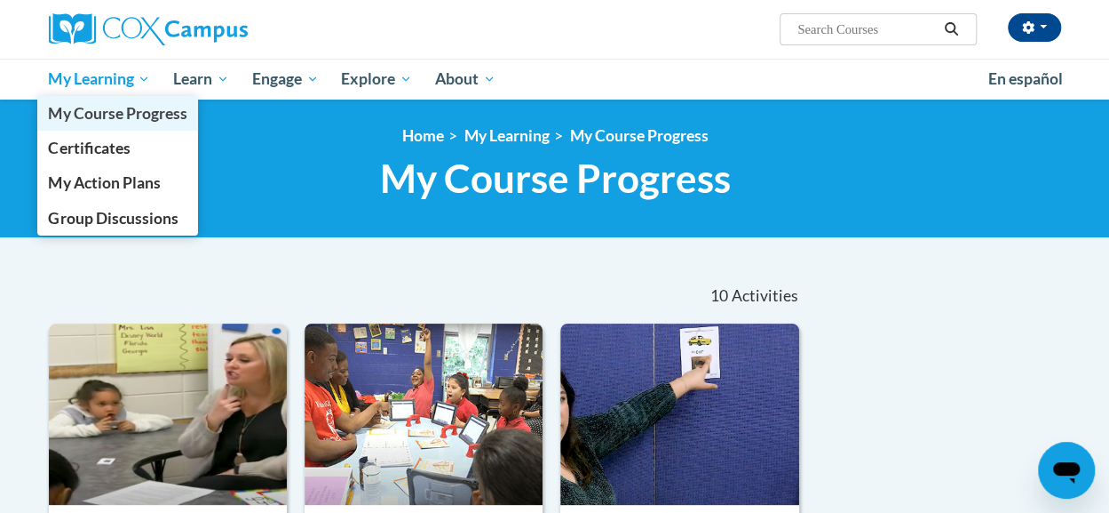
click at [91, 117] on span "My Course Progress" at bounding box center [117, 113] width 139 height 19
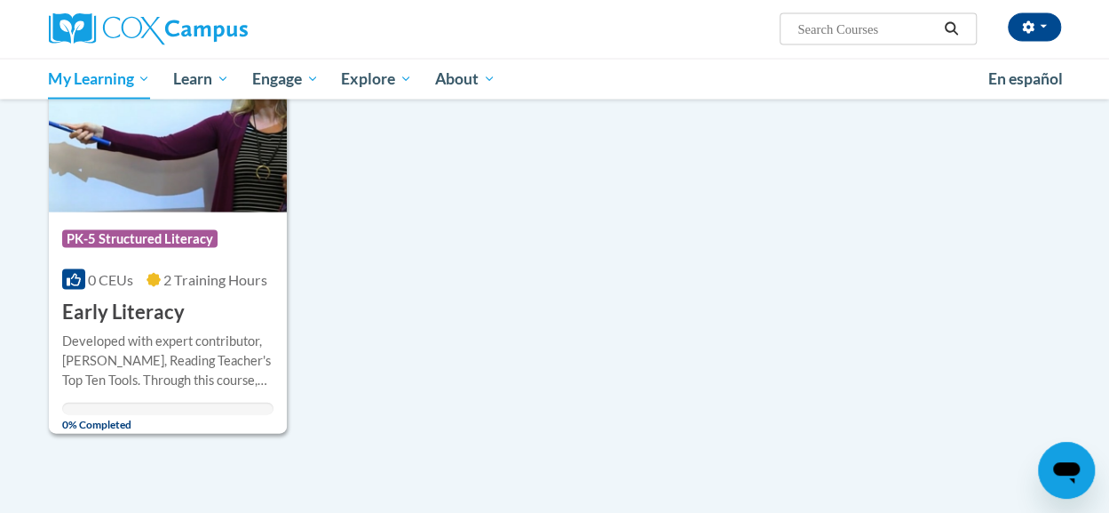
scroll to position [1316, 0]
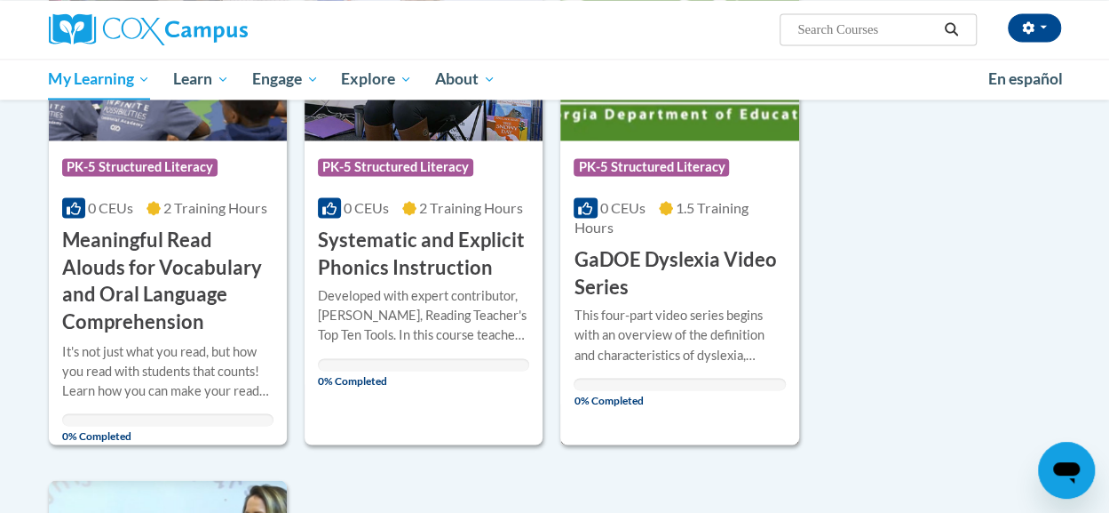
click at [630, 263] on h3 "GaDOE Dyslexia Video Series" at bounding box center [679, 273] width 211 height 55
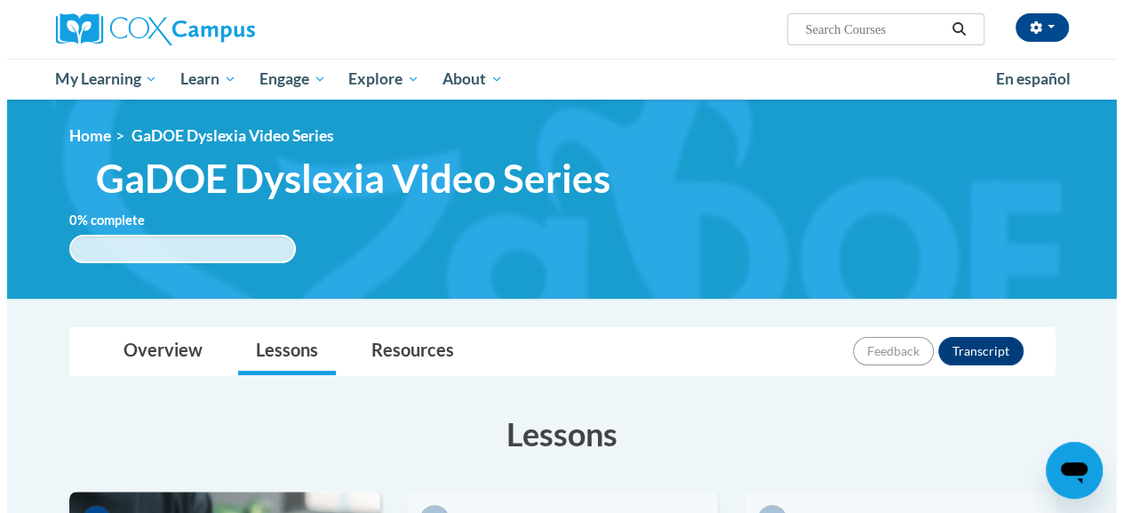
scroll to position [448, 0]
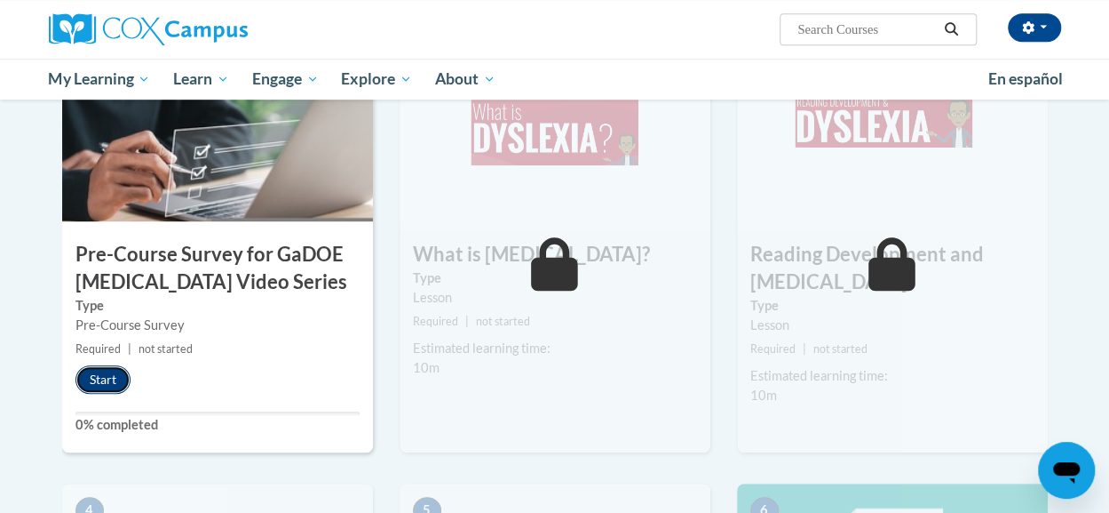
click at [104, 381] on button "Start" at bounding box center [103, 379] width 55 height 28
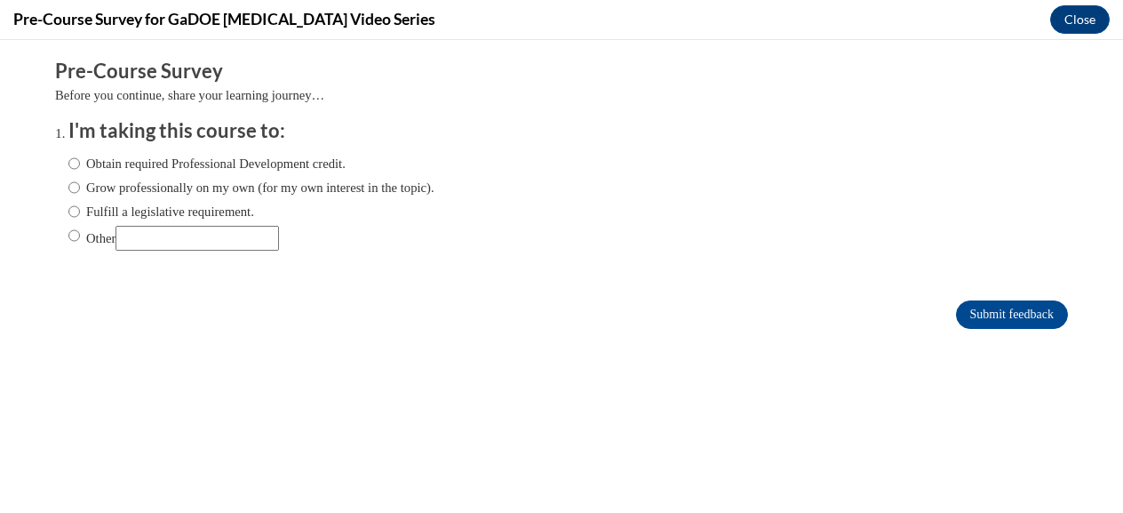
scroll to position [0, 0]
click at [187, 167] on label "Obtain required Professional Development credit." at bounding box center [206, 164] width 277 height 20
click at [80, 167] on input "Obtain required Professional Development credit." at bounding box center [74, 164] width 12 height 20
radio input "true"
click at [966, 314] on input "Submit feedback" at bounding box center [1012, 314] width 112 height 28
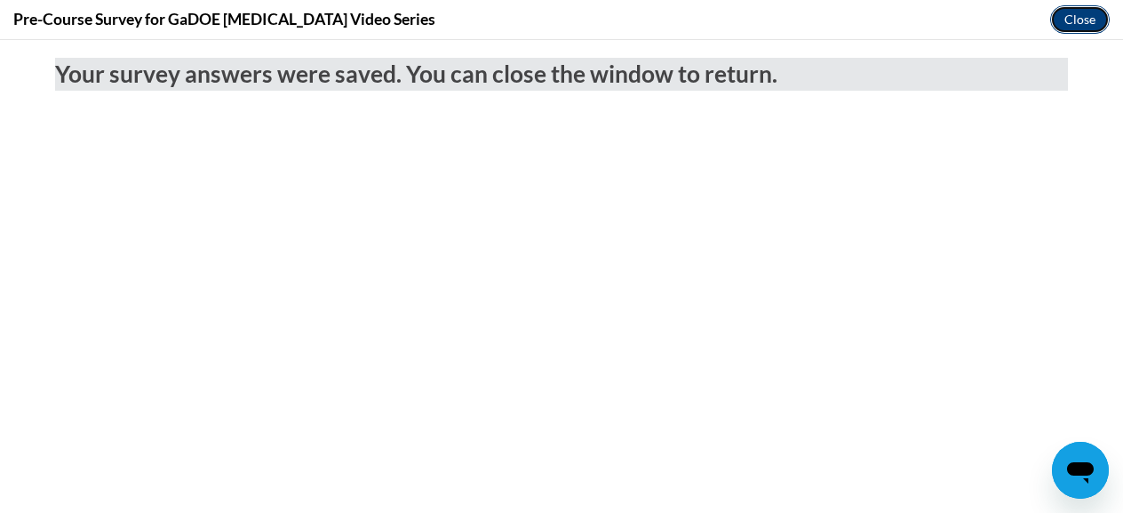
click at [1087, 22] on button "Close" at bounding box center [1080, 19] width 60 height 28
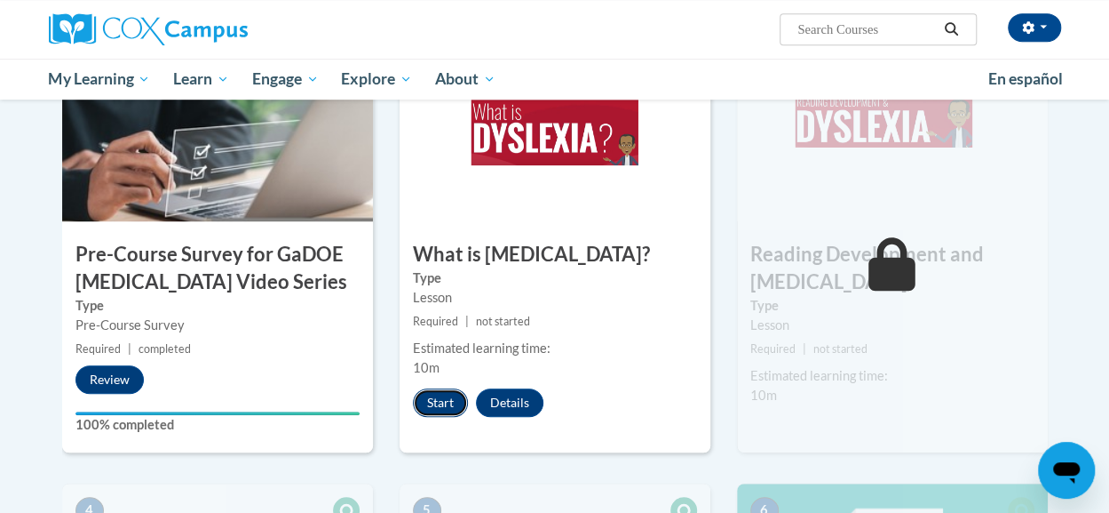
click at [436, 406] on button "Start" at bounding box center [440, 402] width 55 height 28
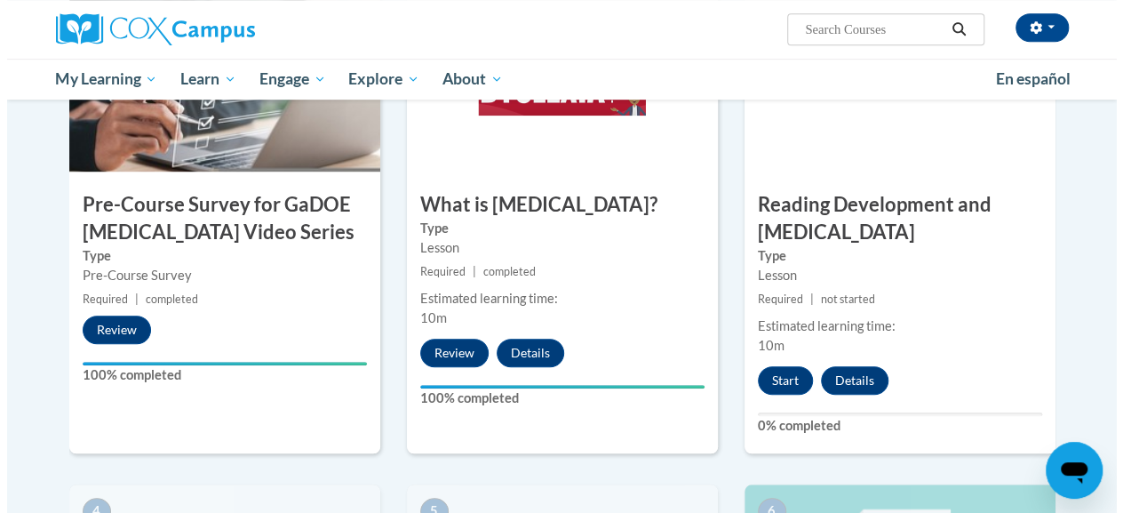
scroll to position [533, 0]
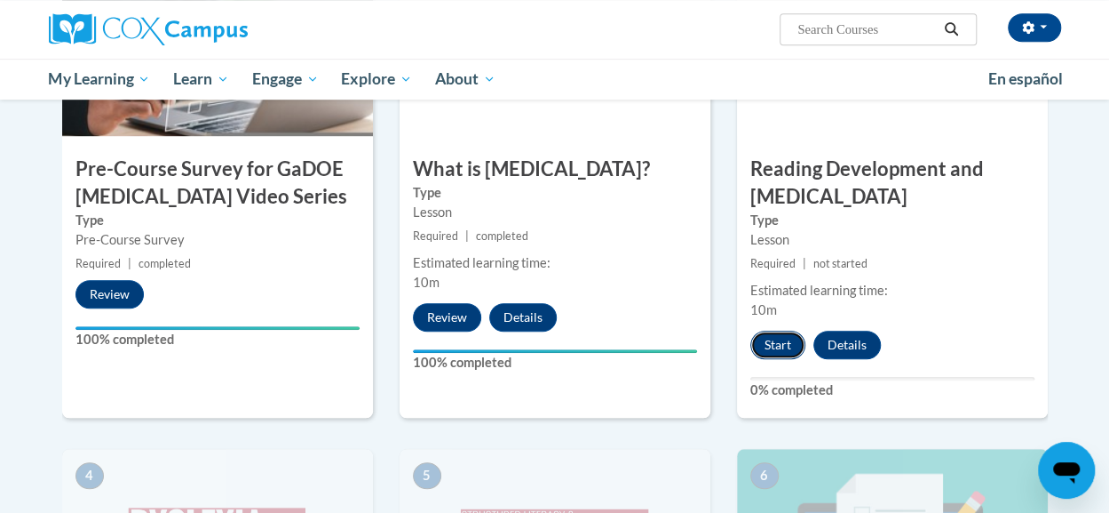
click at [773, 342] on button "Start" at bounding box center [778, 344] width 55 height 28
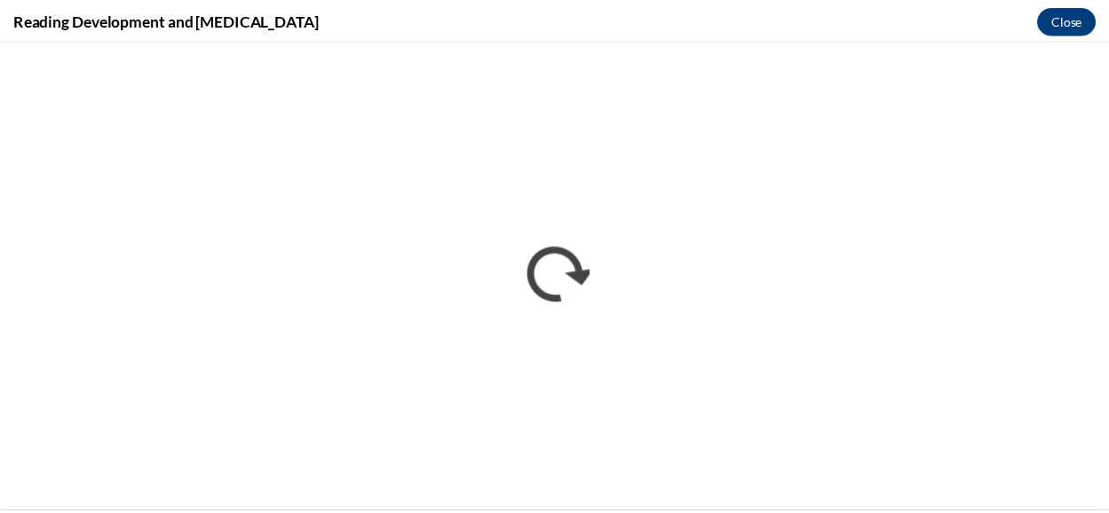
scroll to position [0, 0]
